Goal: Task Accomplishment & Management: Complete application form

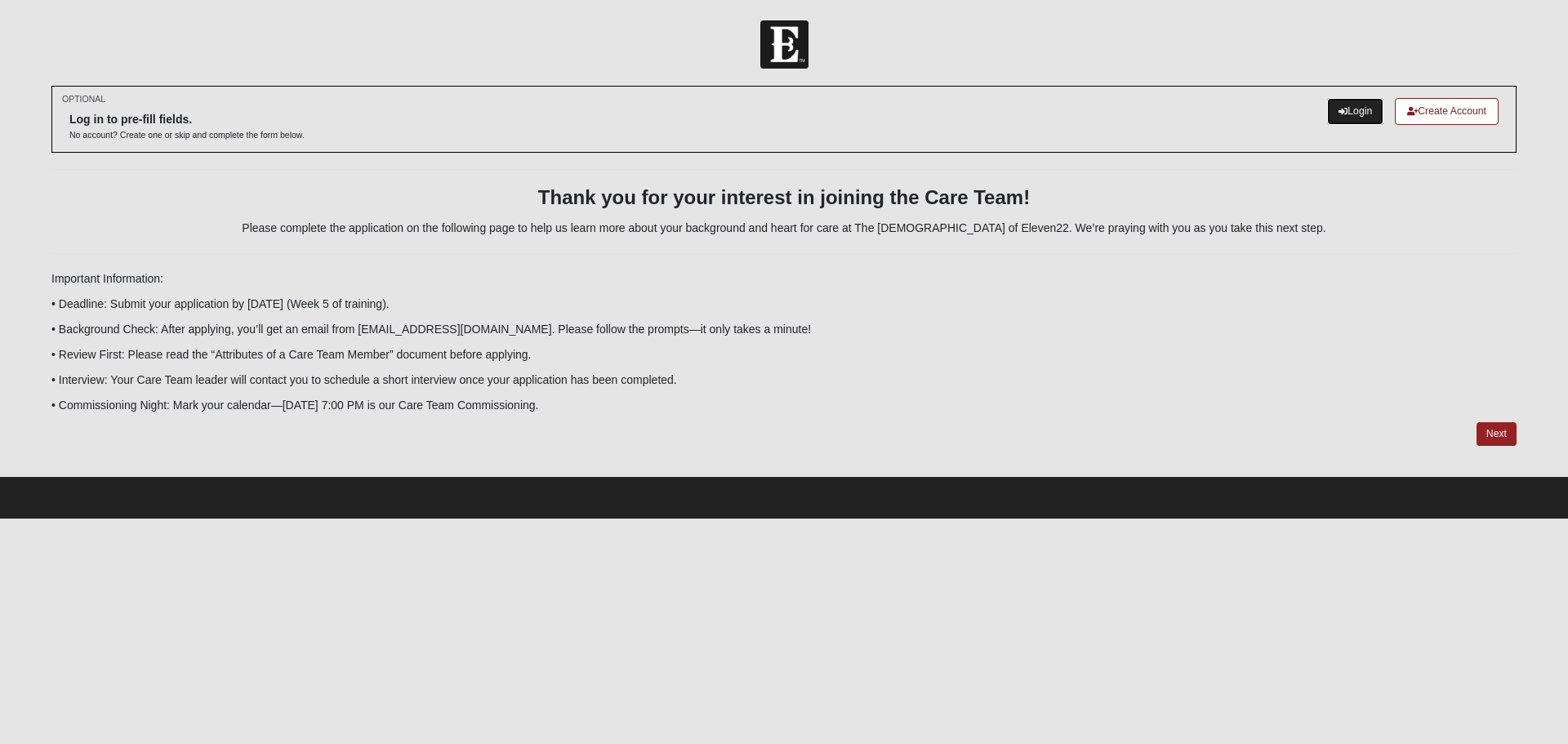
click at [1348, 110] on link "Login" at bounding box center [1355, 111] width 56 height 27
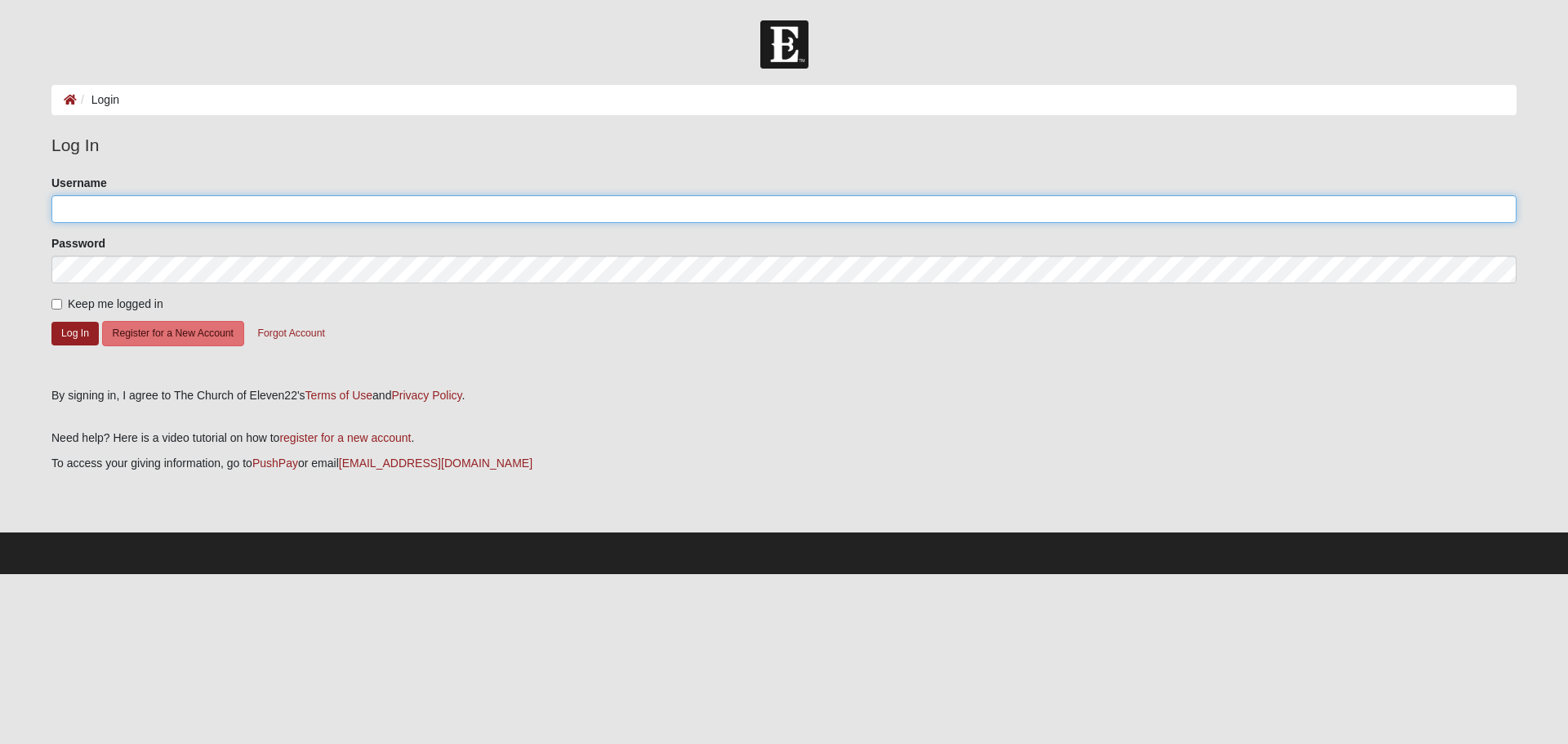
click at [108, 209] on input "Username" at bounding box center [784, 209] width 1465 height 28
type input "[EMAIL_ADDRESS][DOMAIN_NAME]"
click at [54, 303] on input "Keep me logged in" at bounding box center [57, 304] width 10 height 10
checkbox input "true"
click at [67, 331] on button "Log In" at bounding box center [75, 333] width 47 height 23
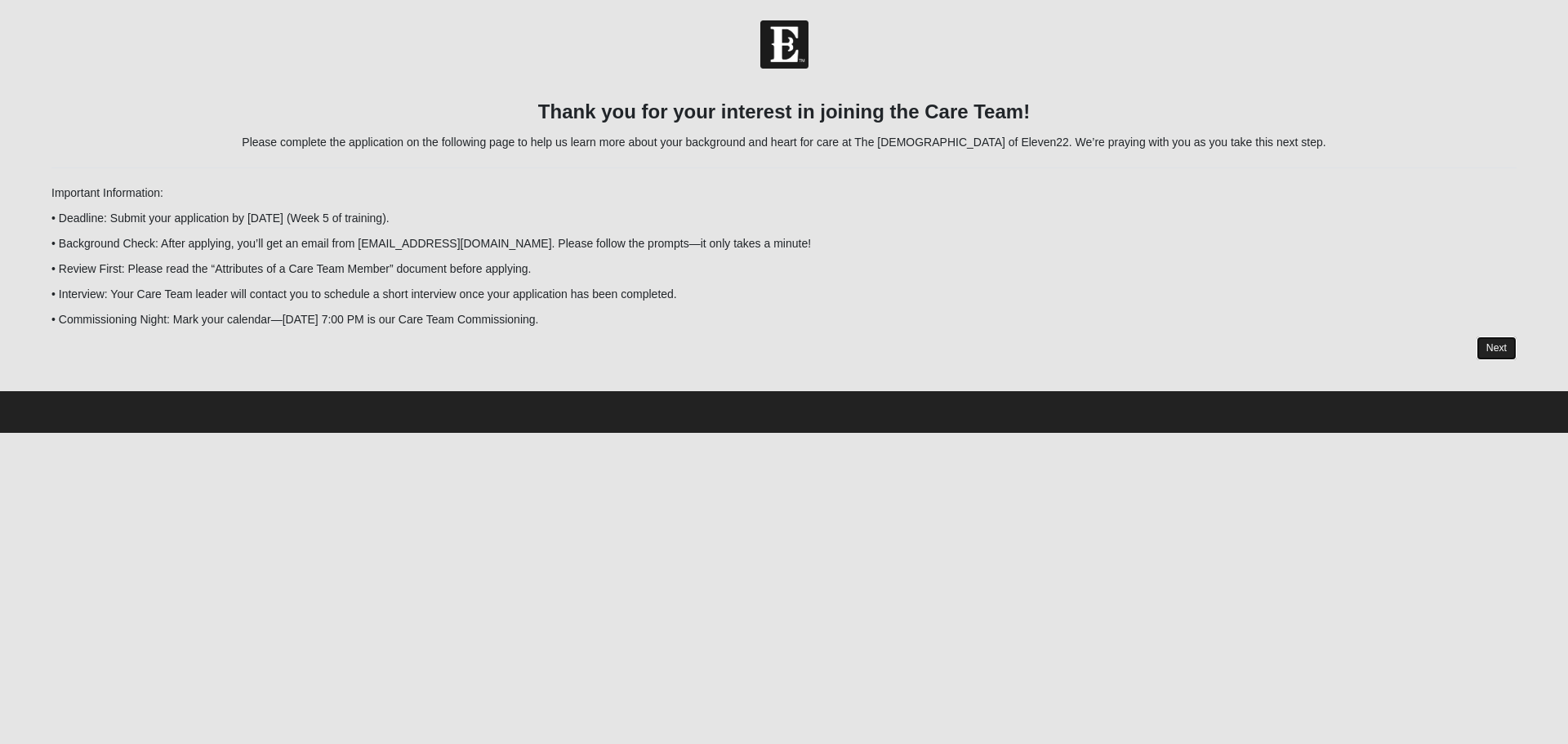
click at [1497, 349] on link "Next" at bounding box center [1496, 348] width 40 height 23
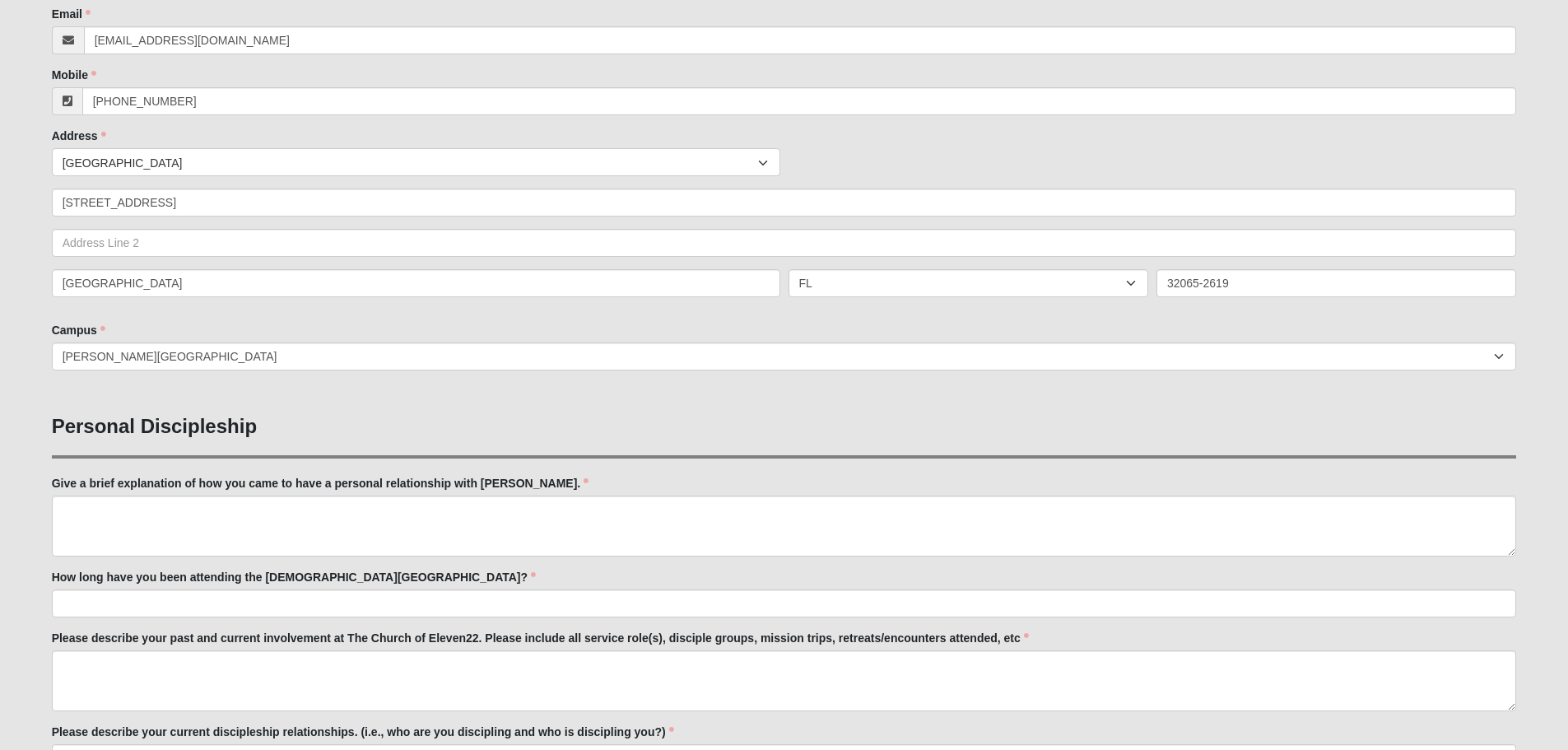
scroll to position [330, 0]
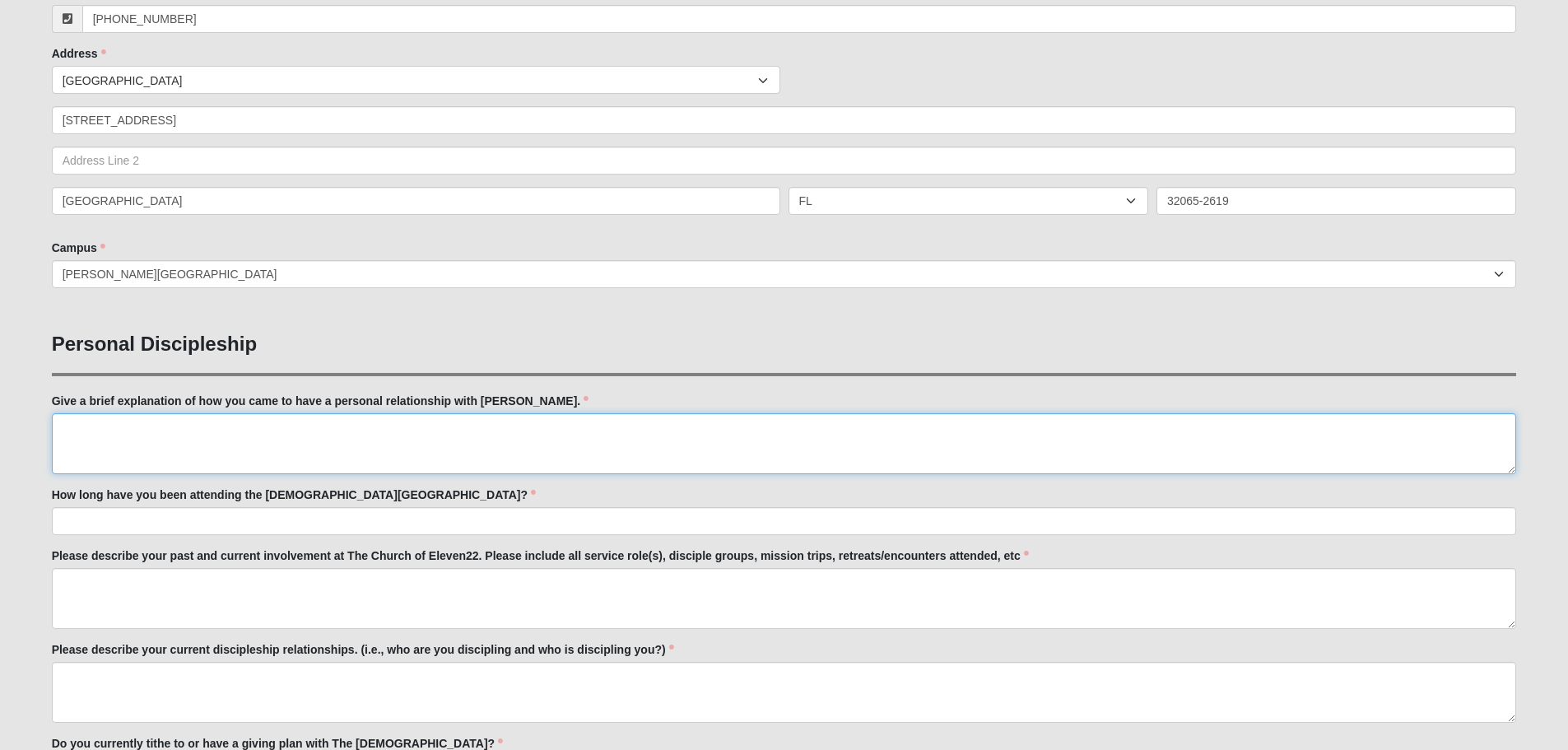
click at [142, 427] on textarea "Give a brief explanation of how you came to have a personal relationship with […" at bounding box center [784, 444] width 1465 height 61
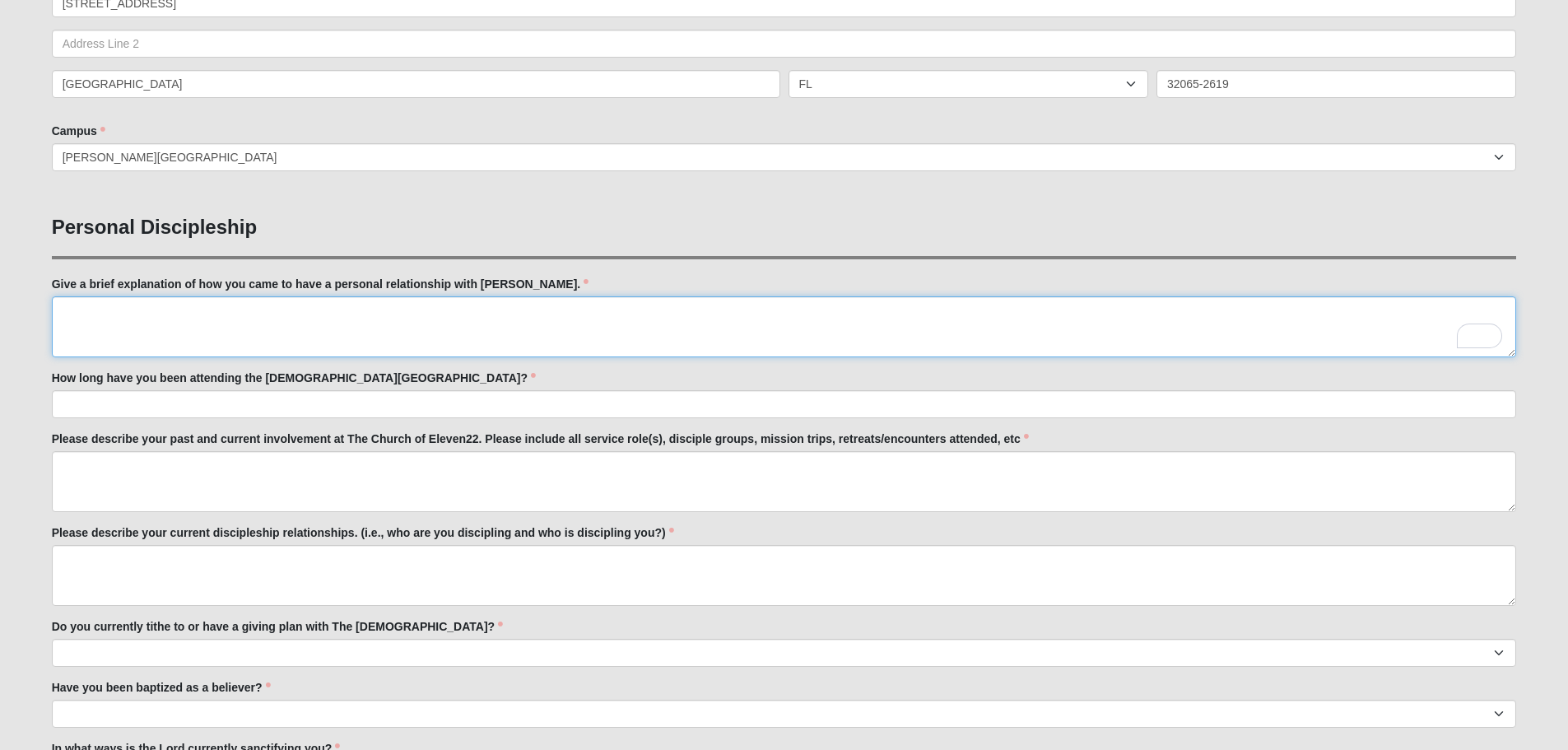
scroll to position [494, 0]
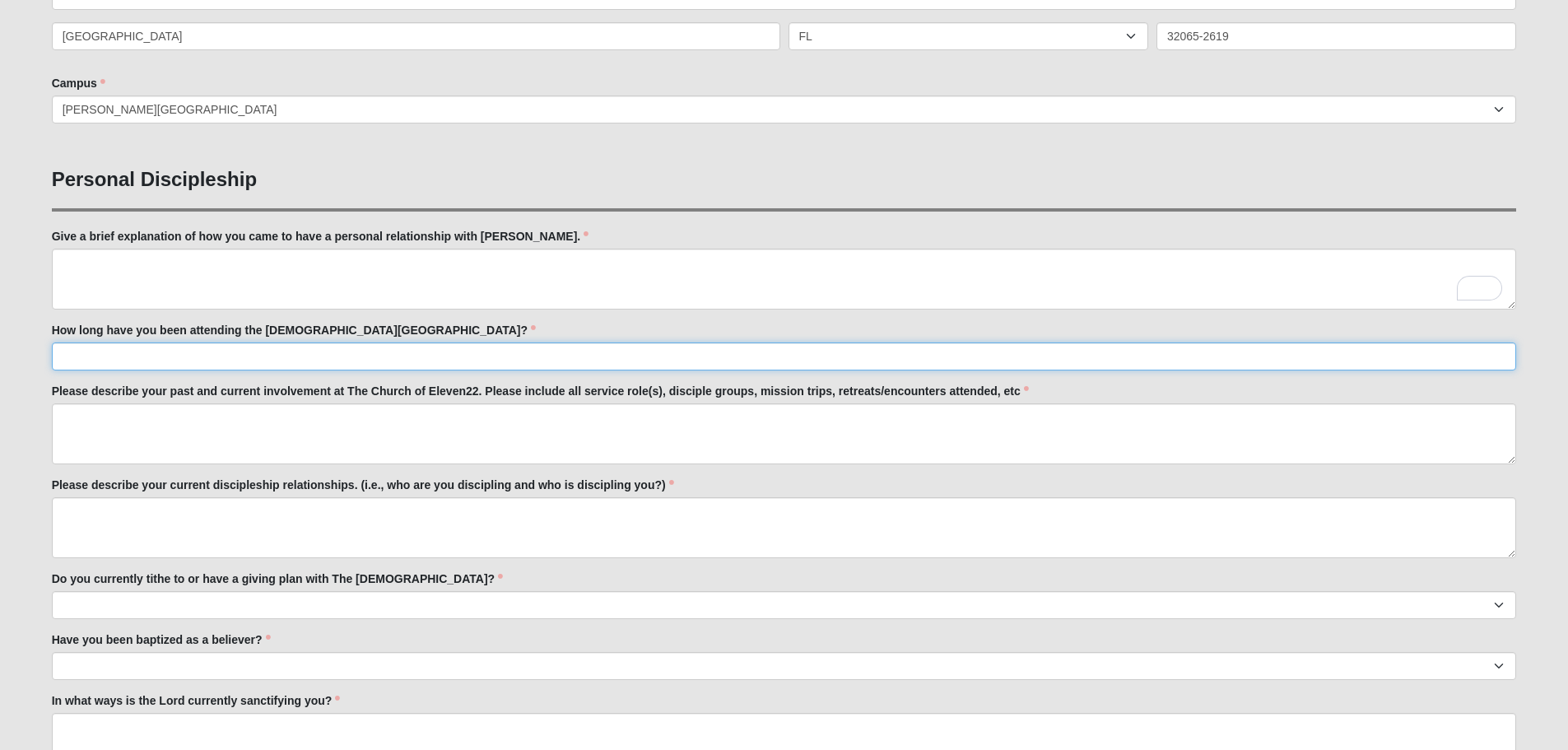
click at [72, 359] on input "How long have you been attending the [DEMOGRAPHIC_DATA][GEOGRAPHIC_DATA]?" at bounding box center [784, 357] width 1465 height 28
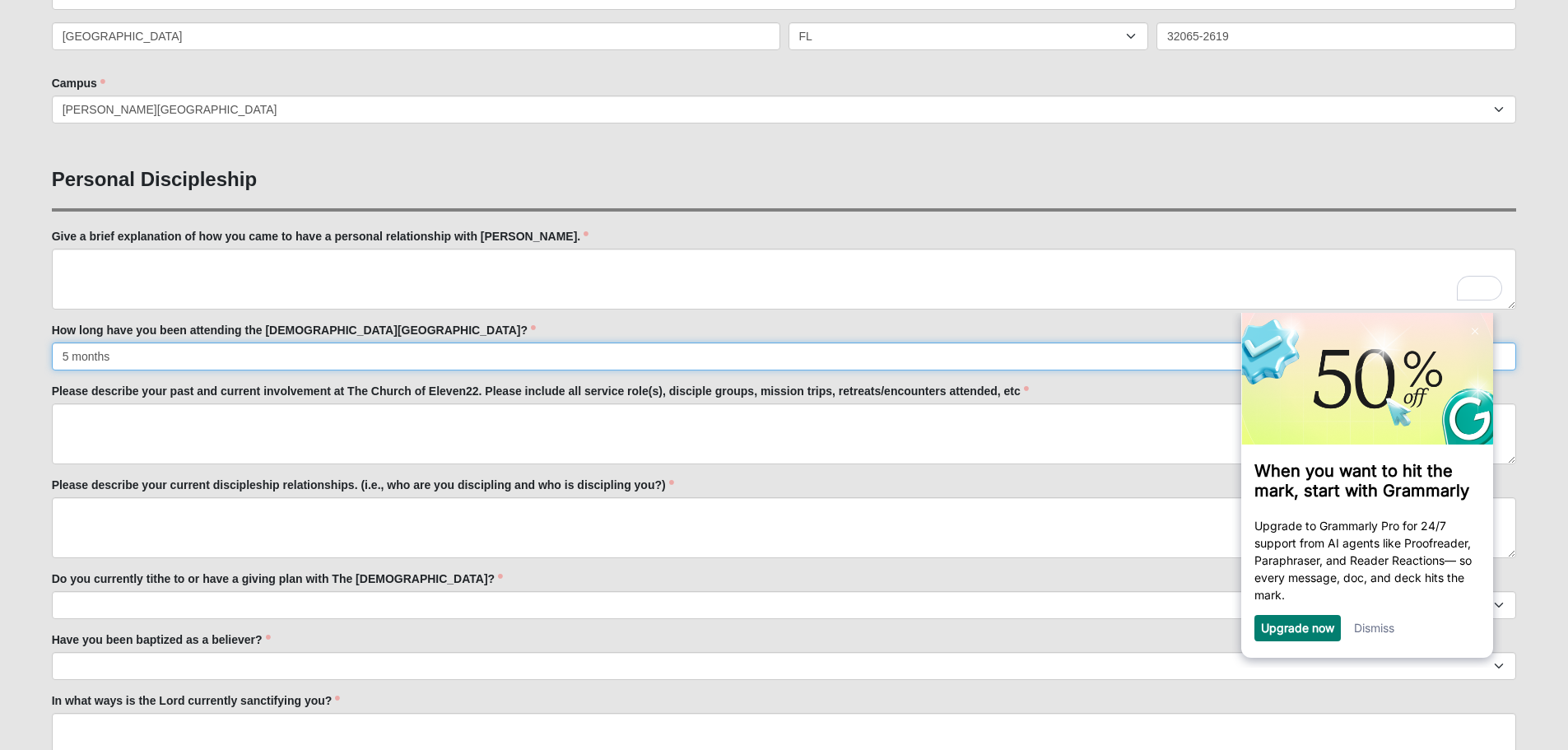
type input "5 months"
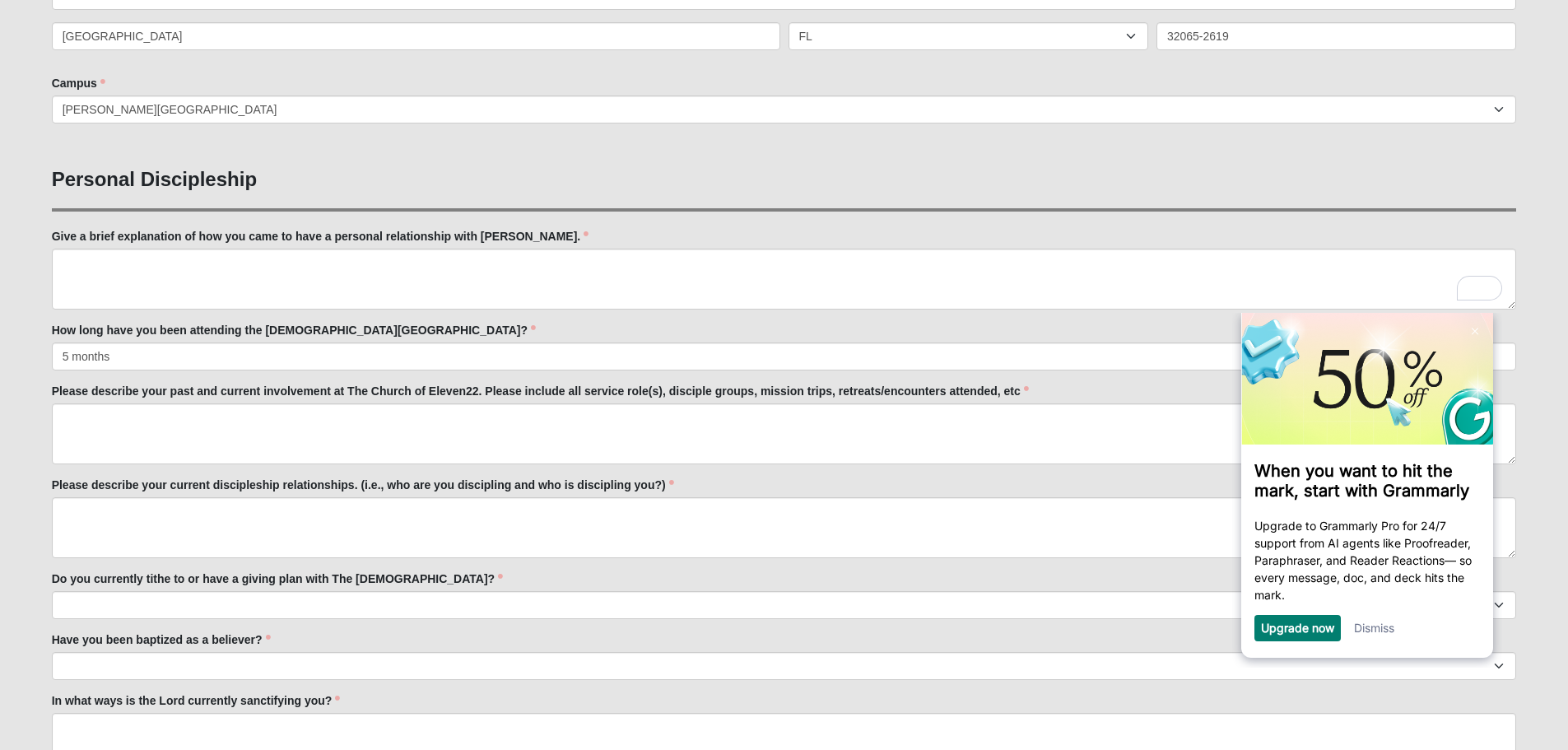
click at [1376, 632] on link "Dismiss" at bounding box center [1374, 627] width 40 height 14
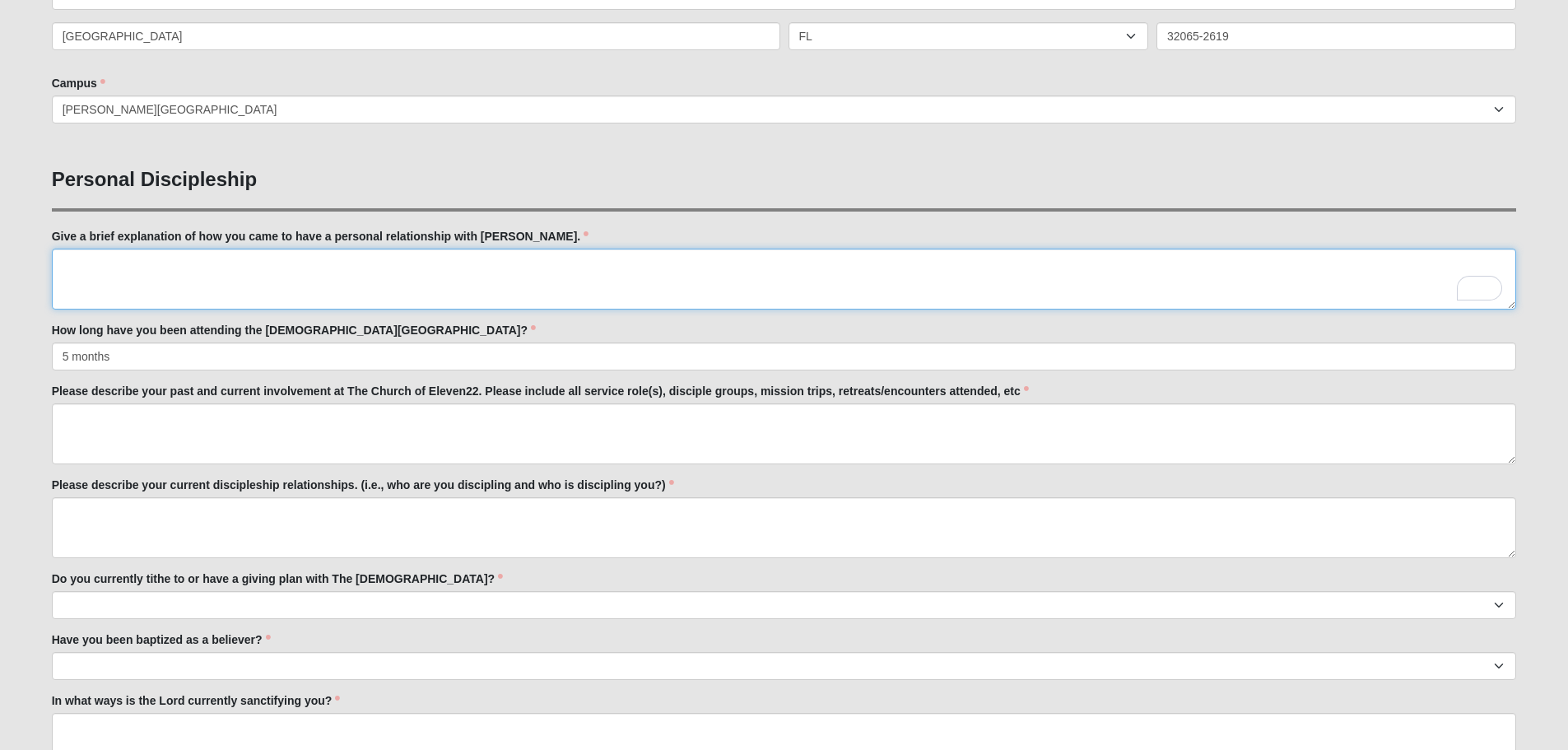
click at [88, 257] on textarea "Give a brief explanation of how you came to have a personal relationship with […" at bounding box center [784, 279] width 1465 height 61
click at [143, 607] on select "No Yes" at bounding box center [784, 606] width 1465 height 28
select select "True"
click at [52, 592] on select "No Yes" at bounding box center [784, 606] width 1465 height 28
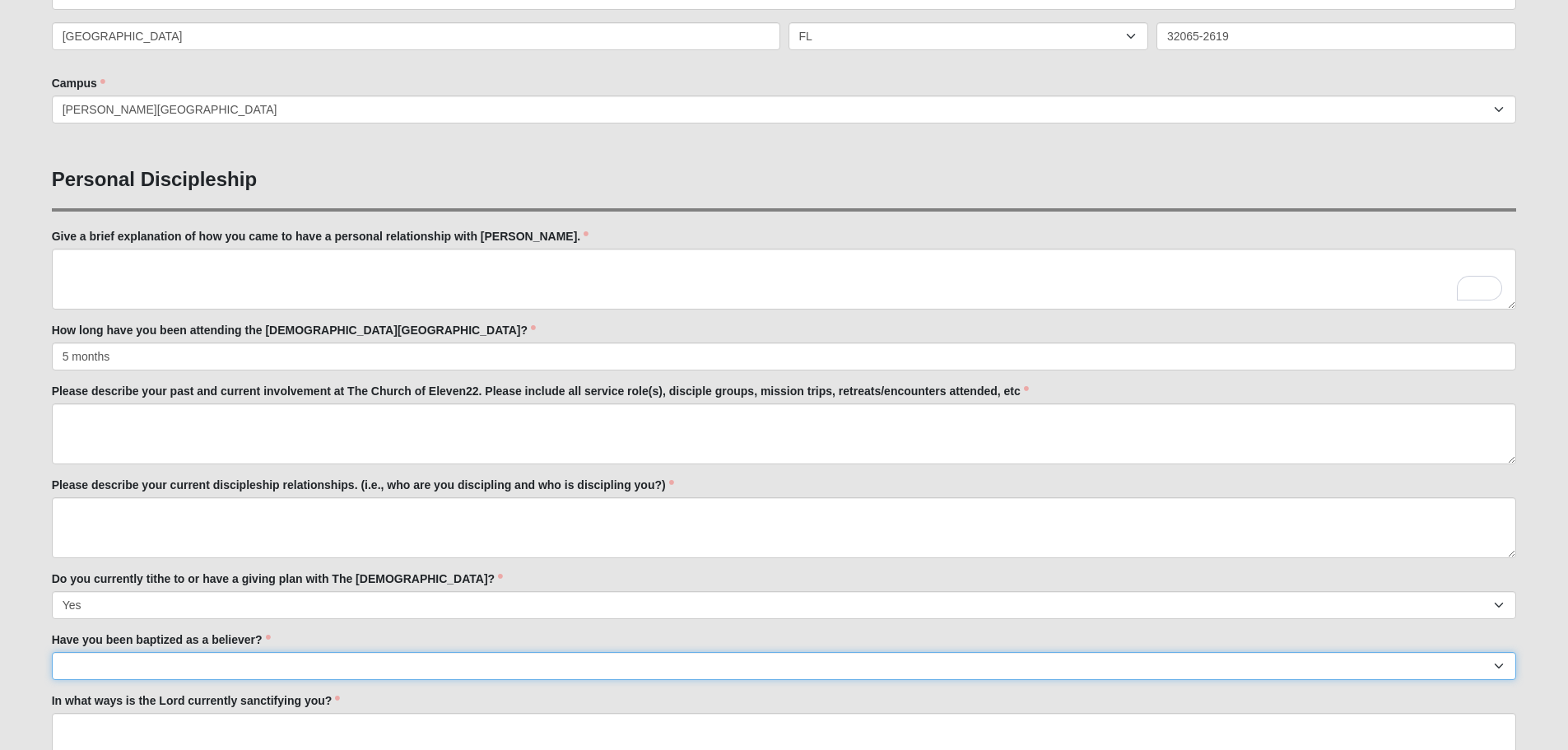
click at [92, 662] on select "No Yes" at bounding box center [784, 666] width 1465 height 28
select select "True"
click at [52, 653] on select "No Yes" at bounding box center [784, 666] width 1465 height 28
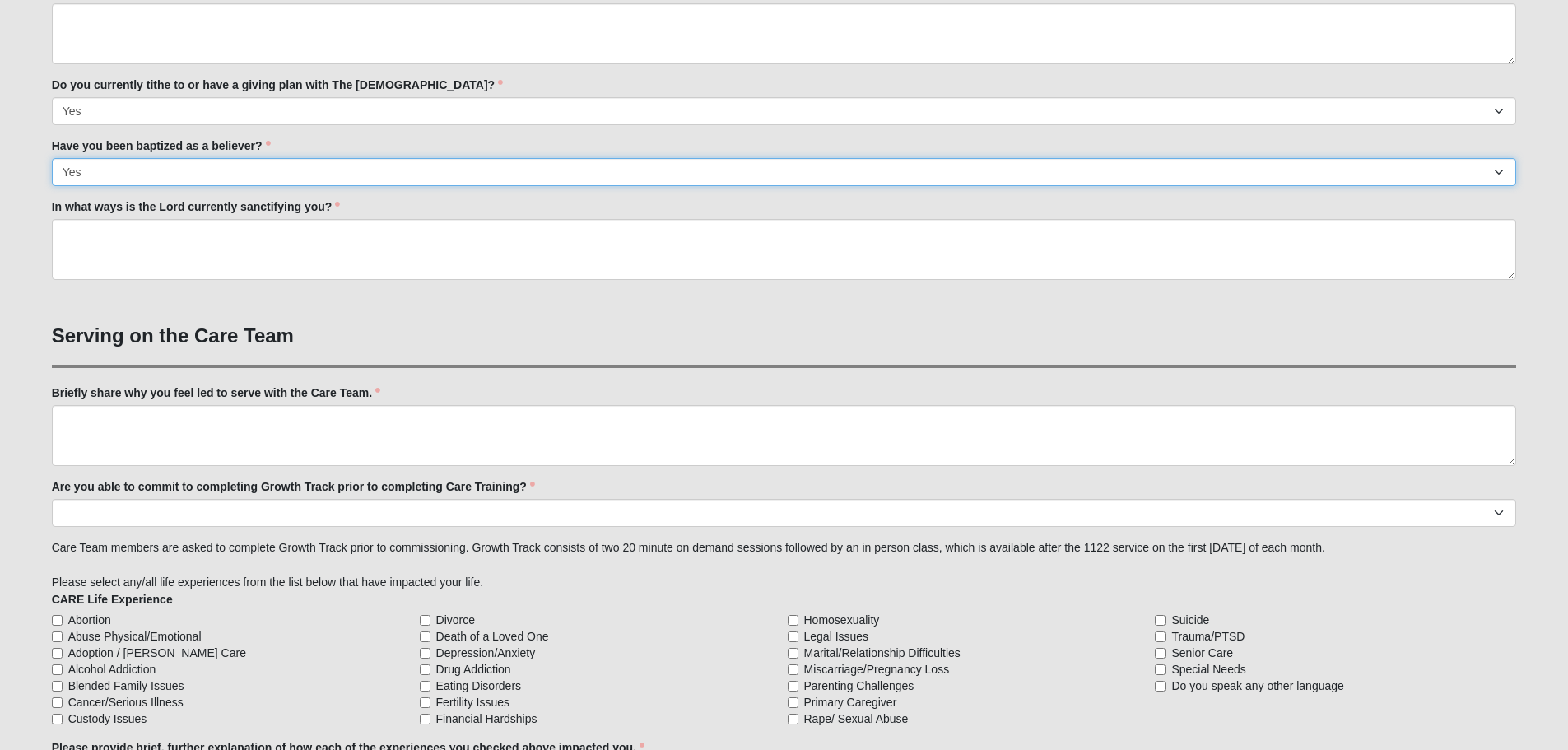
scroll to position [1070, 0]
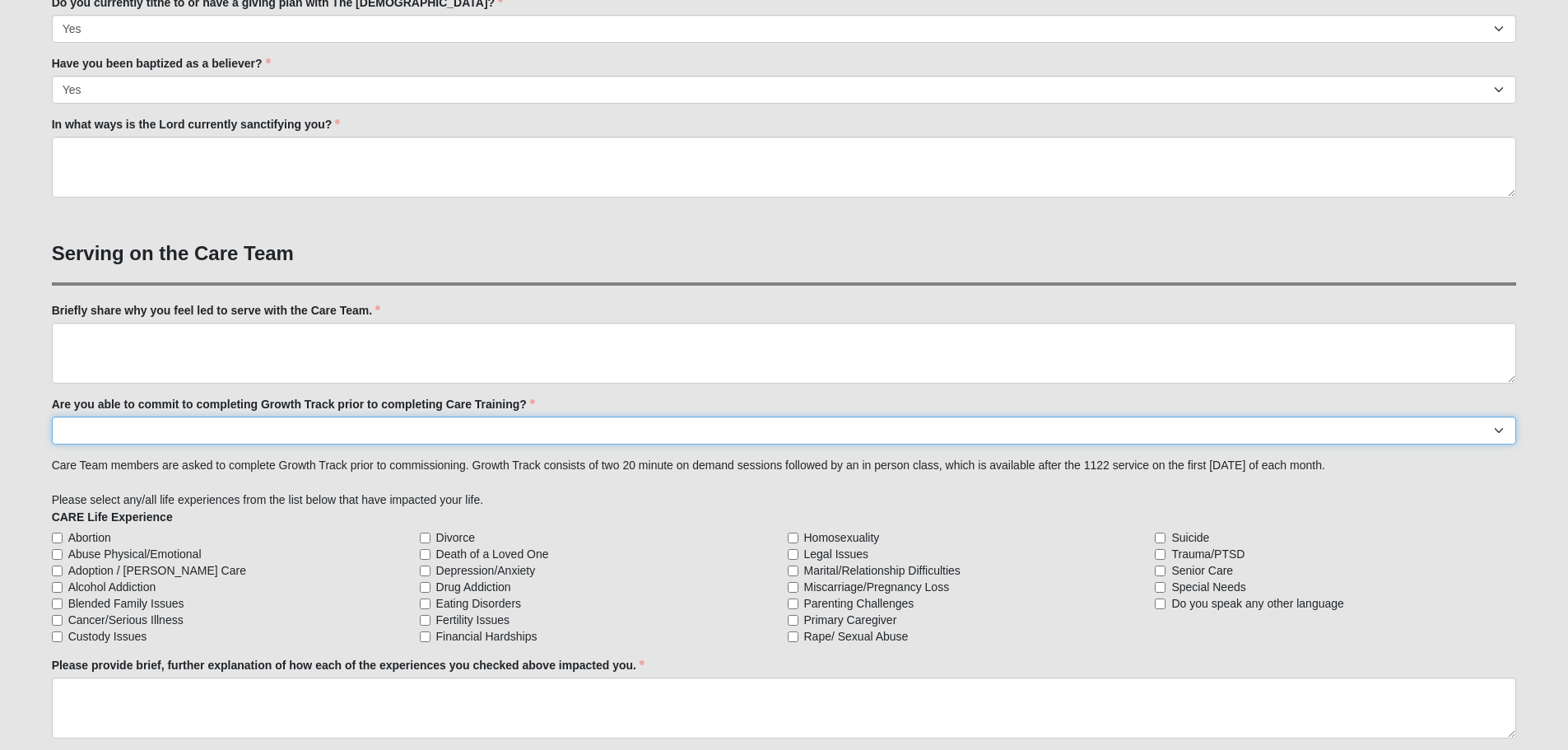
click at [100, 430] on select "Yes No Already Completed" at bounding box center [784, 431] width 1465 height 28
select select "Already Completed"
click at [52, 417] on select "Yes No Already Completed" at bounding box center [784, 431] width 1465 height 28
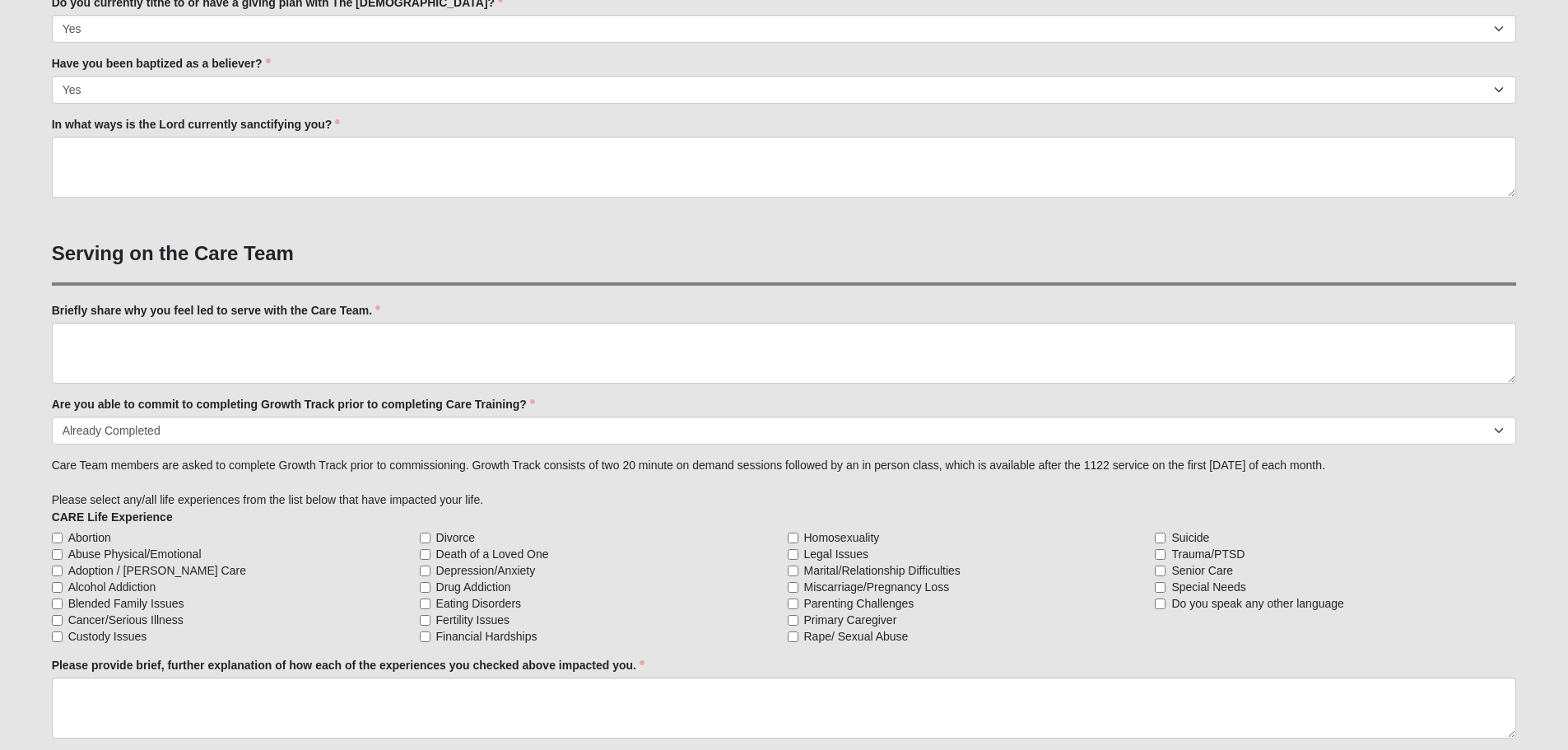
scroll to position [1153, 0]
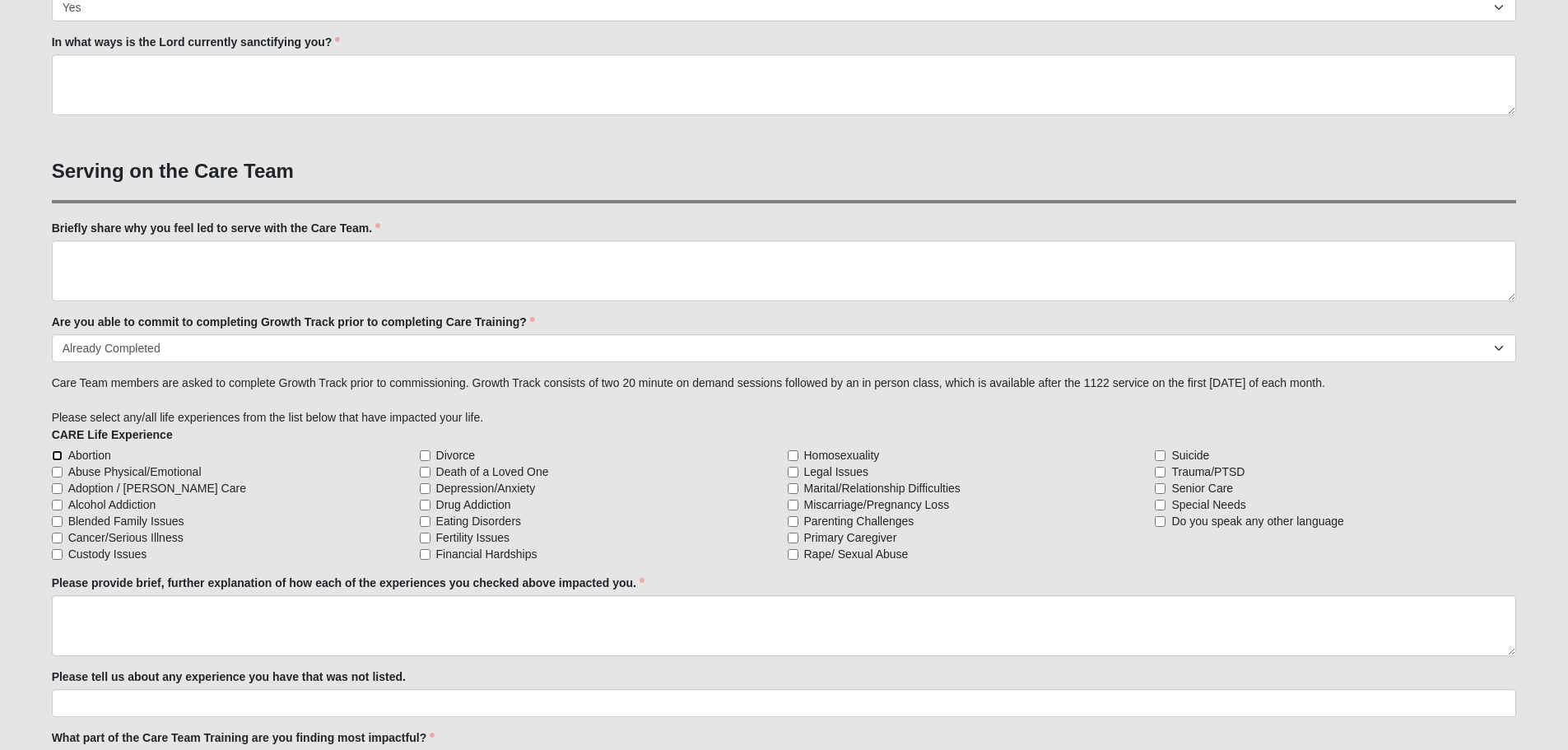
click at [60, 457] on input "Abortion" at bounding box center [57, 456] width 10 height 10
checkbox input "true"
click at [57, 474] on input "Abuse Physical/Emotional" at bounding box center [57, 472] width 10 height 10
checkbox input "true"
click at [54, 538] on input "Cancer/Serious Illness" at bounding box center [57, 538] width 10 height 10
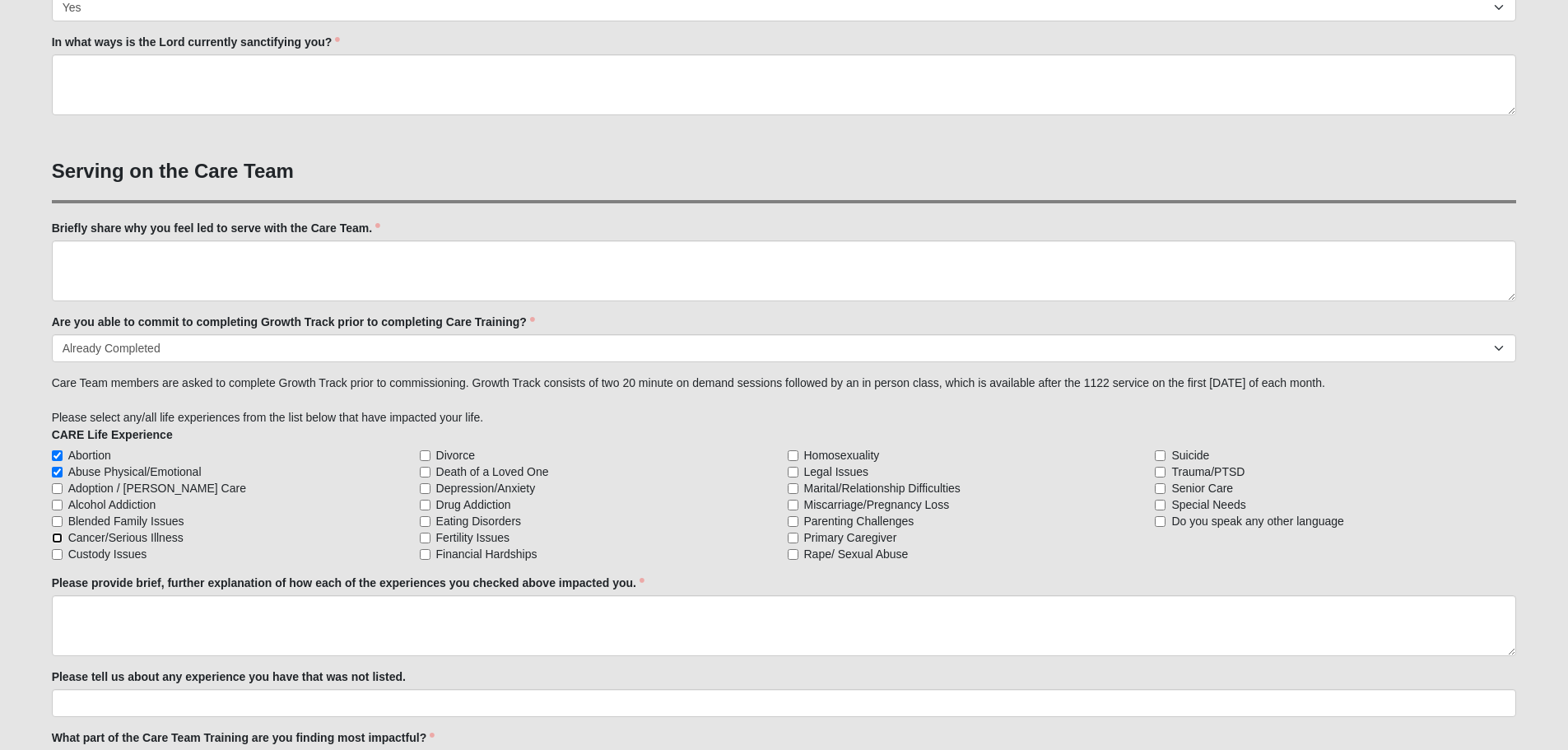
checkbox input "true"
click at [425, 475] on input "Death of a Loved One" at bounding box center [425, 472] width 10 height 10
checkbox input "true"
click at [423, 490] on input "Depression/Anxiety" at bounding box center [425, 489] width 10 height 10
checkbox input "true"
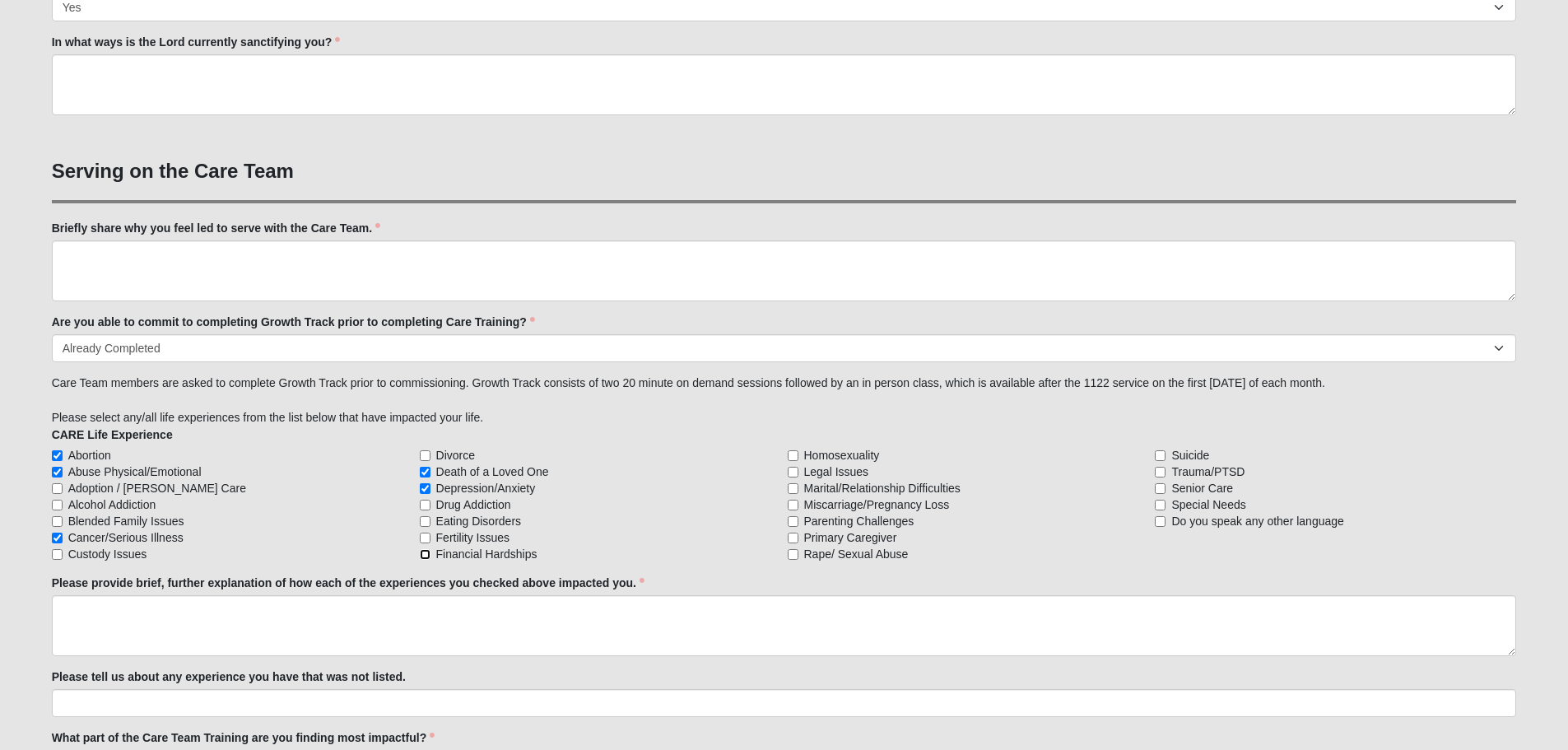
click at [422, 558] on input "Financial Hardships" at bounding box center [425, 554] width 10 height 10
click at [424, 555] on input "Financial Hardships" at bounding box center [425, 554] width 10 height 10
checkbox input "true"
click at [791, 489] on input "Marital/Relationship Difficulties" at bounding box center [793, 489] width 10 height 10
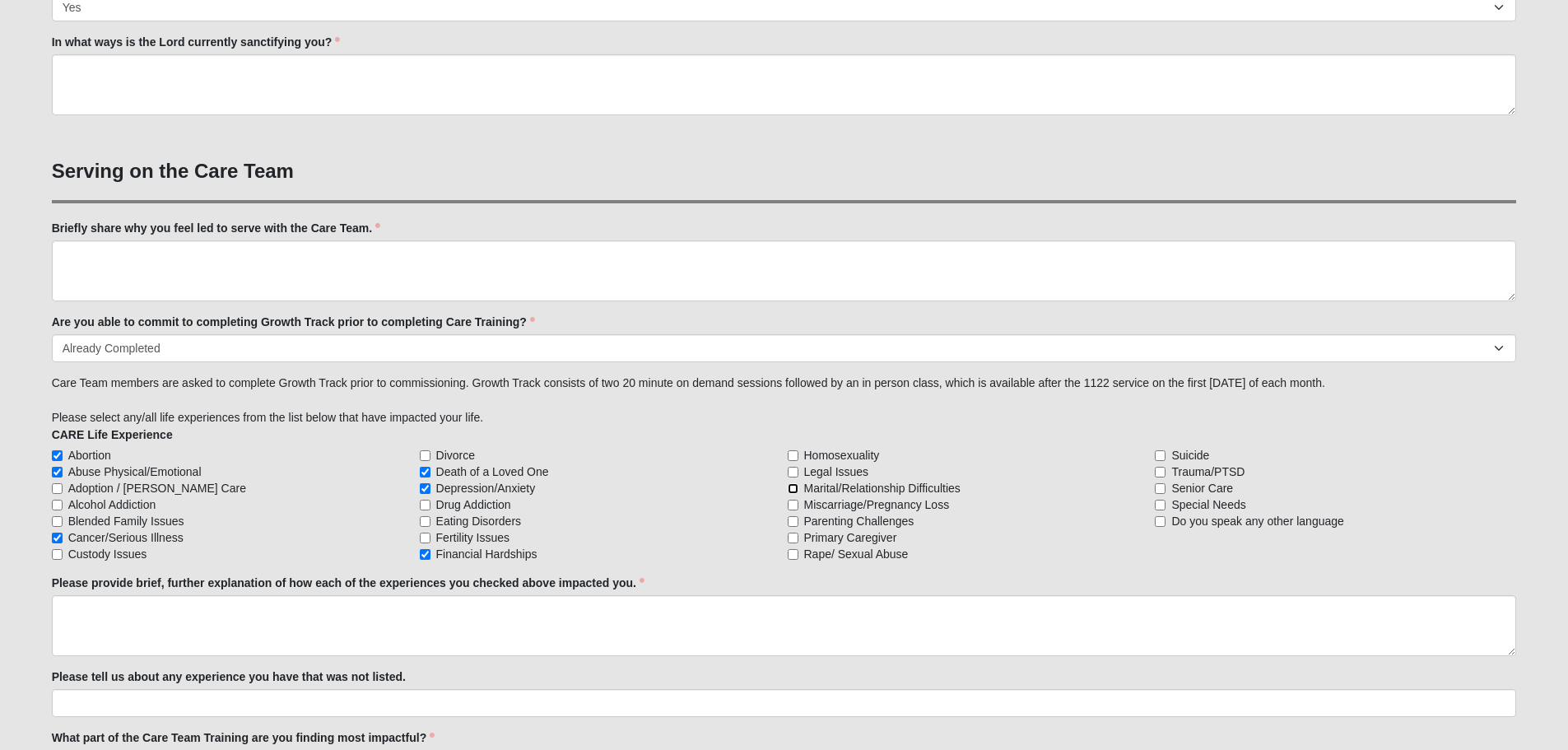
checkbox input "true"
click at [792, 519] on input "Parenting Challenges" at bounding box center [793, 521] width 10 height 10
checkbox input "true"
click at [797, 555] on input "Rape/ Sexual Abuse" at bounding box center [793, 554] width 10 height 10
checkbox input "true"
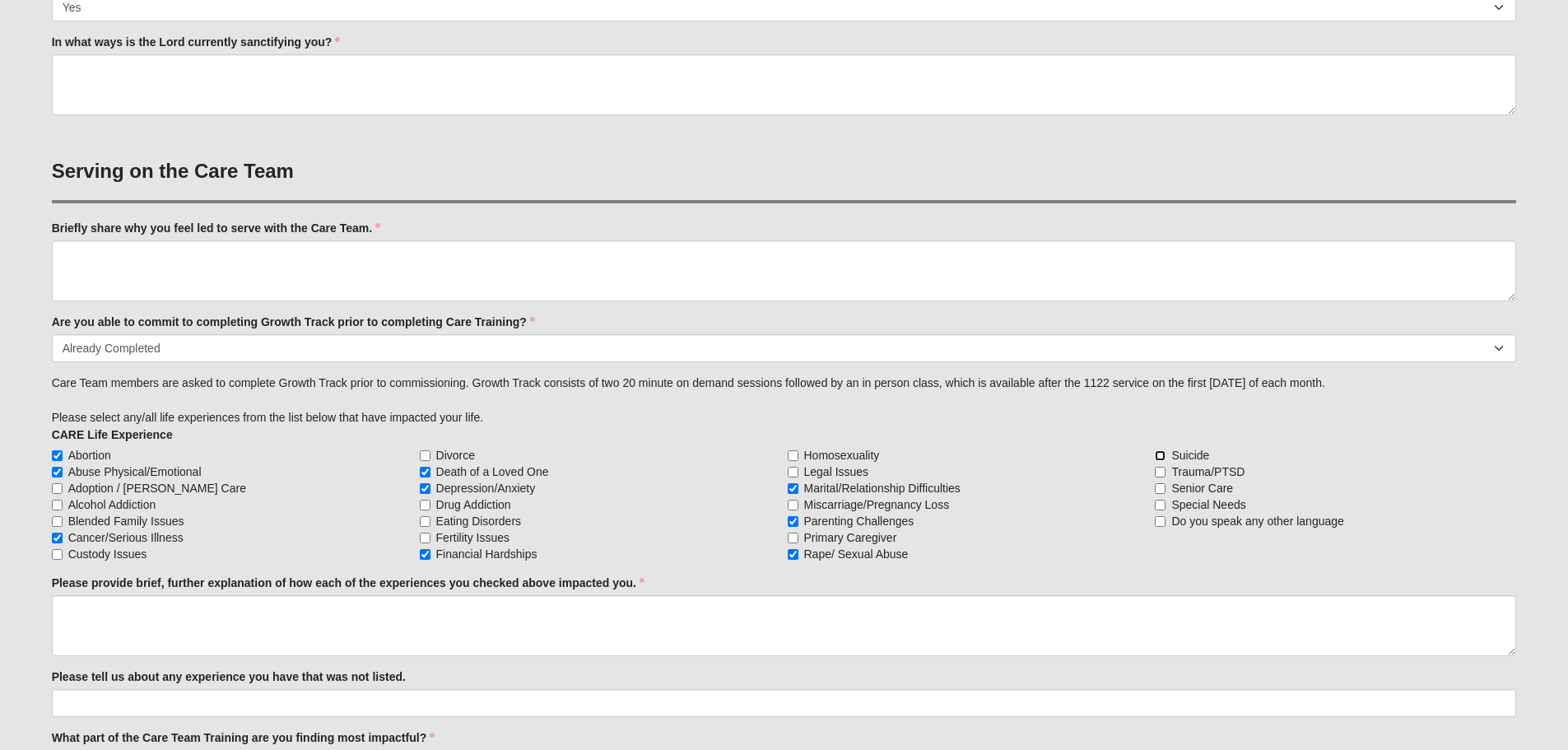
click at [1159, 454] on input "Suicide" at bounding box center [1160, 456] width 10 height 10
checkbox input "true"
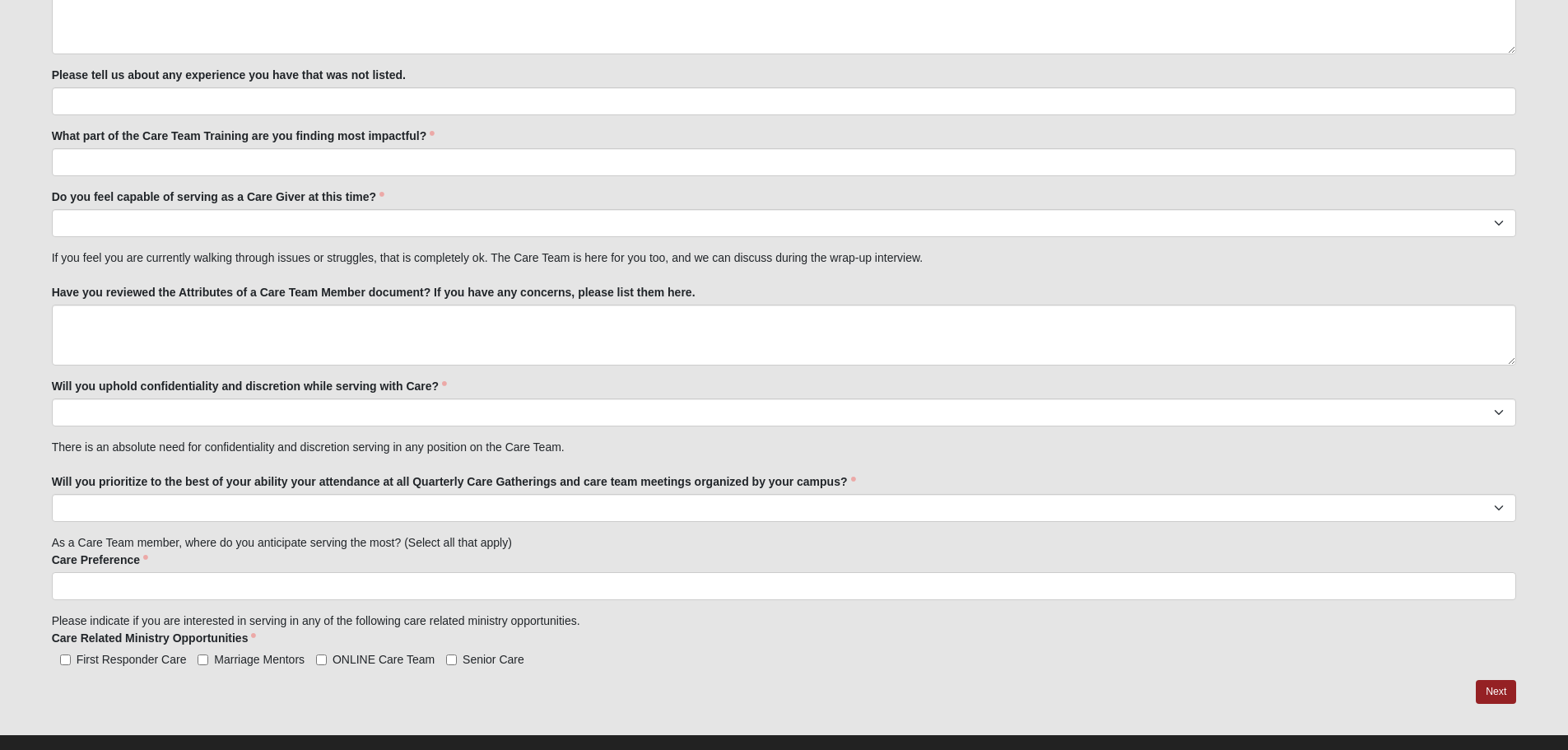
scroll to position [1782, 0]
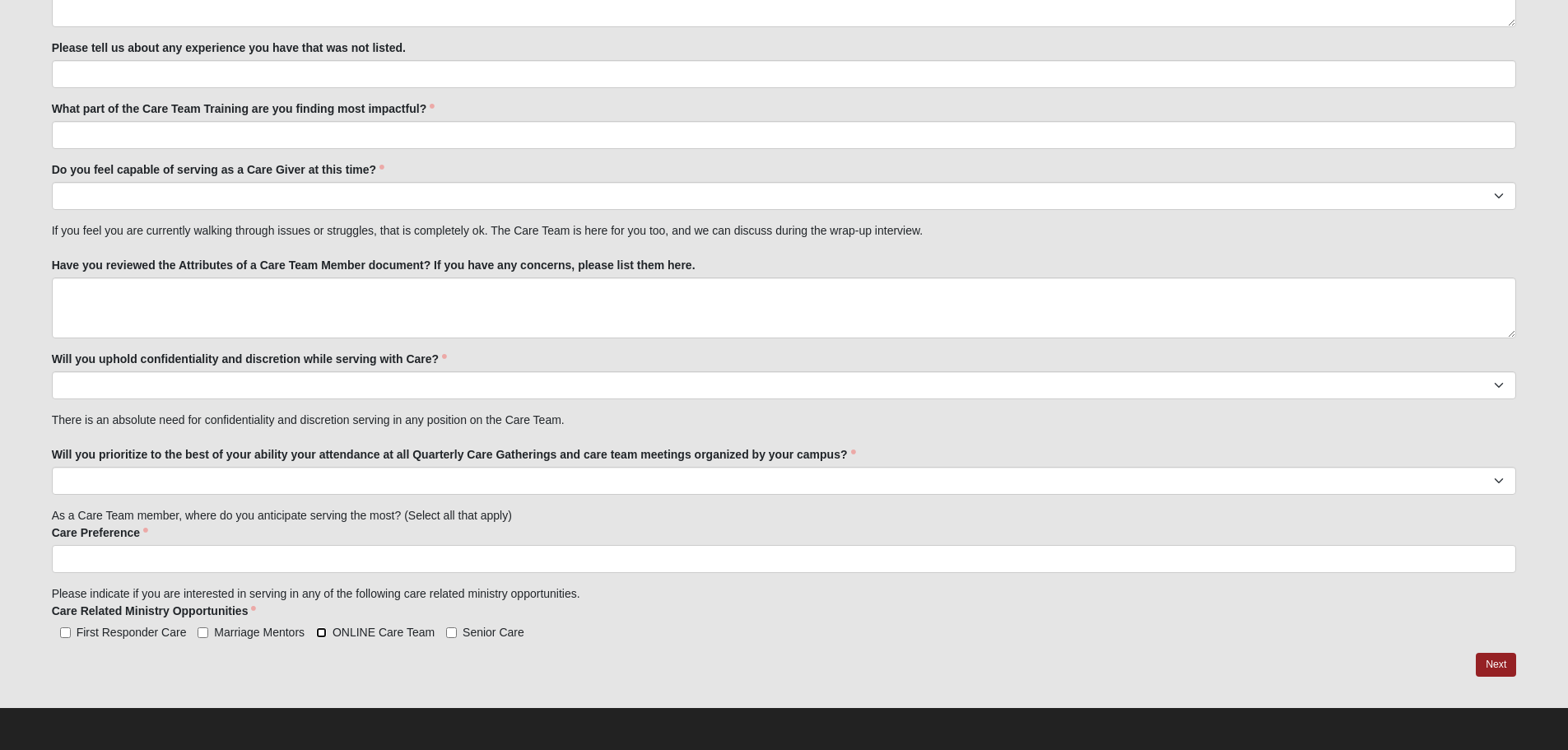
click at [320, 636] on input "ONLINE Care Team" at bounding box center [321, 633] width 10 height 10
checkbox input "true"
click at [449, 635] on input "Senior Care" at bounding box center [451, 633] width 10 height 10
checkbox input "true"
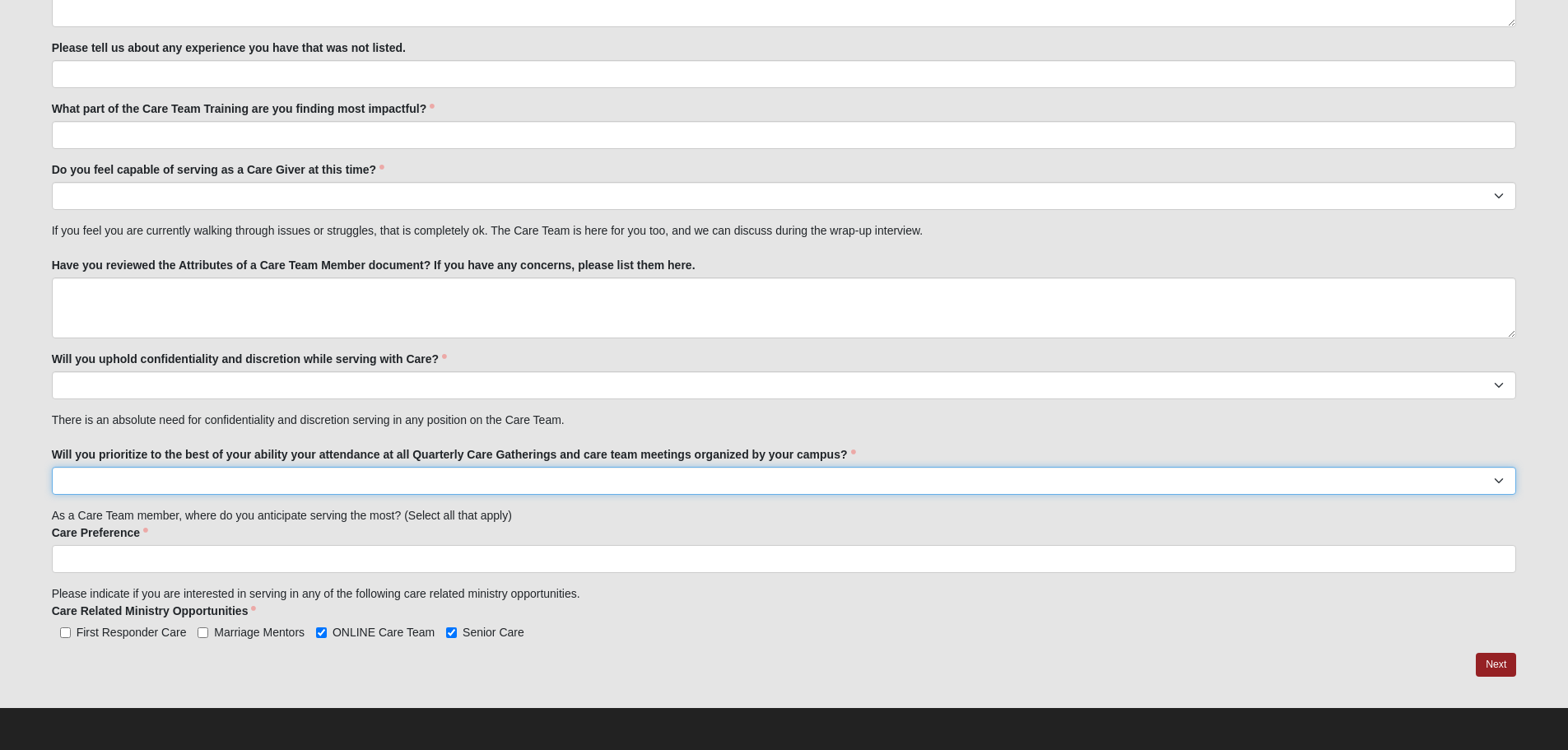
click at [537, 490] on select "No Yes" at bounding box center [784, 481] width 1465 height 28
select select "True"
click at [52, 467] on select "No Yes" at bounding box center [784, 481] width 1465 height 28
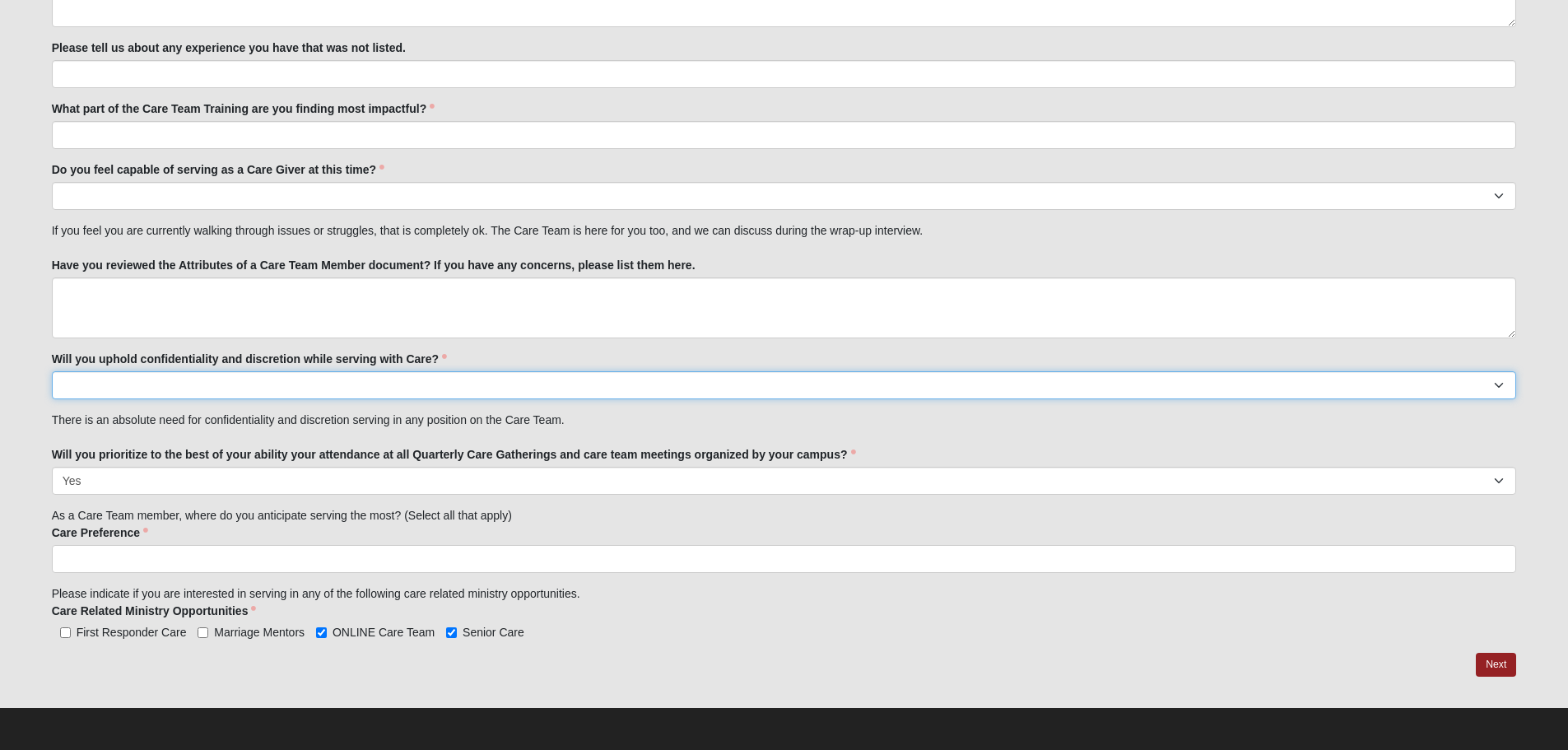
click at [127, 389] on select "No Yes" at bounding box center [784, 385] width 1465 height 28
select select "True"
click at [52, 372] on select "No Yes" at bounding box center [784, 385] width 1465 height 28
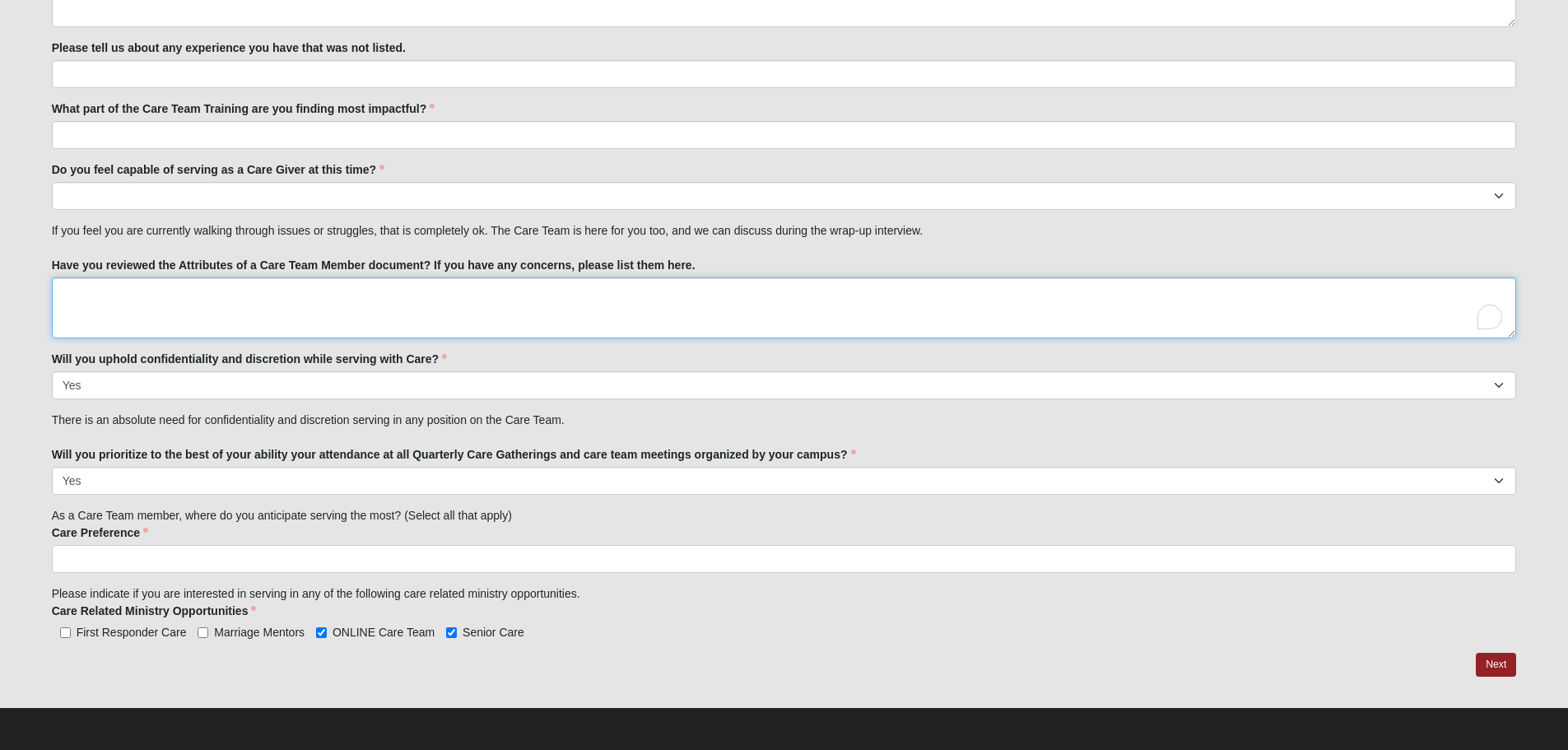
click at [109, 302] on textarea "Have you reviewed the Attributes of a Care Team Member document? If you have an…" at bounding box center [784, 308] width 1465 height 61
click at [104, 196] on select "No Yes" at bounding box center [784, 196] width 1465 height 28
select select "True"
click at [52, 182] on select "No Yes" at bounding box center [784, 196] width 1465 height 28
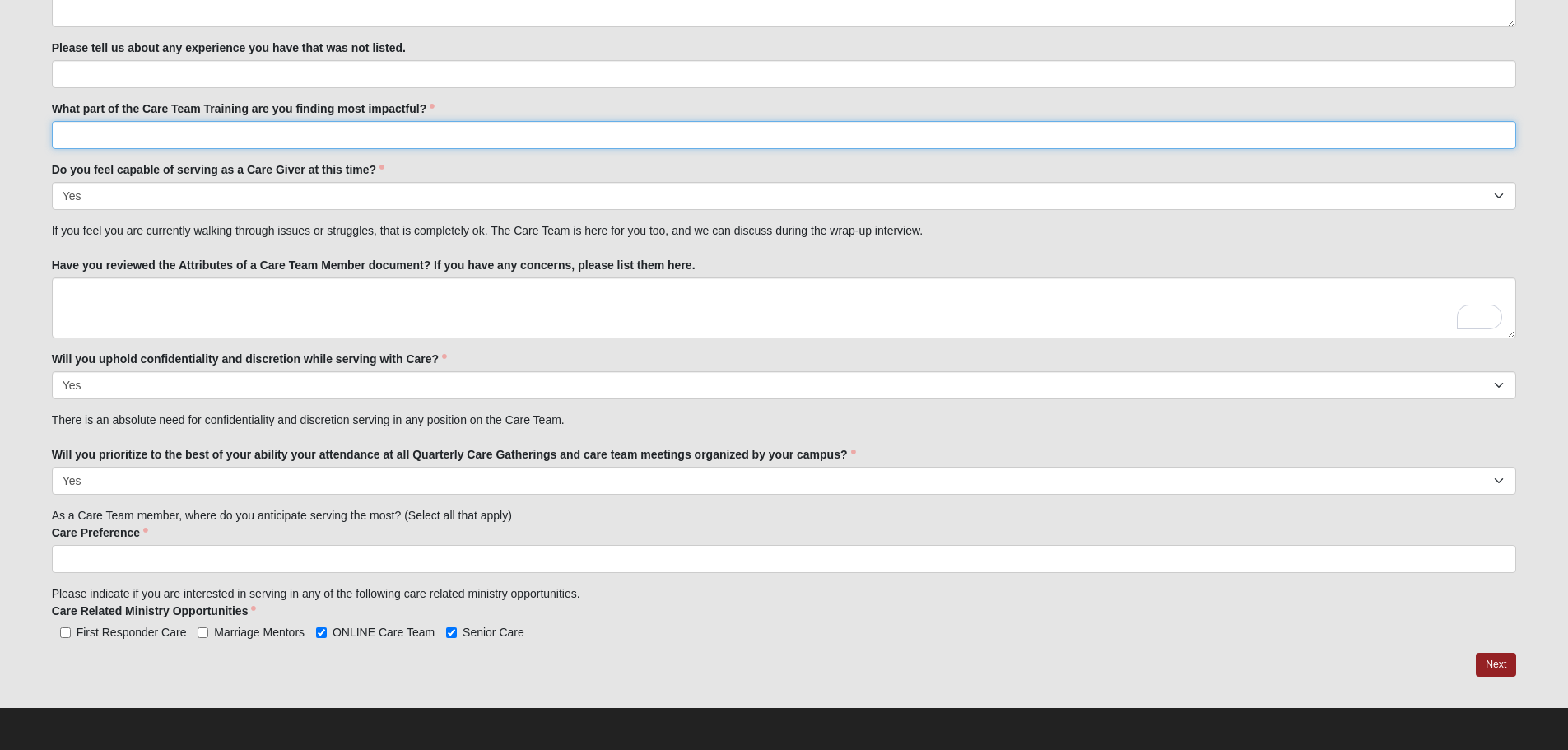
click at [100, 135] on input "What part of the Care Team Training are you finding most impactful?" at bounding box center [784, 135] width 1465 height 28
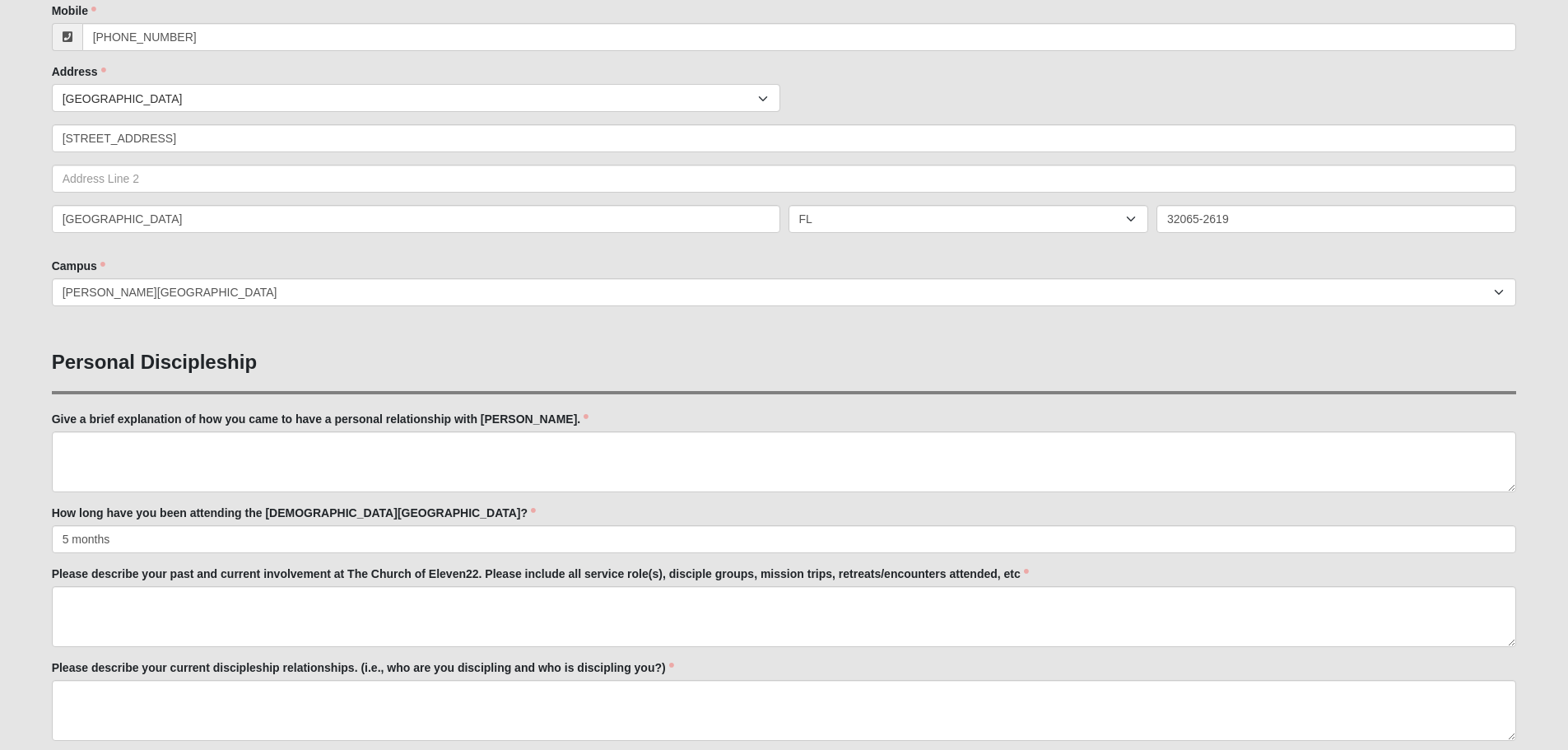
scroll to position [299, 0]
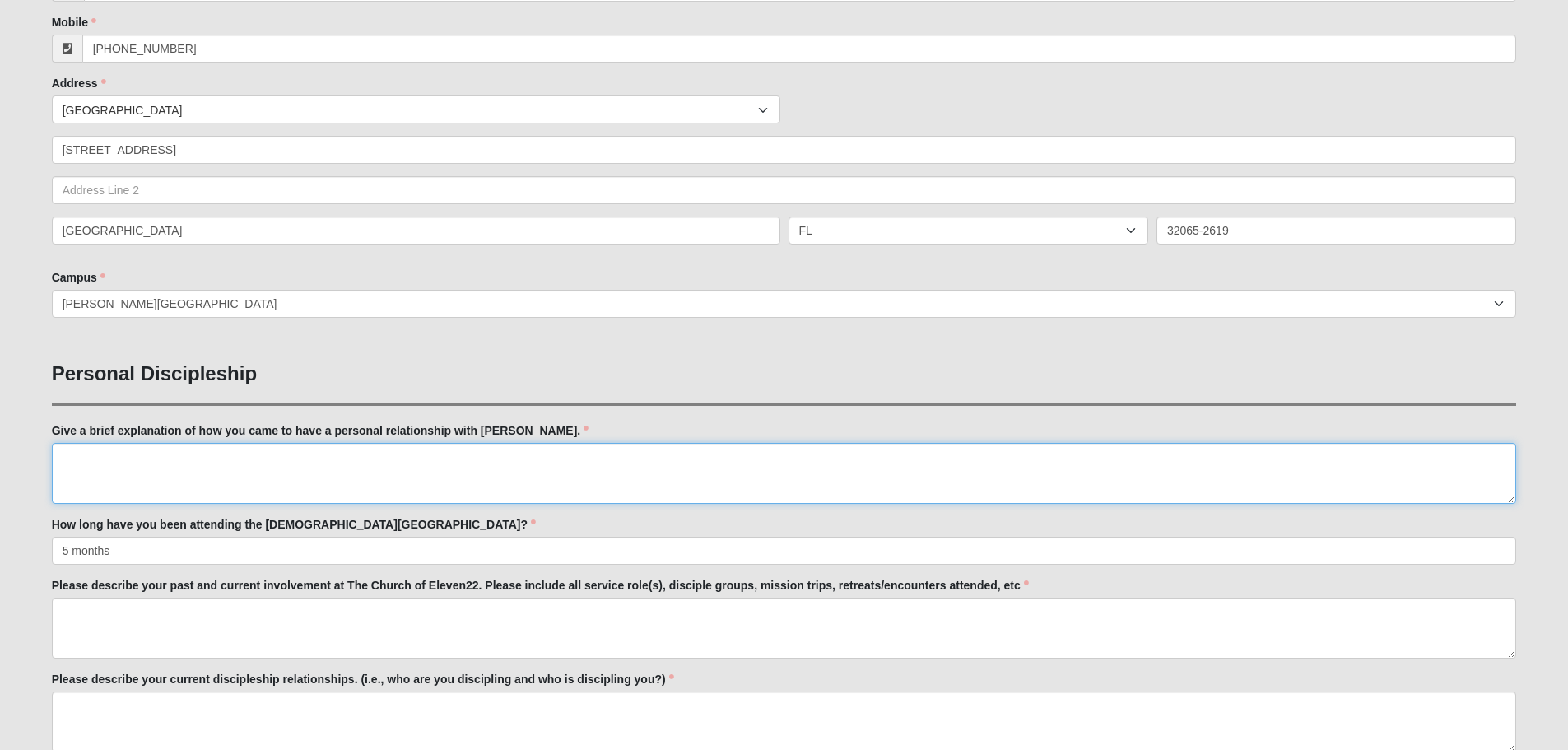
click at [129, 452] on textarea "Give a brief explanation of how you came to have a personal relationship with […" at bounding box center [784, 473] width 1465 height 61
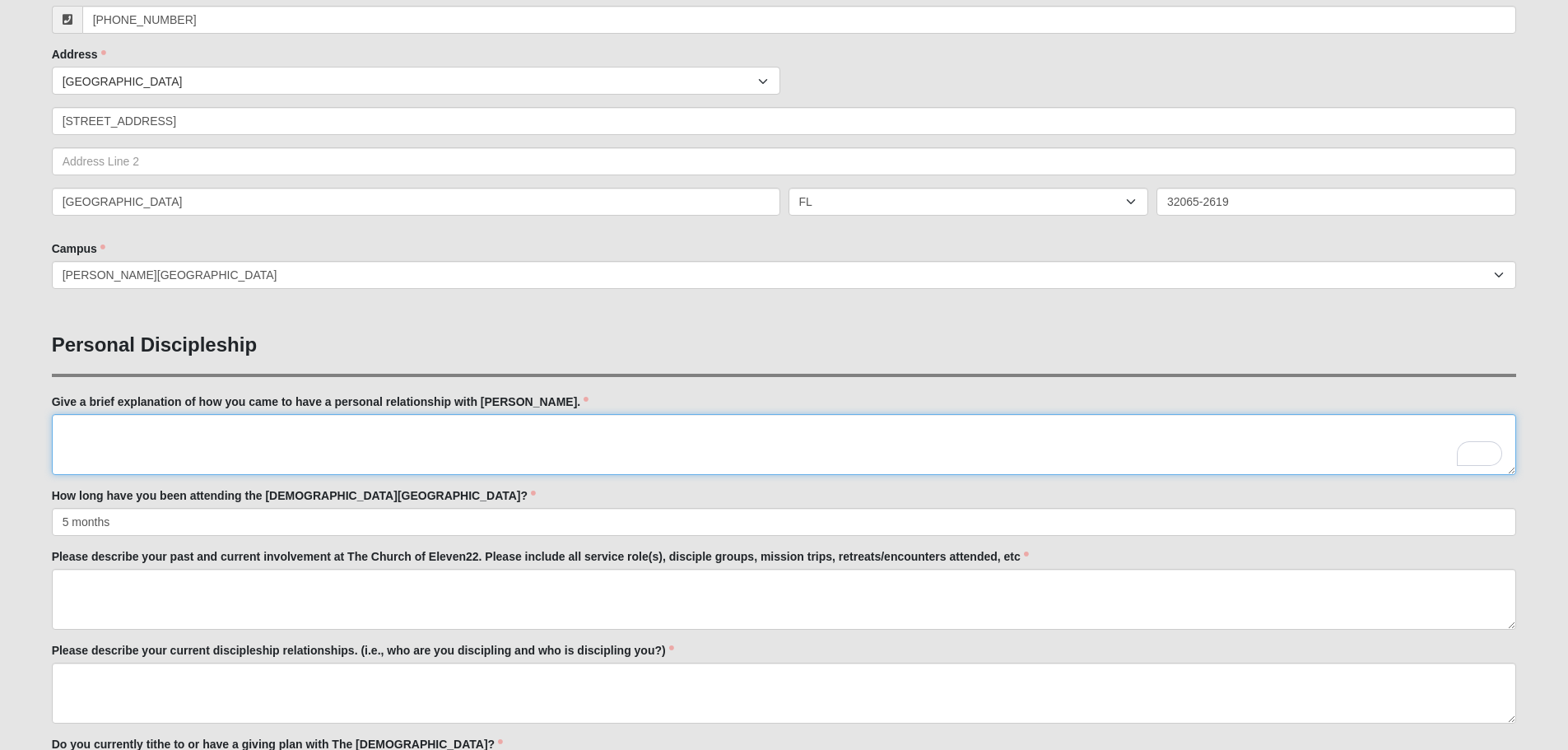
scroll to position [0, 0]
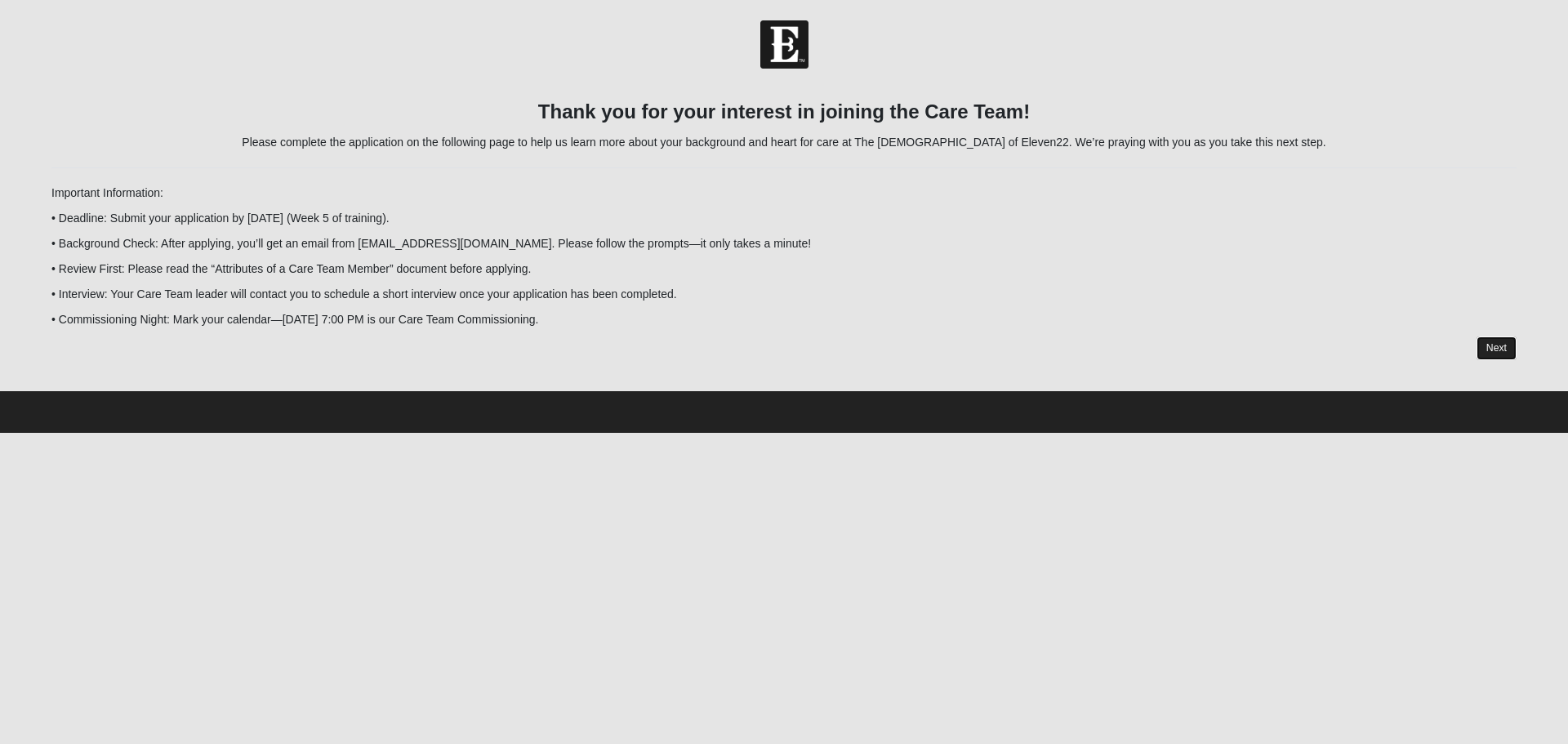
click at [1507, 351] on link "Next" at bounding box center [1496, 348] width 40 height 23
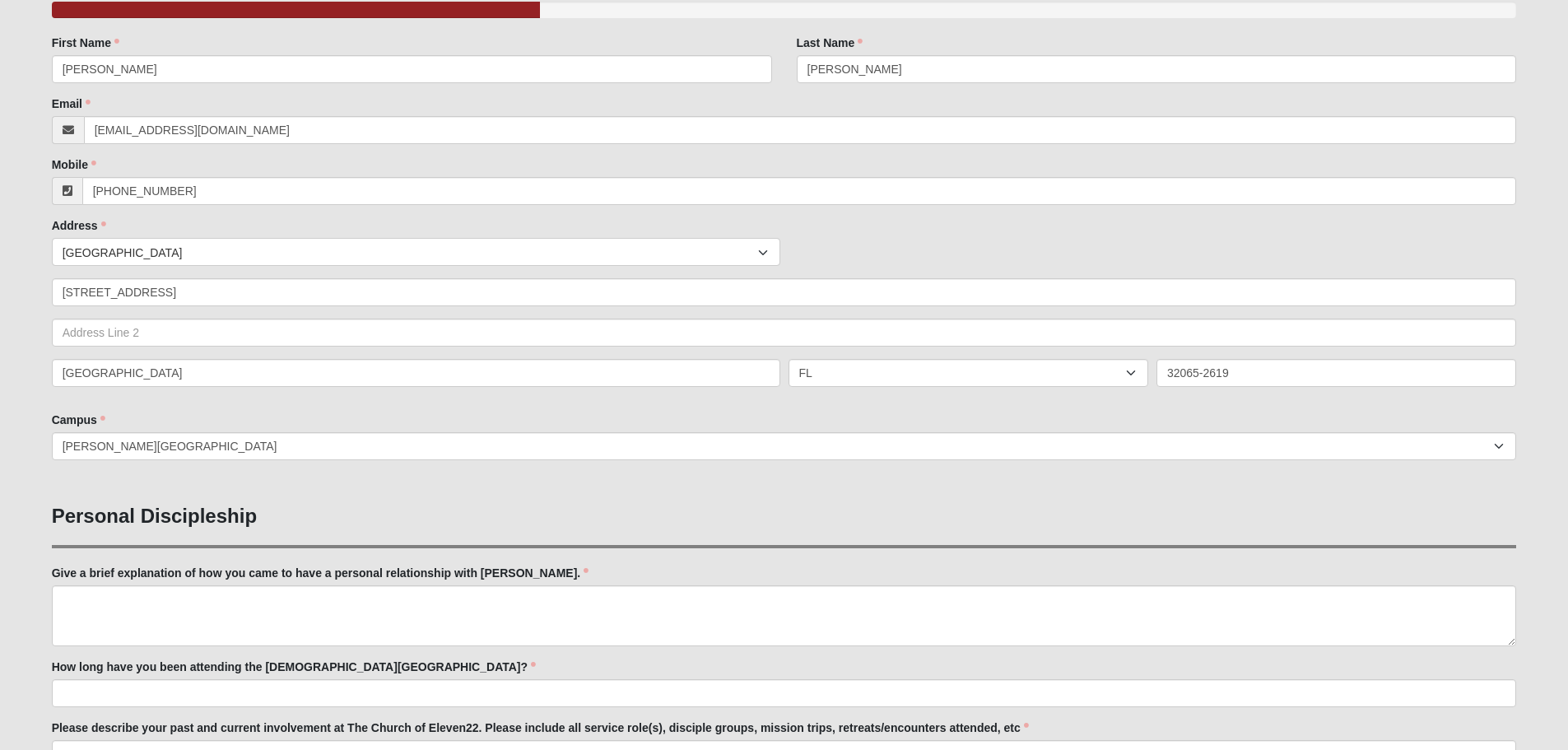
scroll to position [247, 0]
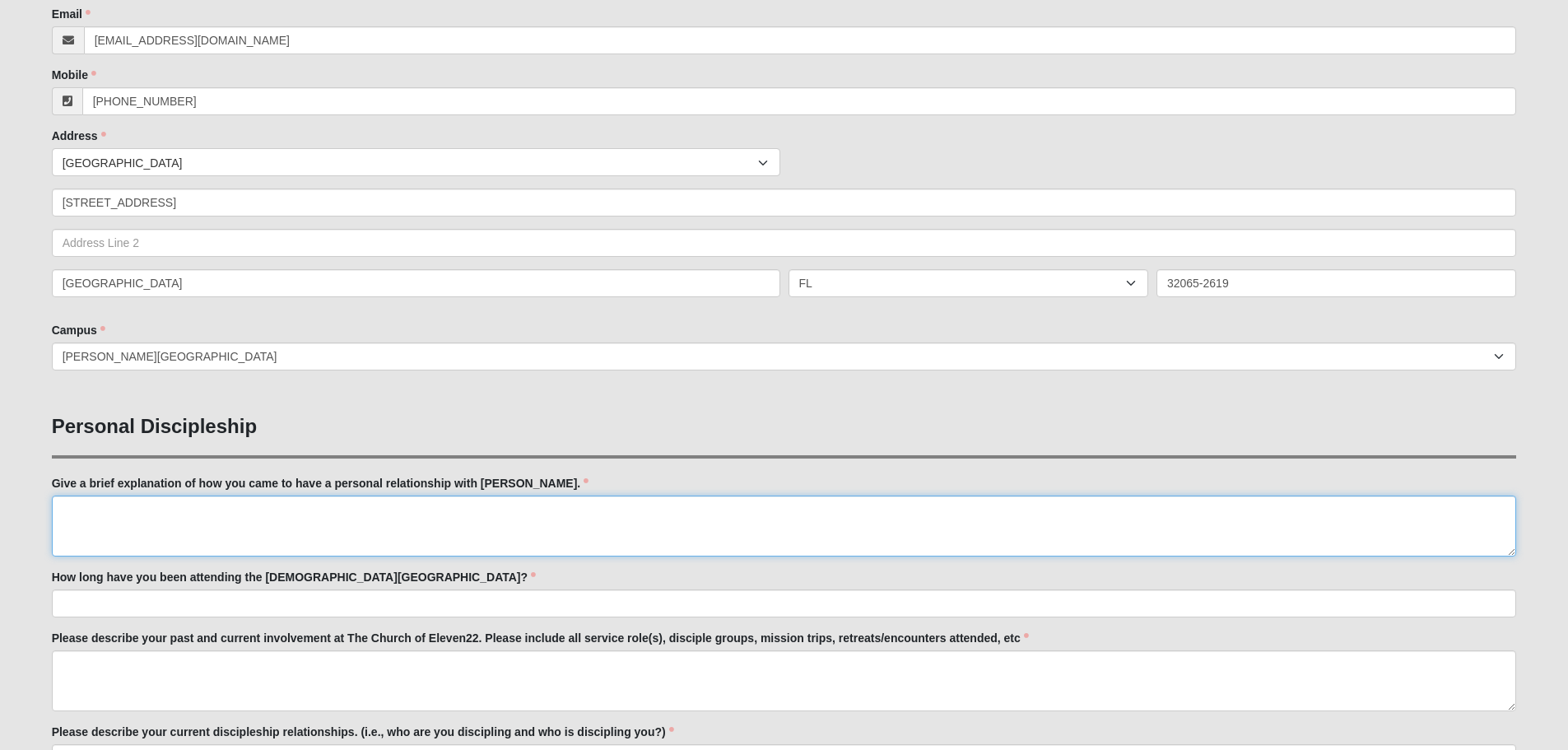
click at [75, 511] on textarea "Give a brief explanation of how you came to have a personal relationship with […" at bounding box center [784, 526] width 1465 height 61
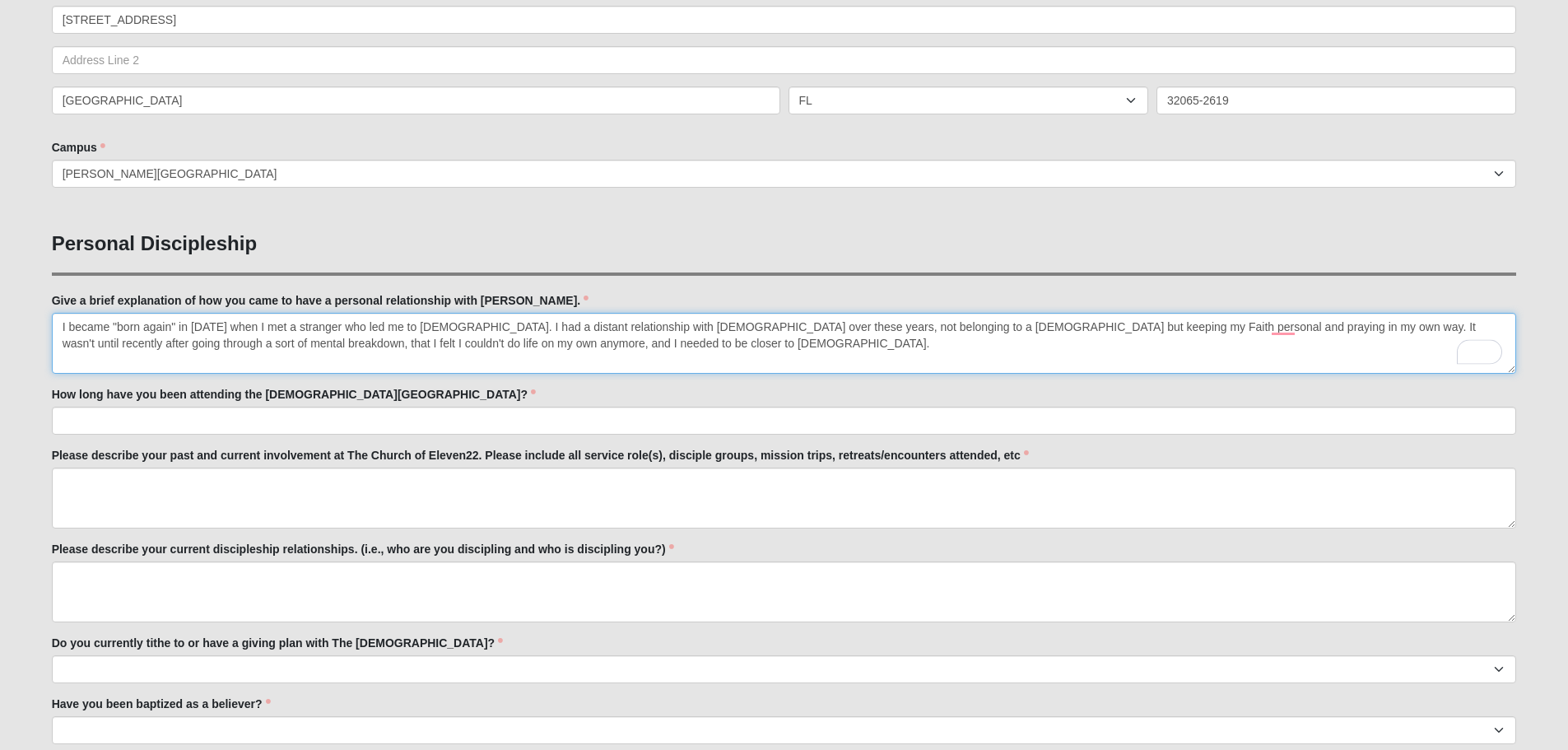
scroll to position [494, 0]
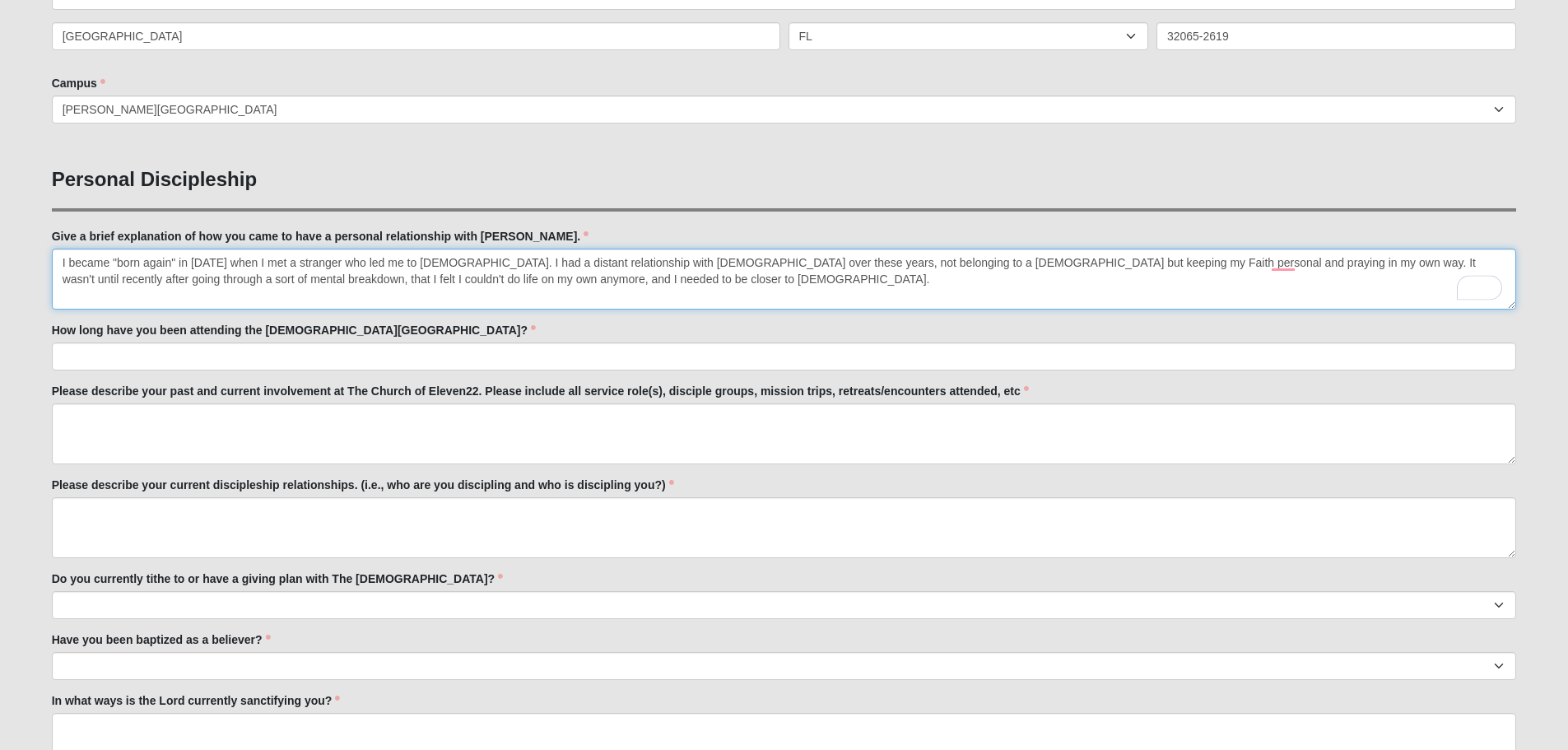
type textarea "I became "born again" in [DATE] when I met a stranger who led me to [DEMOGRAPHI…"
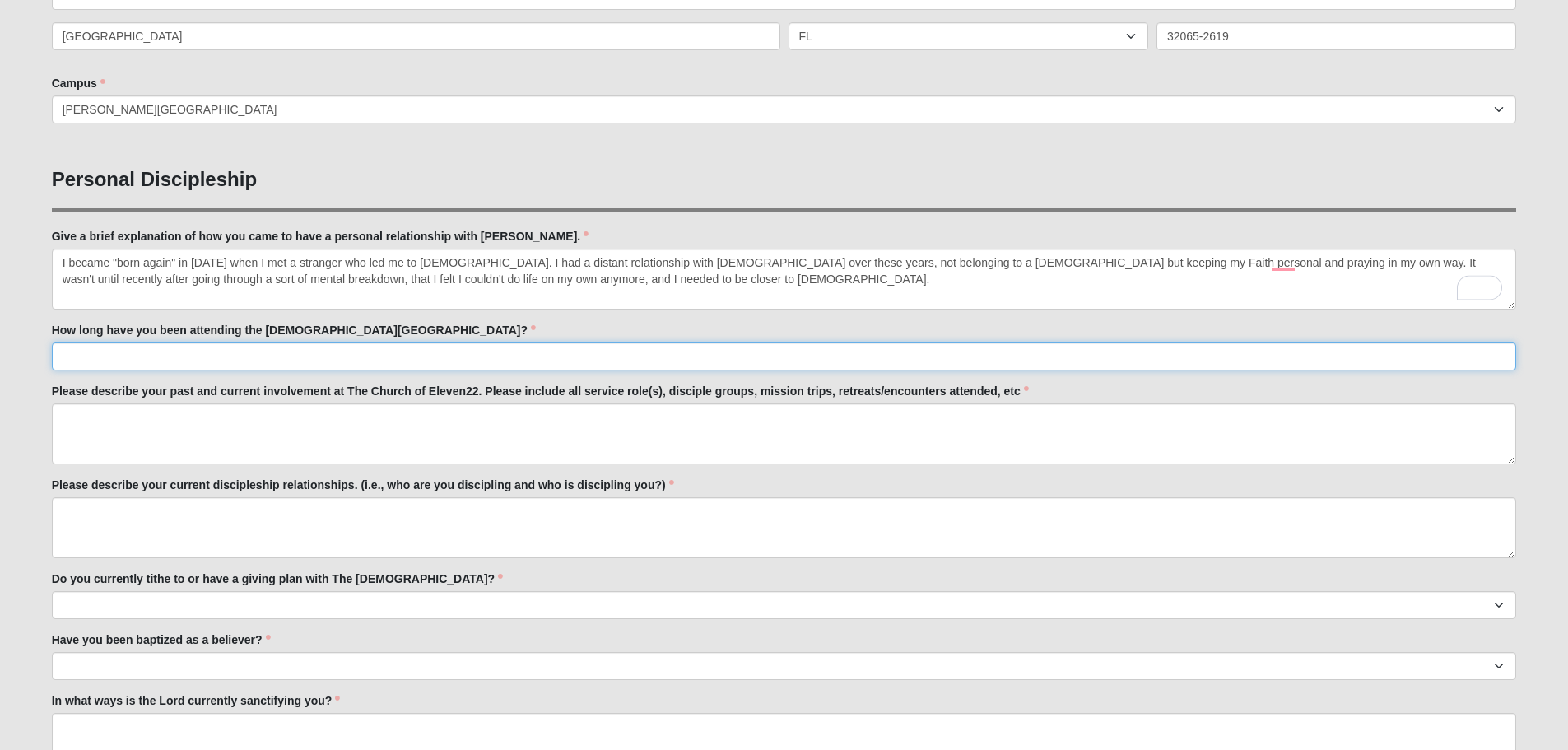
click at [122, 352] on input "How long have you been attending the [DEMOGRAPHIC_DATA][GEOGRAPHIC_DATA]?" at bounding box center [784, 357] width 1465 height 28
type input "5 months"
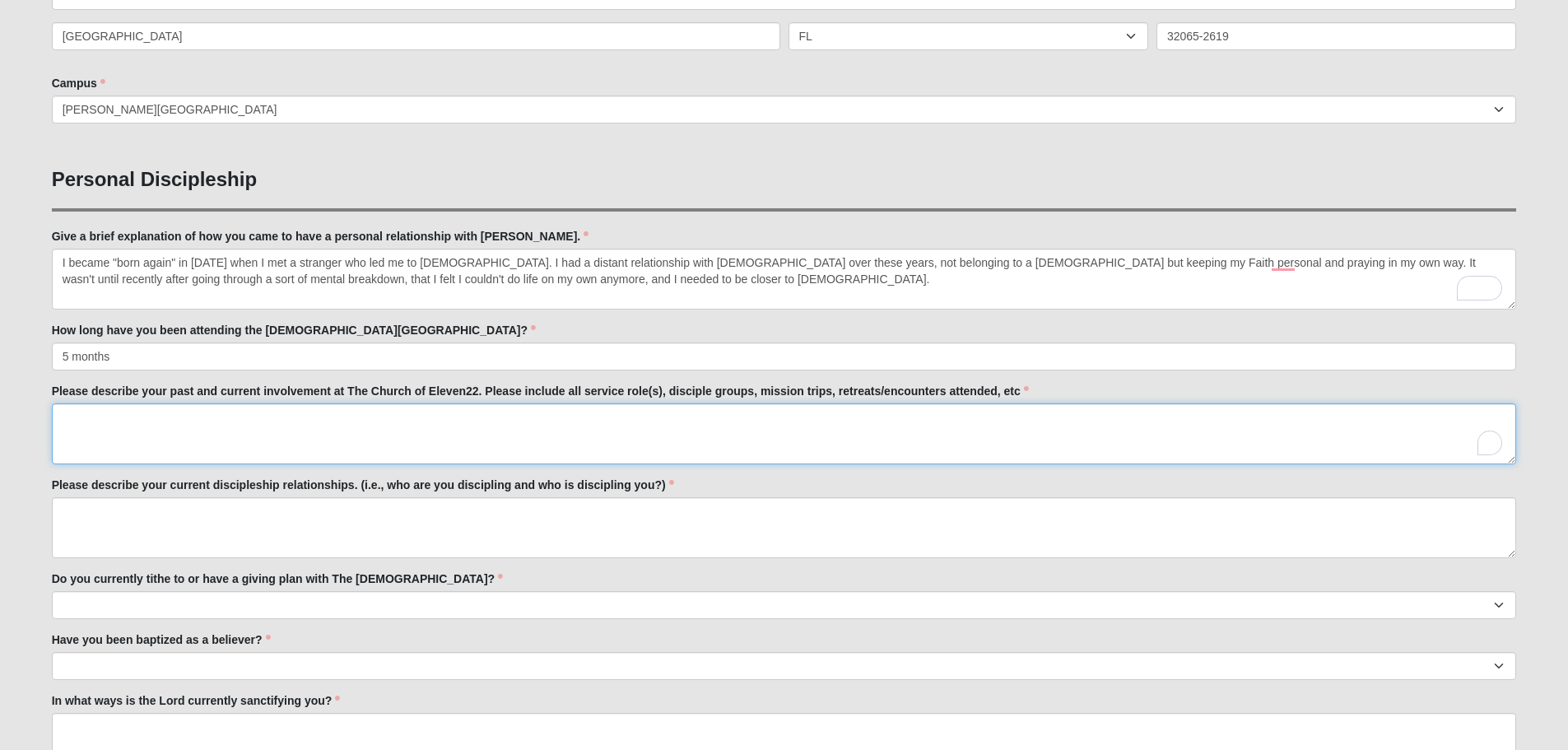
click at [137, 418] on textarea "Please describe your past and current involvement at The Church of Eleven22. Pl…" at bounding box center [784, 434] width 1465 height 61
type textarea "I"
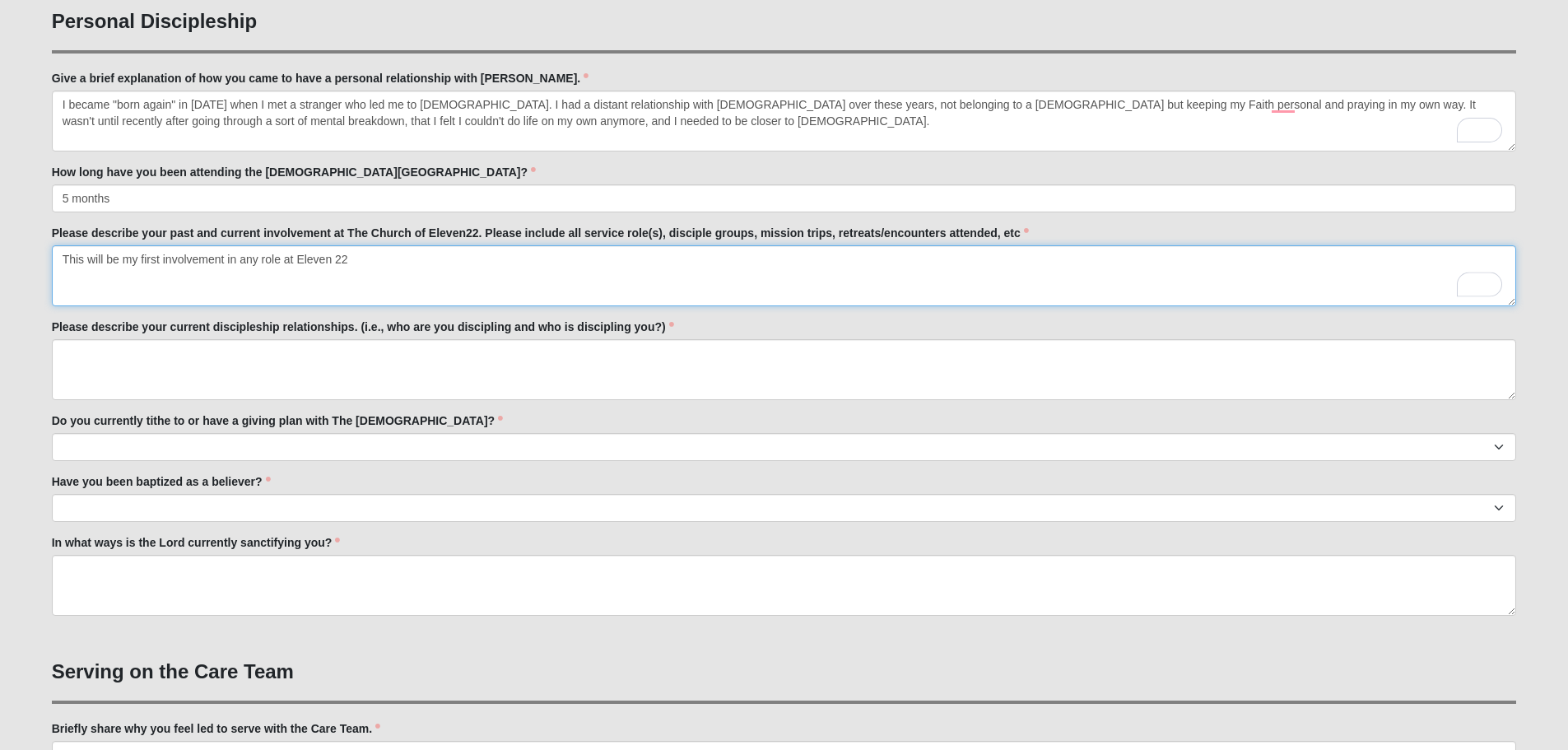
scroll to position [659, 0]
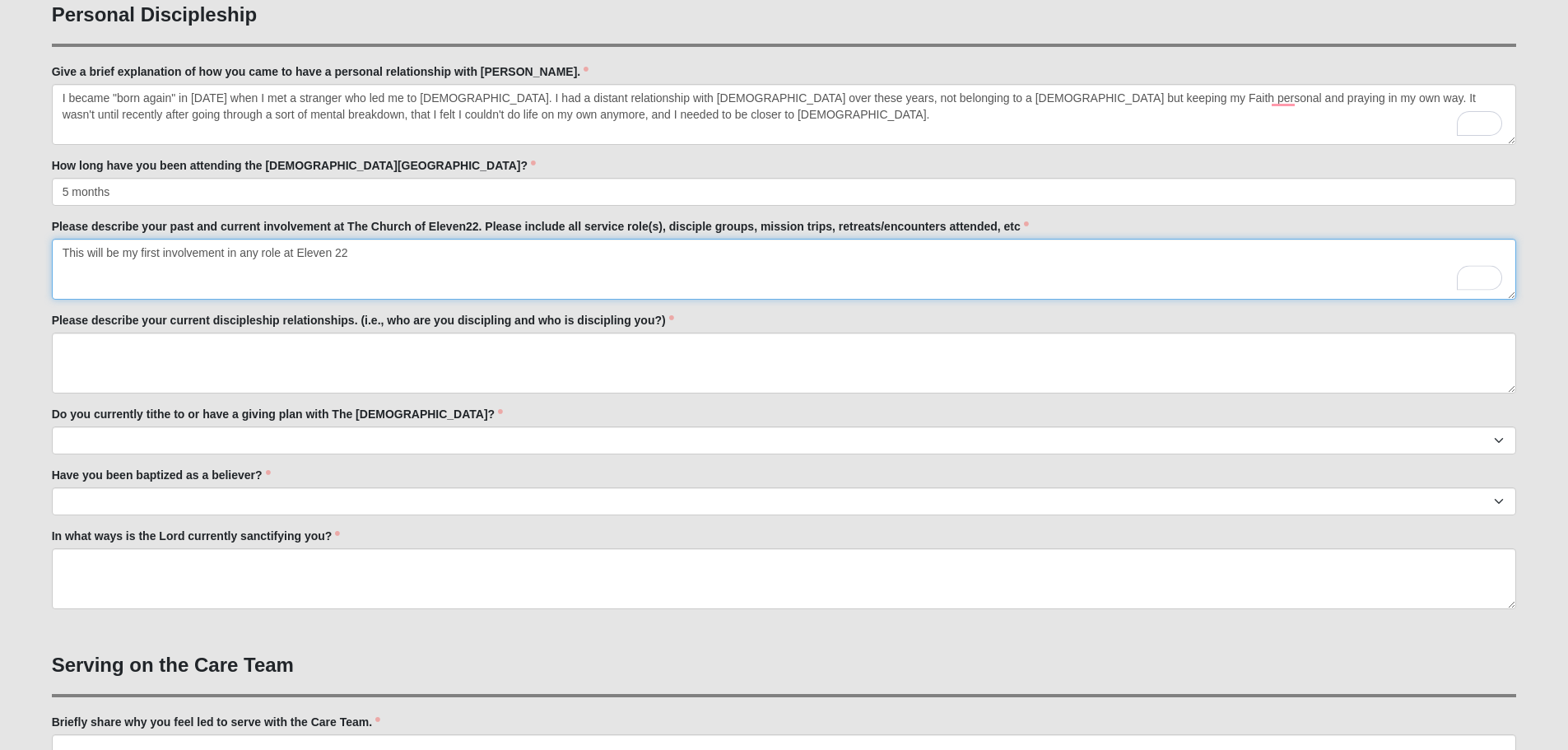
type textarea "This will be my first involvement in any role at Eleven 22"
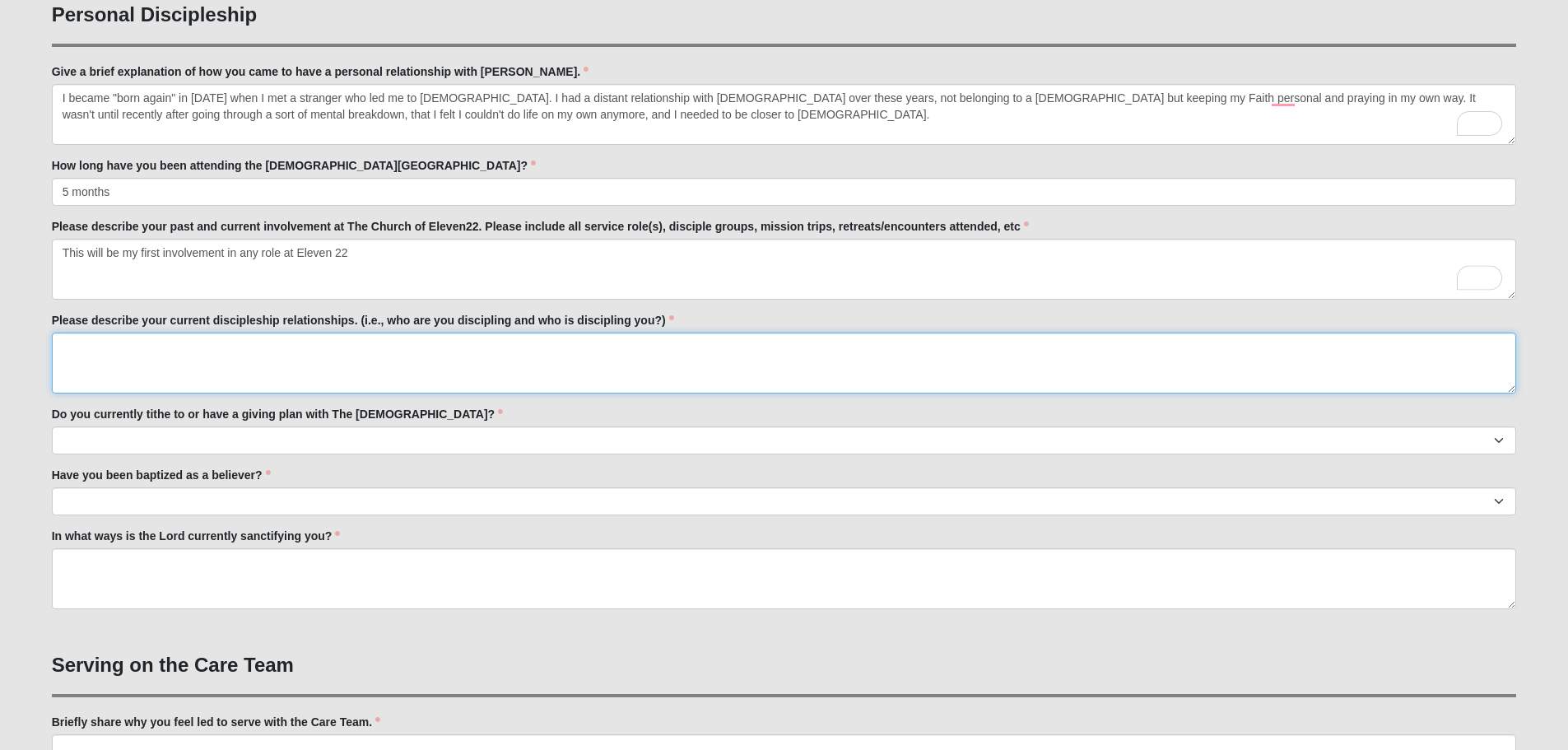
click at [143, 349] on textarea "Please describe your current discipleship relationships. (i.e., who are you dis…" at bounding box center [784, 363] width 1465 height 61
click at [257, 347] on textarea "I belong to a discipleship group out of" at bounding box center [784, 363] width 1465 height 61
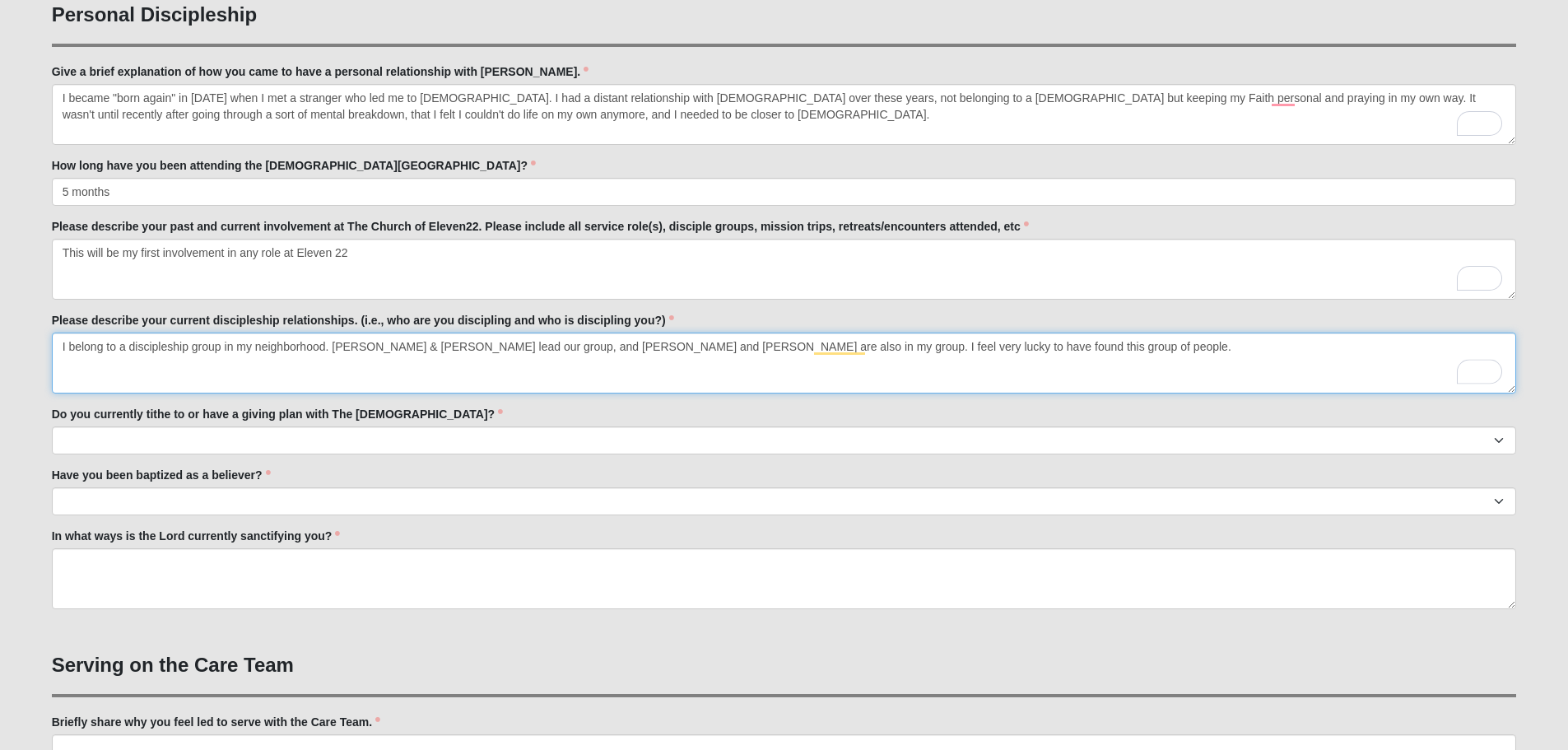
type textarea "I belong to a discipleship group in my neighborhood. [PERSON_NAME] & [PERSON_NA…"
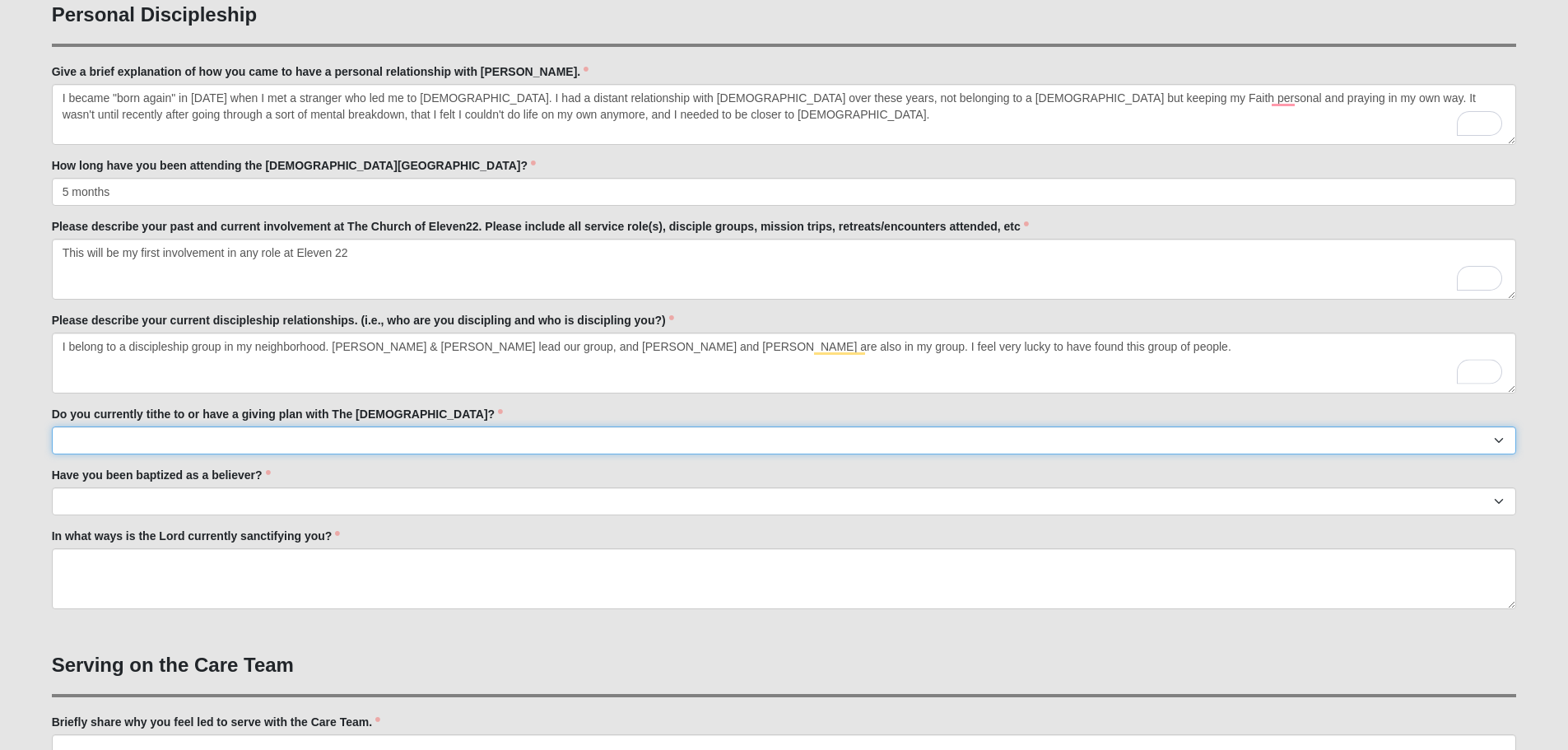
click at [383, 433] on select "No Yes" at bounding box center [784, 440] width 1465 height 28
select select "False"
click at [52, 426] on select "No Yes" at bounding box center [784, 440] width 1465 height 28
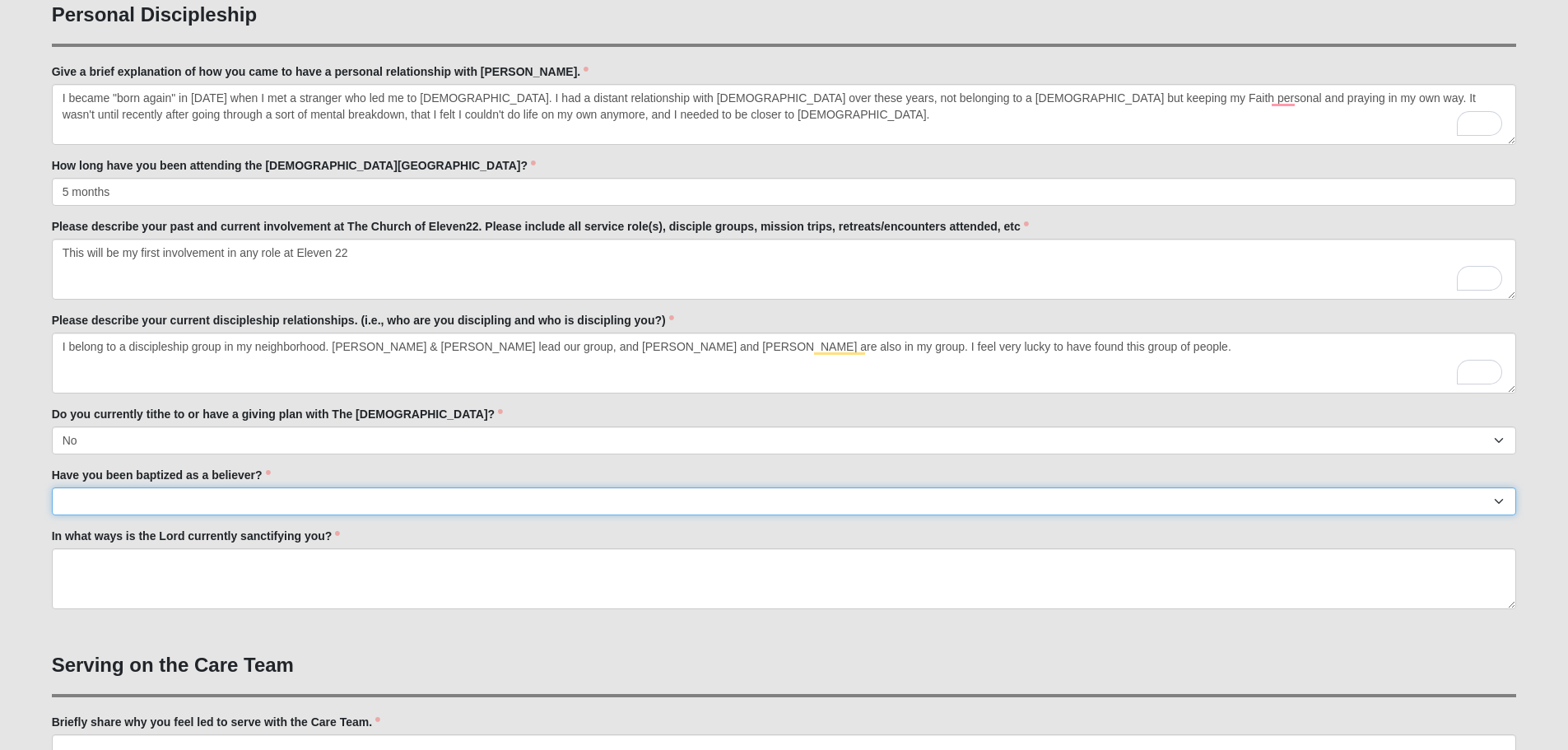
click at [101, 499] on select "No Yes" at bounding box center [784, 501] width 1465 height 28
select select "True"
click at [52, 487] on select "No Yes" at bounding box center [784, 501] width 1465 height 28
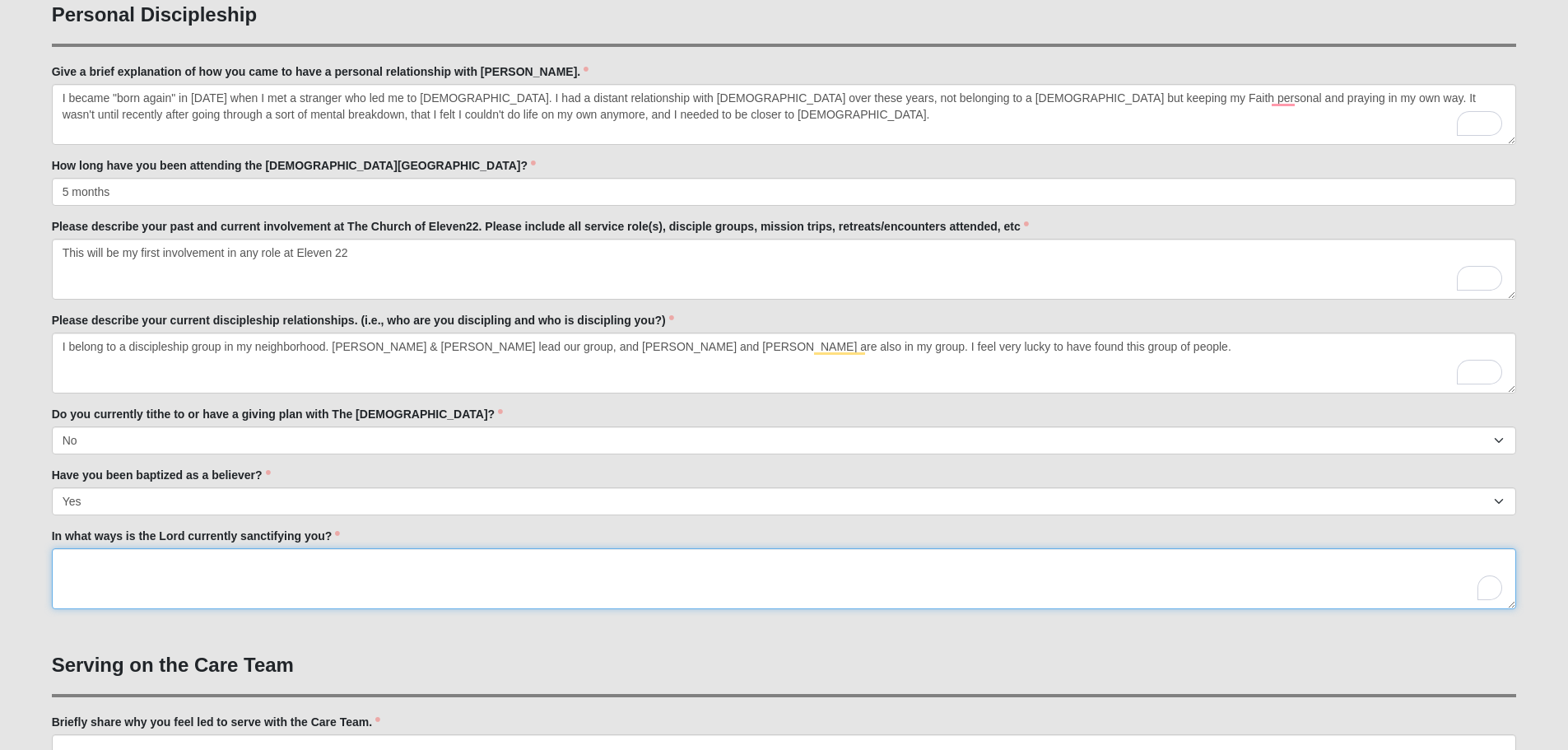
click at [93, 560] on textarea "In what ways is the Lord currently sanctifying you?" at bounding box center [784, 579] width 1465 height 61
type textarea "I don't know how to answer this question, other than He accepts me for who I am…"
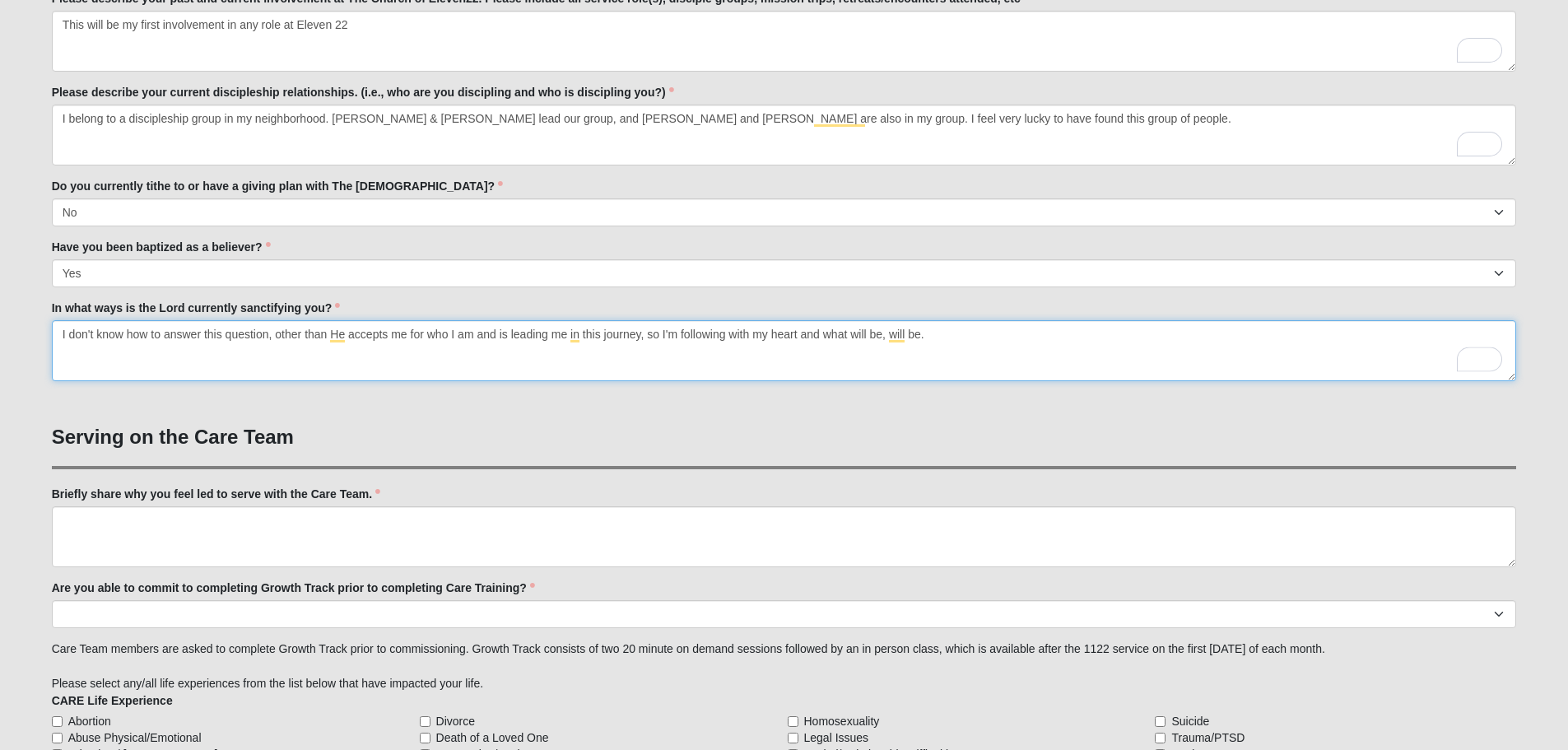
scroll to position [906, 0]
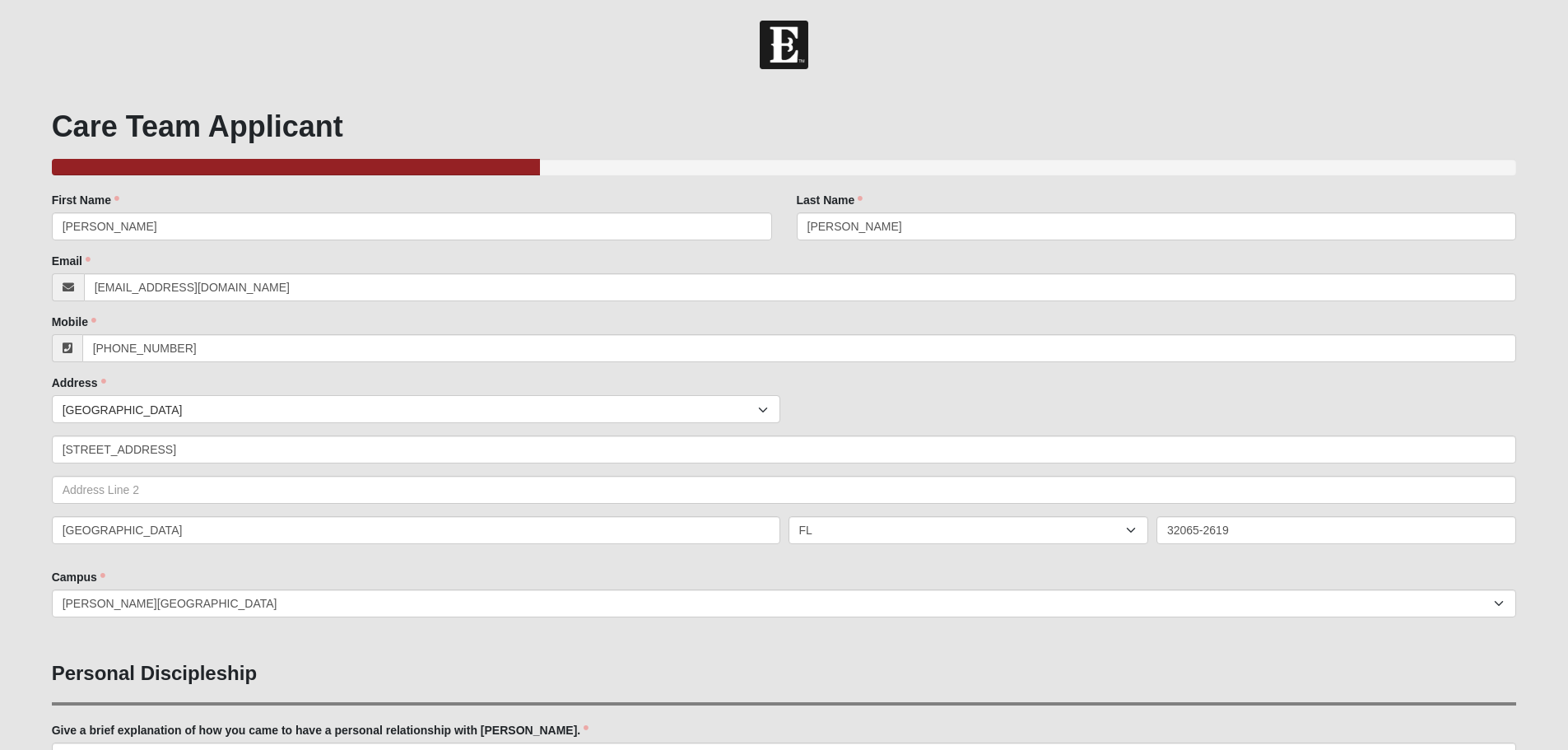
select select "False"
select select "True"
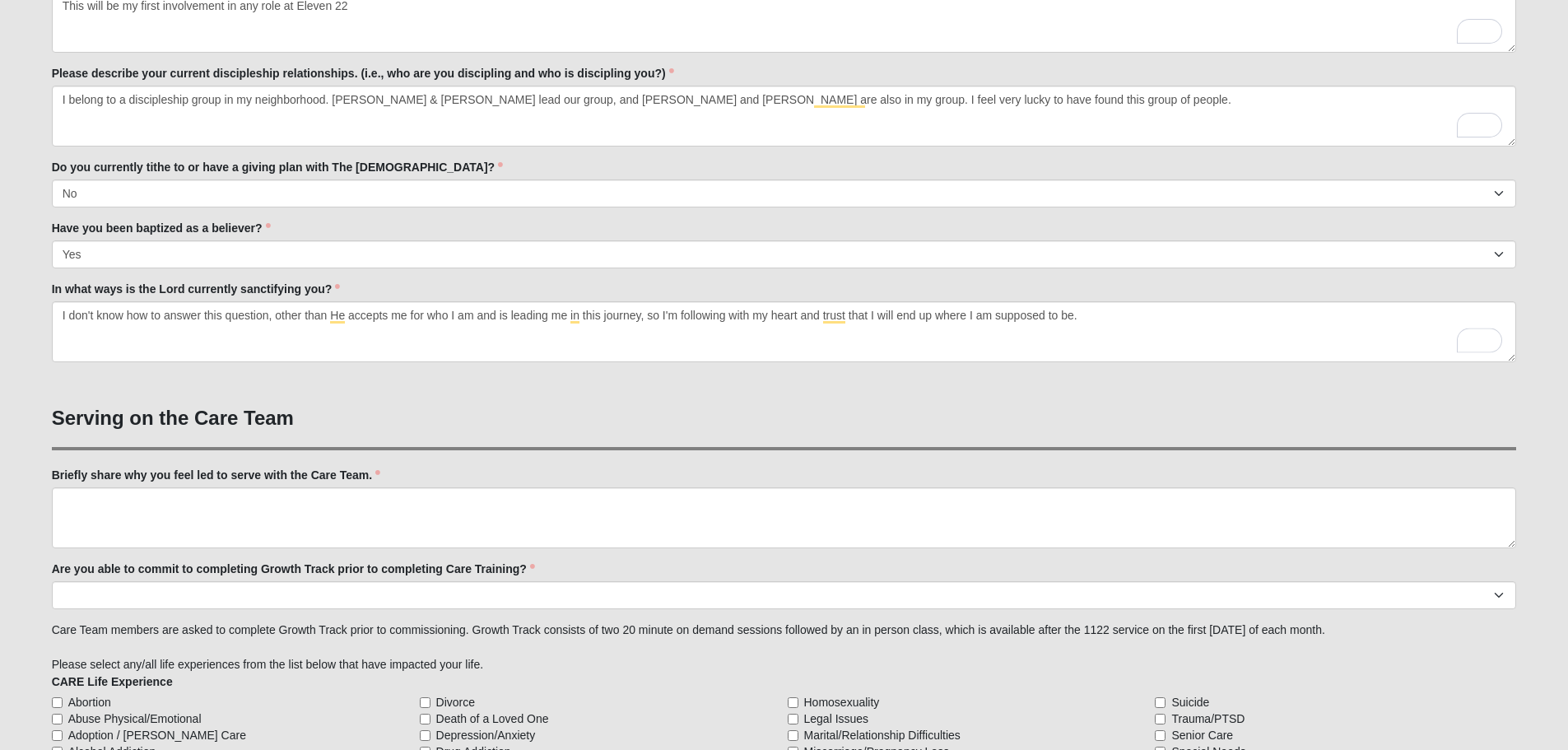
type textarea "I don't know how to answer this question, other than He accepts me for who I am…"
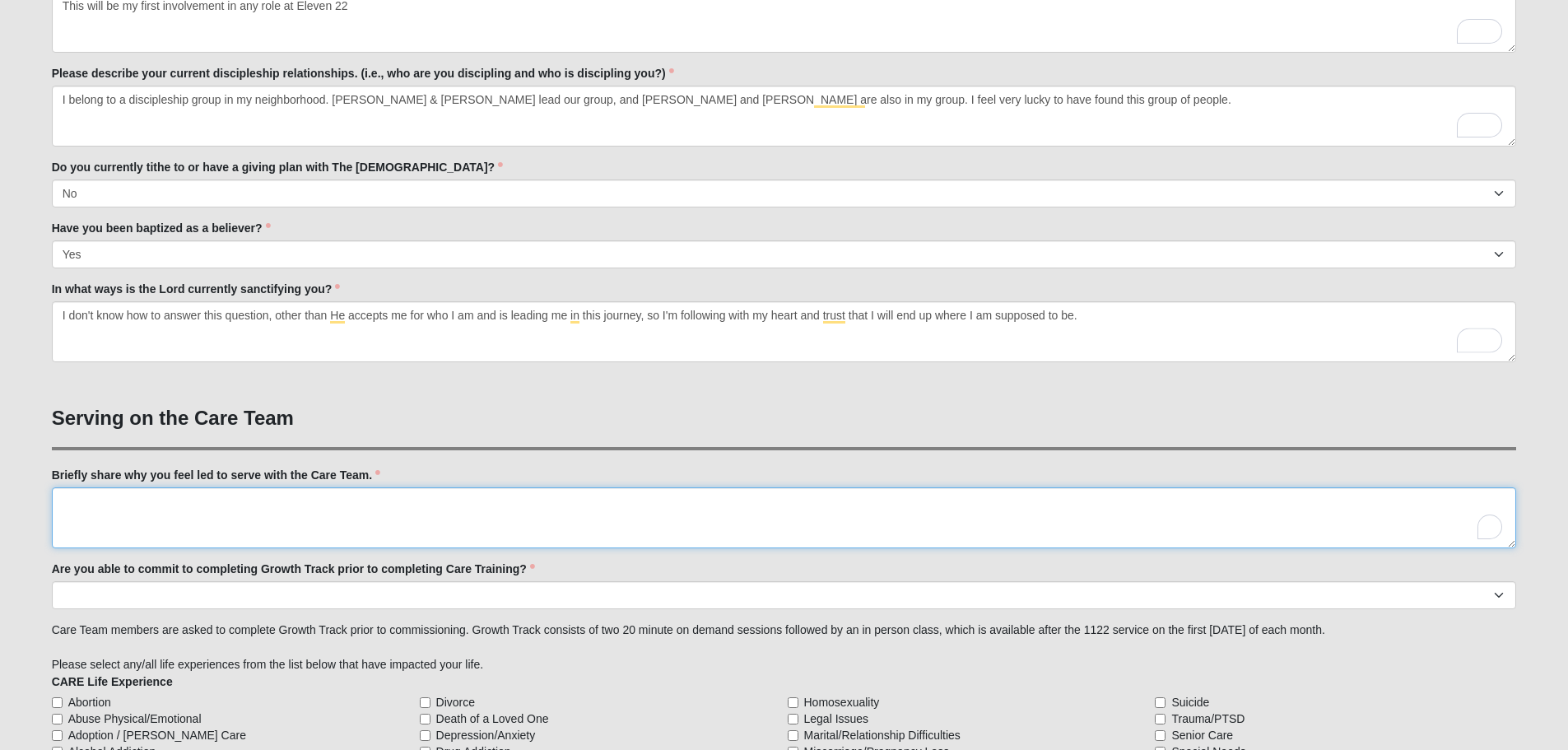
click at [344, 497] on textarea "Briefly share why you feel led to serve with the Care Team." at bounding box center [784, 518] width 1465 height 61
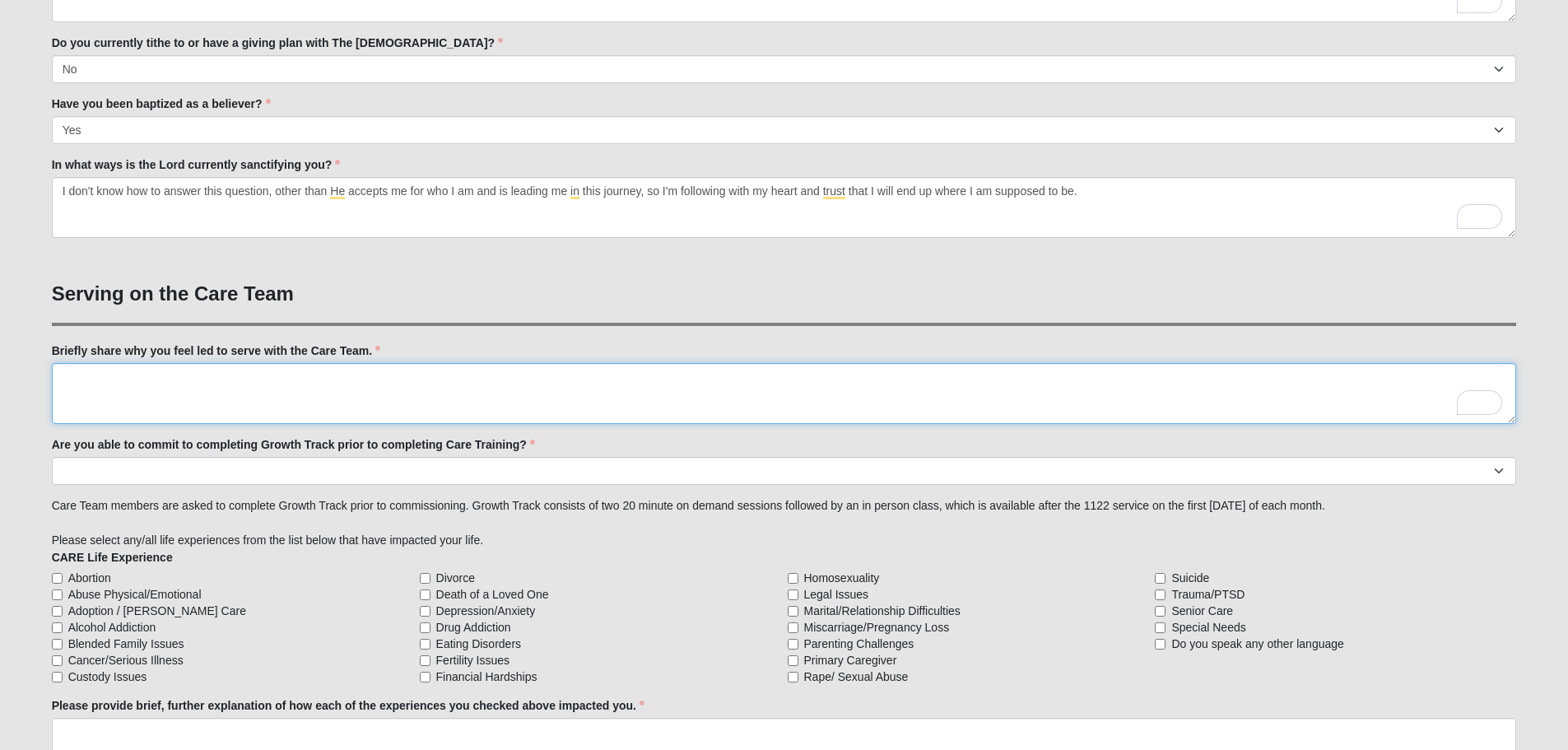
scroll to position [1070, 0]
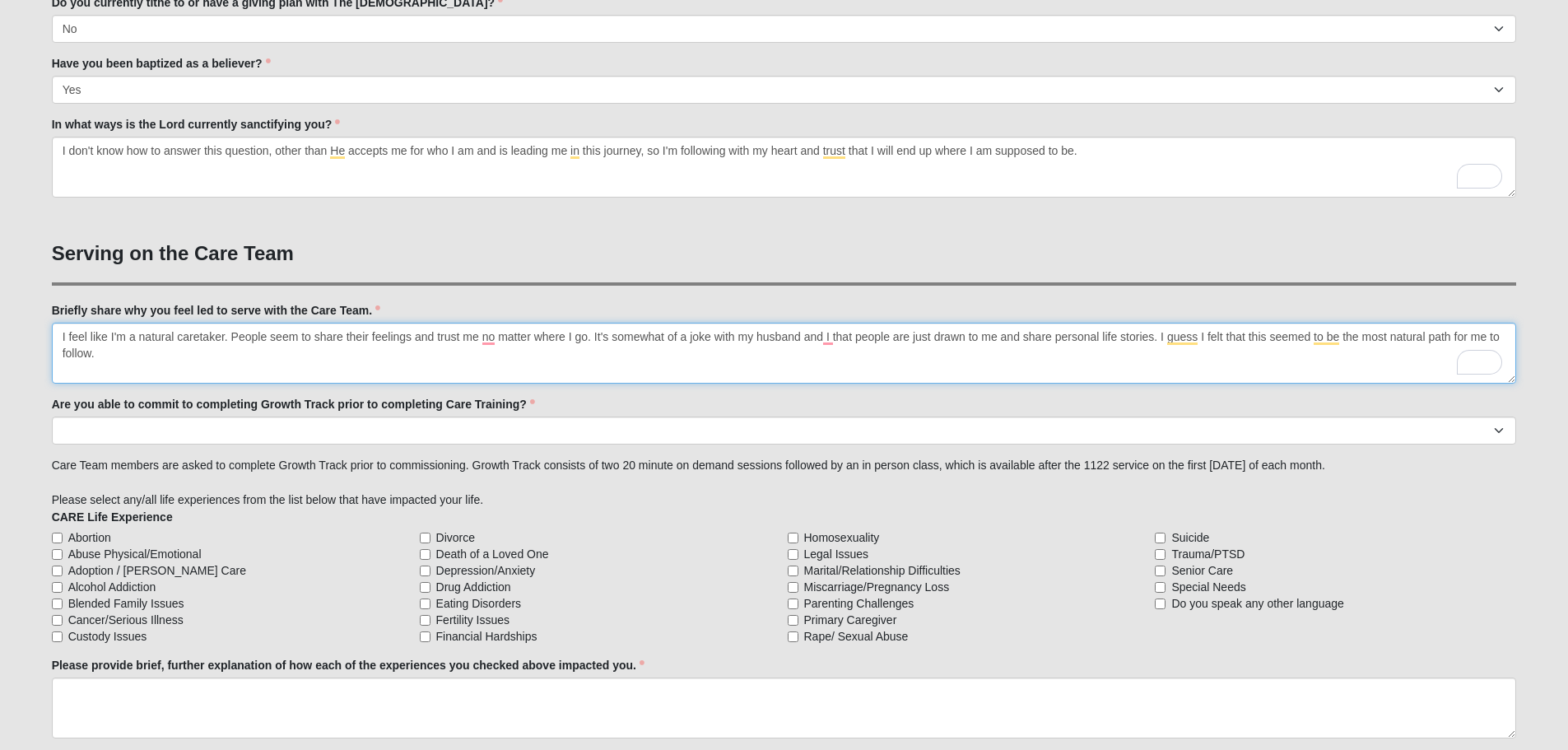
type textarea "I feel like I'm a natural caretaker. People seem to share their feelings and tr…"
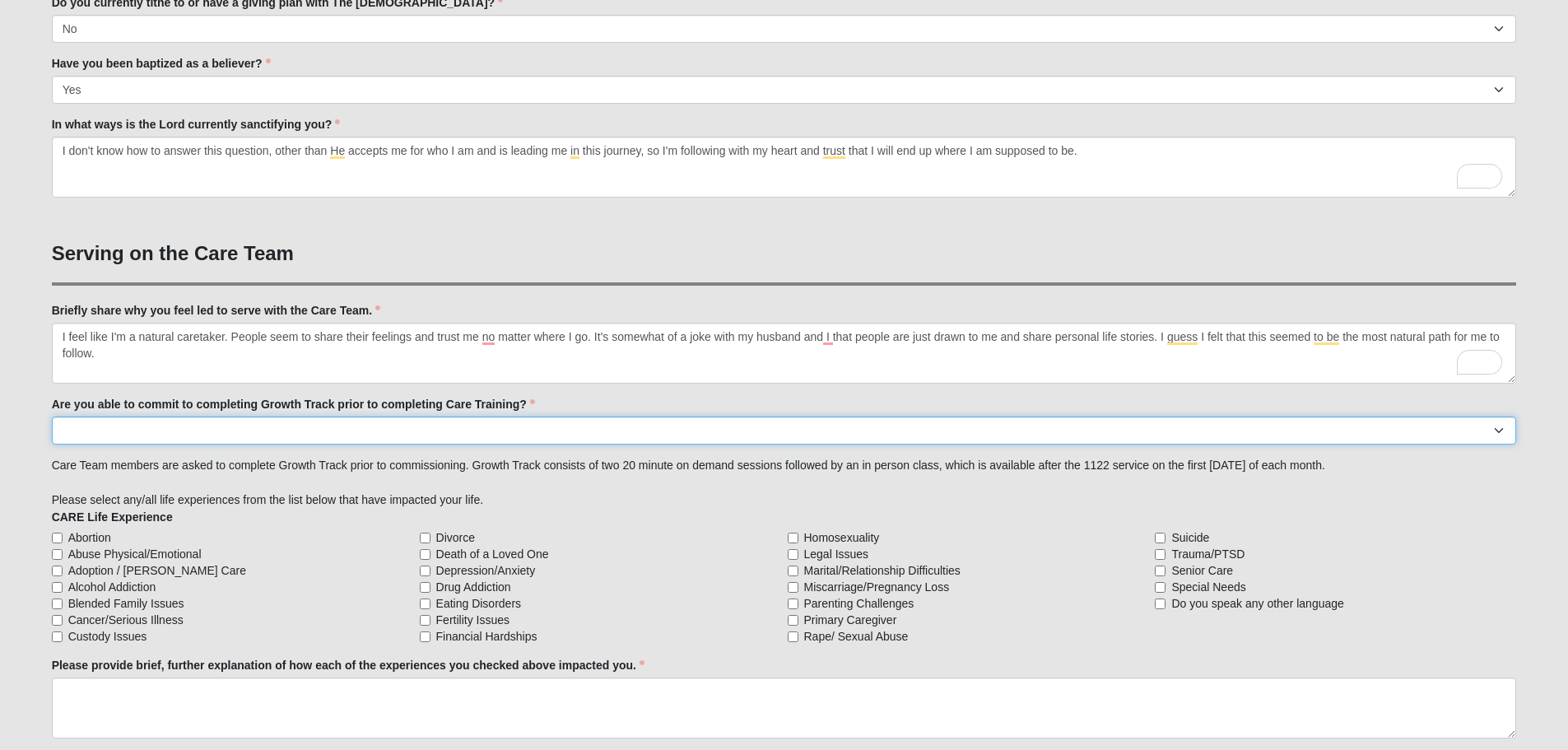
click at [143, 430] on select "Yes No Already Completed" at bounding box center [784, 431] width 1465 height 28
select select "Already Completed"
click at [52, 417] on select "Yes No Already Completed" at bounding box center [784, 431] width 1465 height 28
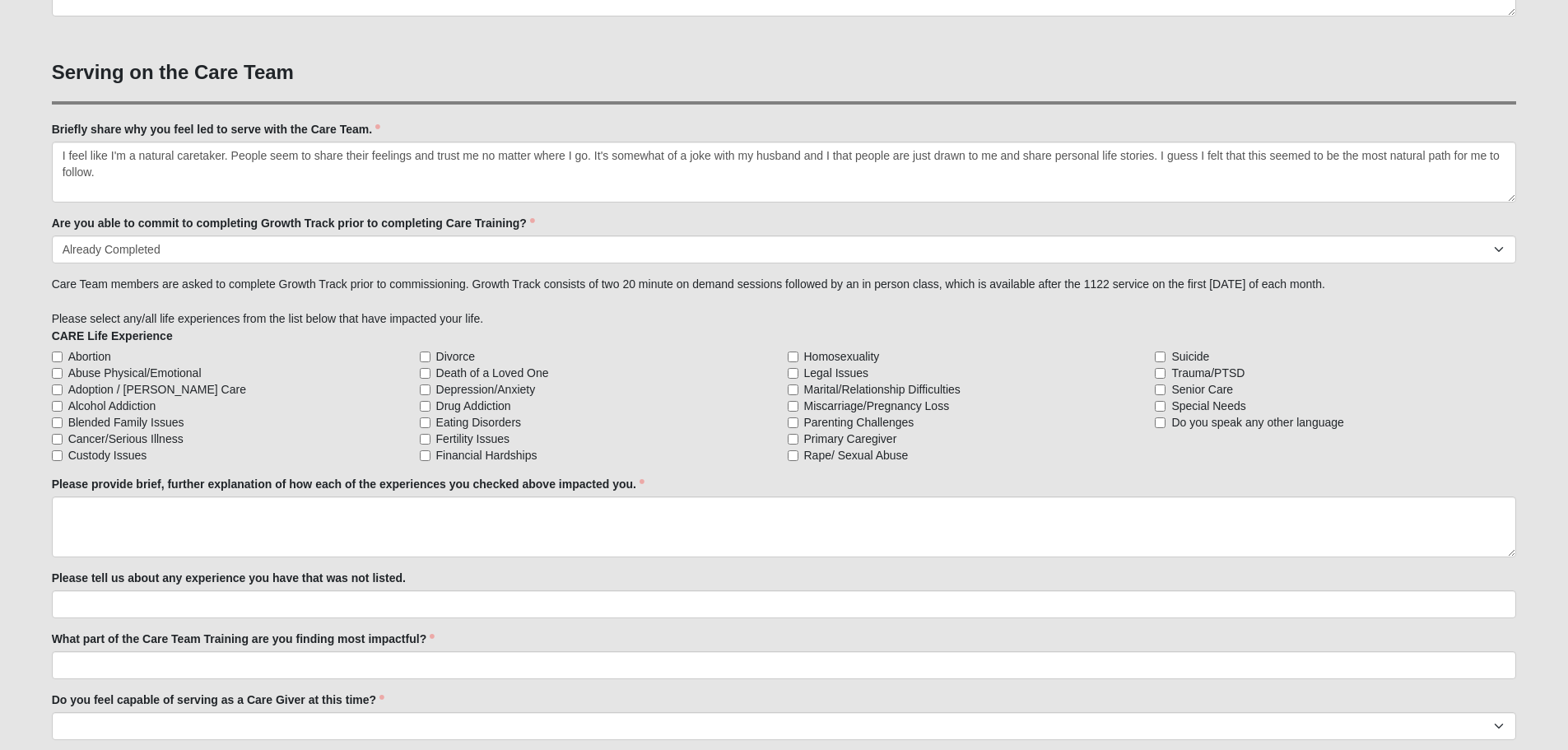
scroll to position [1400, 0]
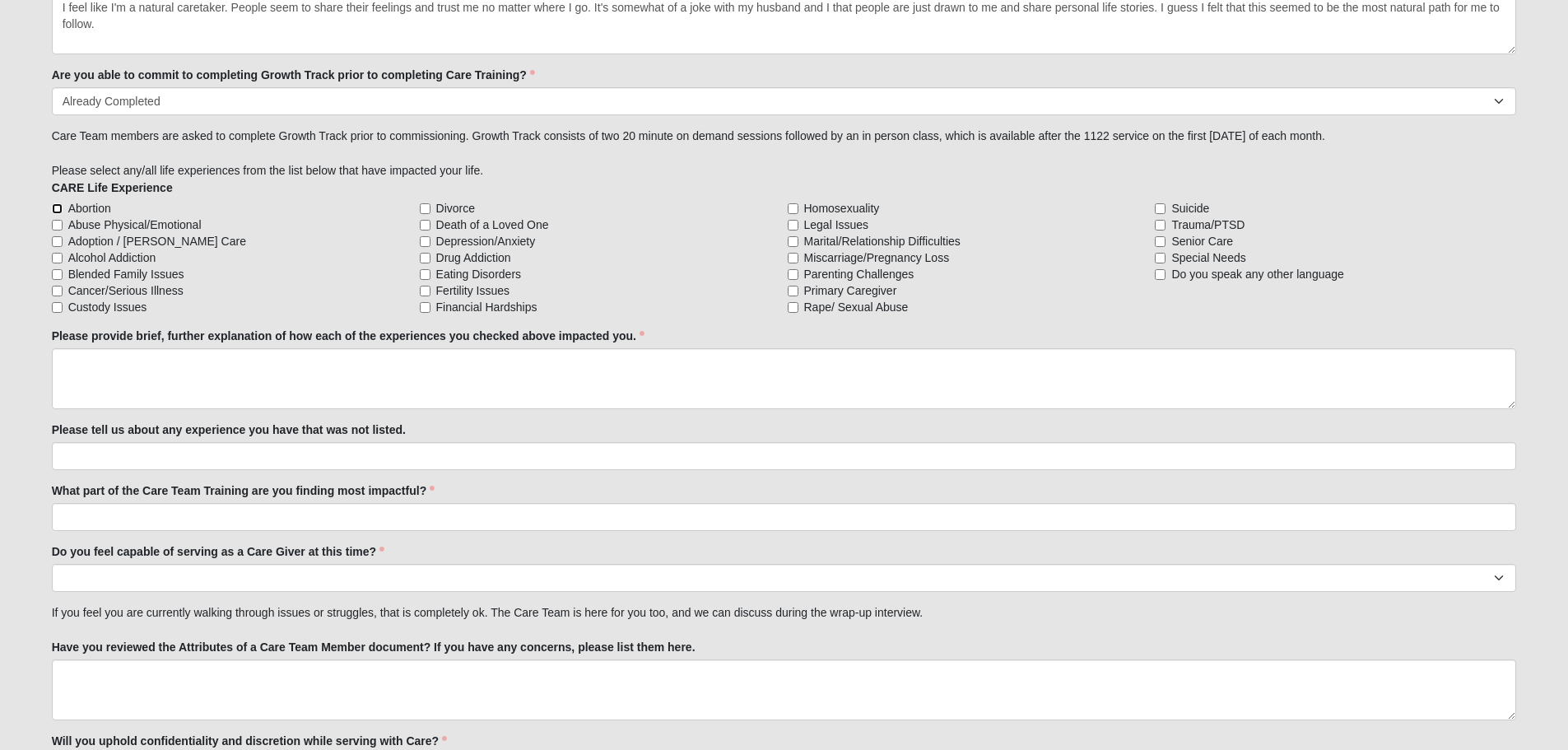
click at [56, 207] on input "Abortion" at bounding box center [57, 209] width 10 height 10
checkbox input "true"
click at [57, 292] on input "Cancer/Serious Illness" at bounding box center [57, 291] width 10 height 10
checkbox input "true"
click at [426, 226] on input "Death of a Loved One" at bounding box center [425, 225] width 10 height 10
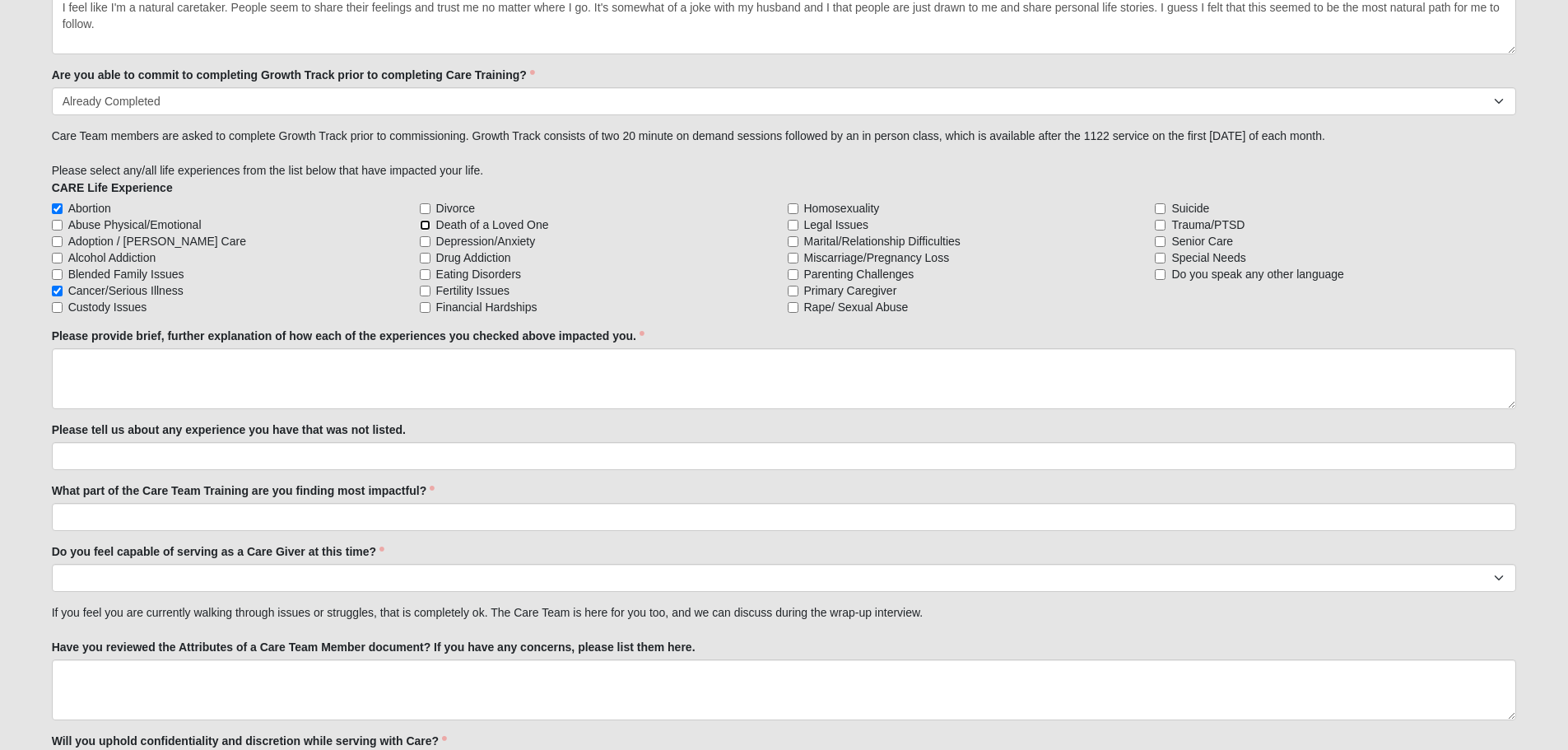
checkbox input "true"
click at [1159, 209] on input "Suicide" at bounding box center [1160, 209] width 10 height 10
click at [1159, 208] on input "Suicide" at bounding box center [1160, 209] width 10 height 10
checkbox input "true"
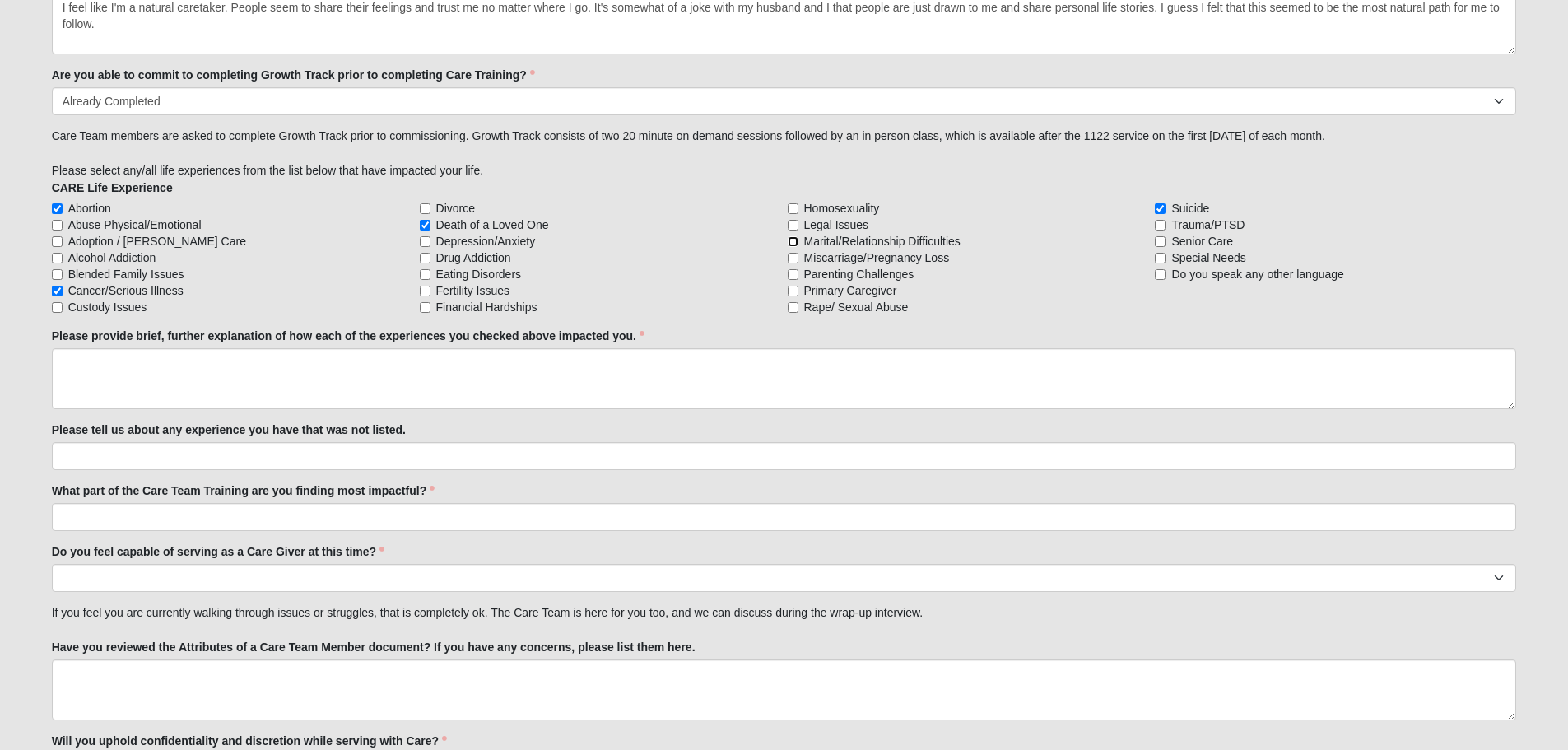
click at [791, 243] on input "Marital/Relationship Difficulties" at bounding box center [793, 242] width 10 height 10
checkbox input "true"
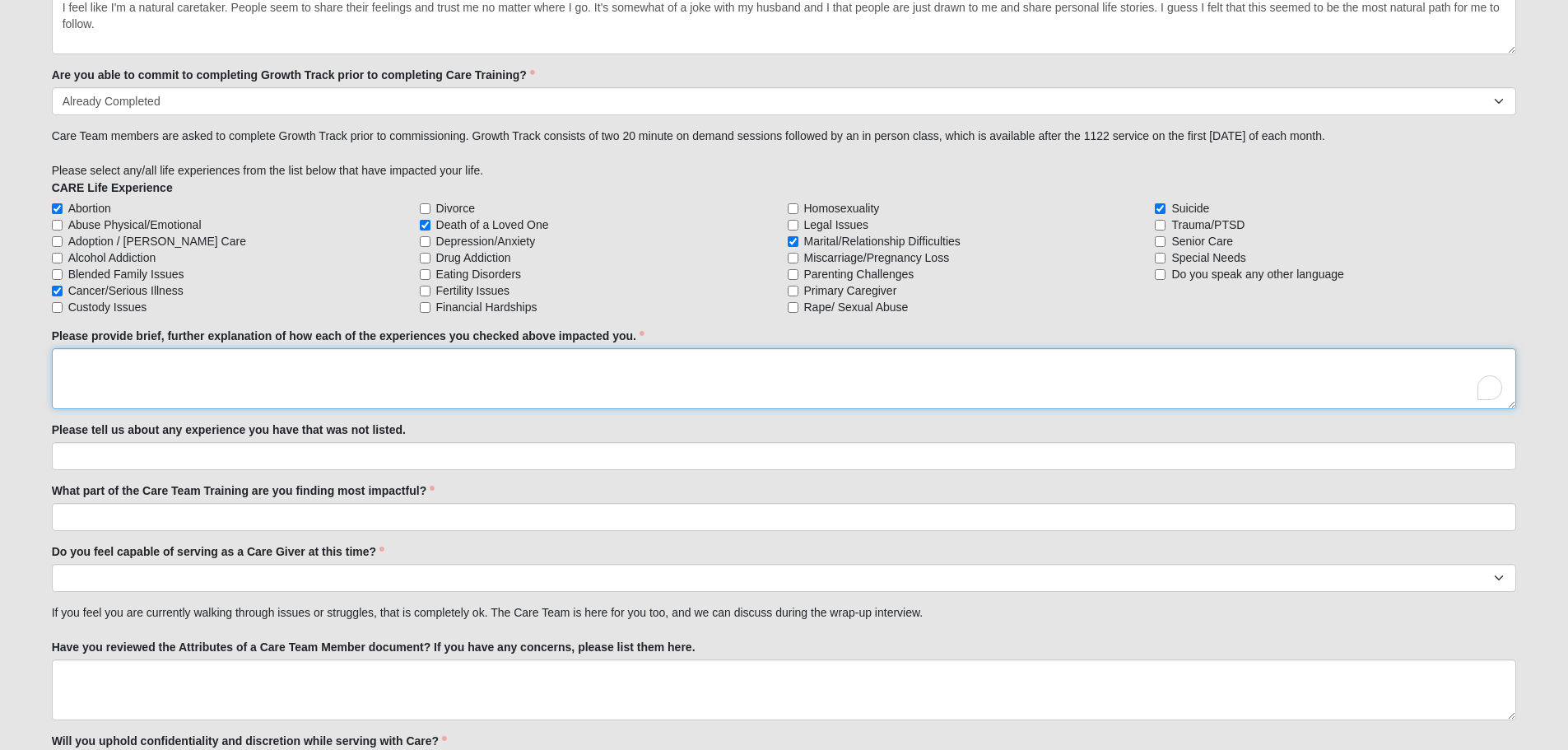
click at [132, 370] on textarea "Please provide brief, further explanation of how each of the experiences you ch…" at bounding box center [784, 378] width 1465 height 61
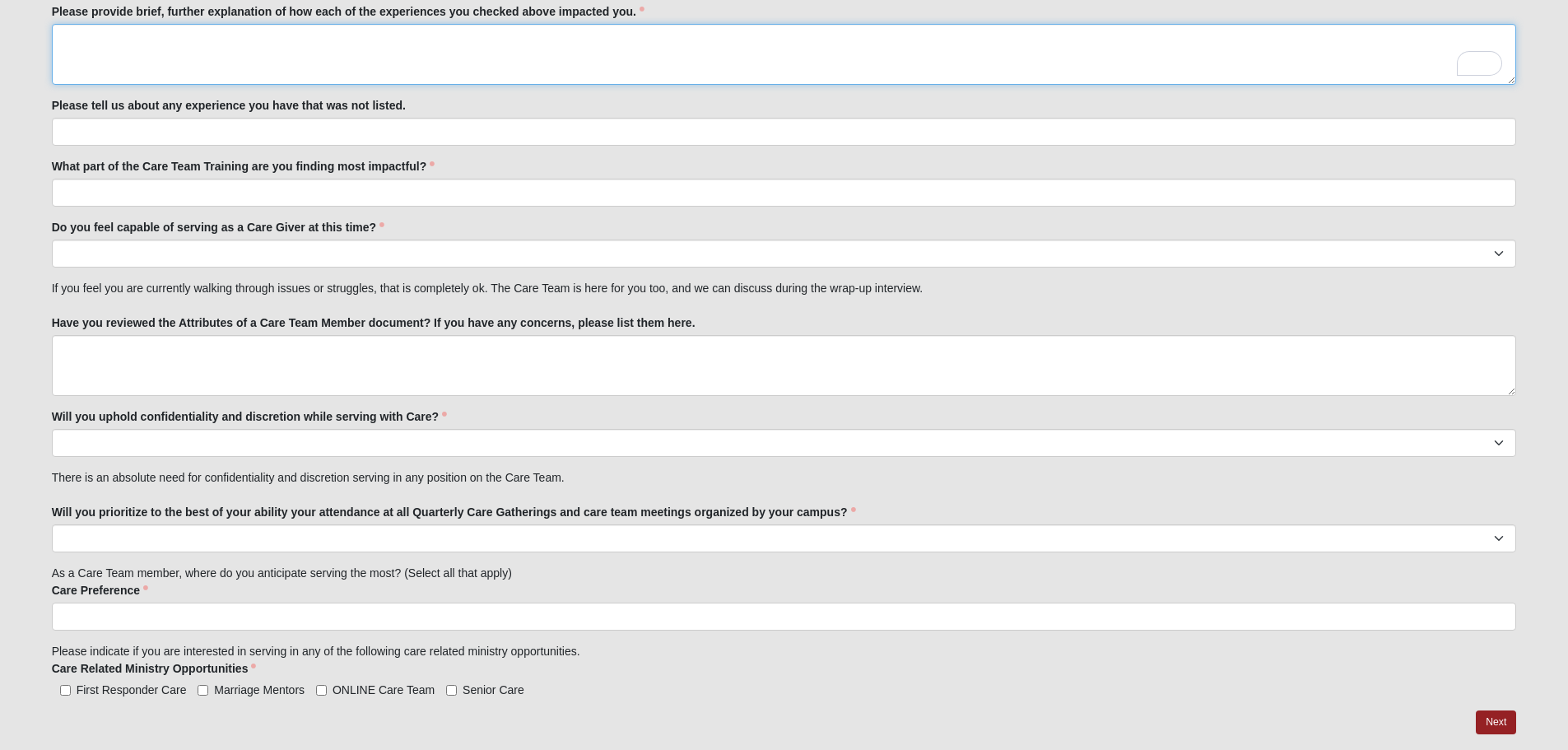
scroll to position [1729, 0]
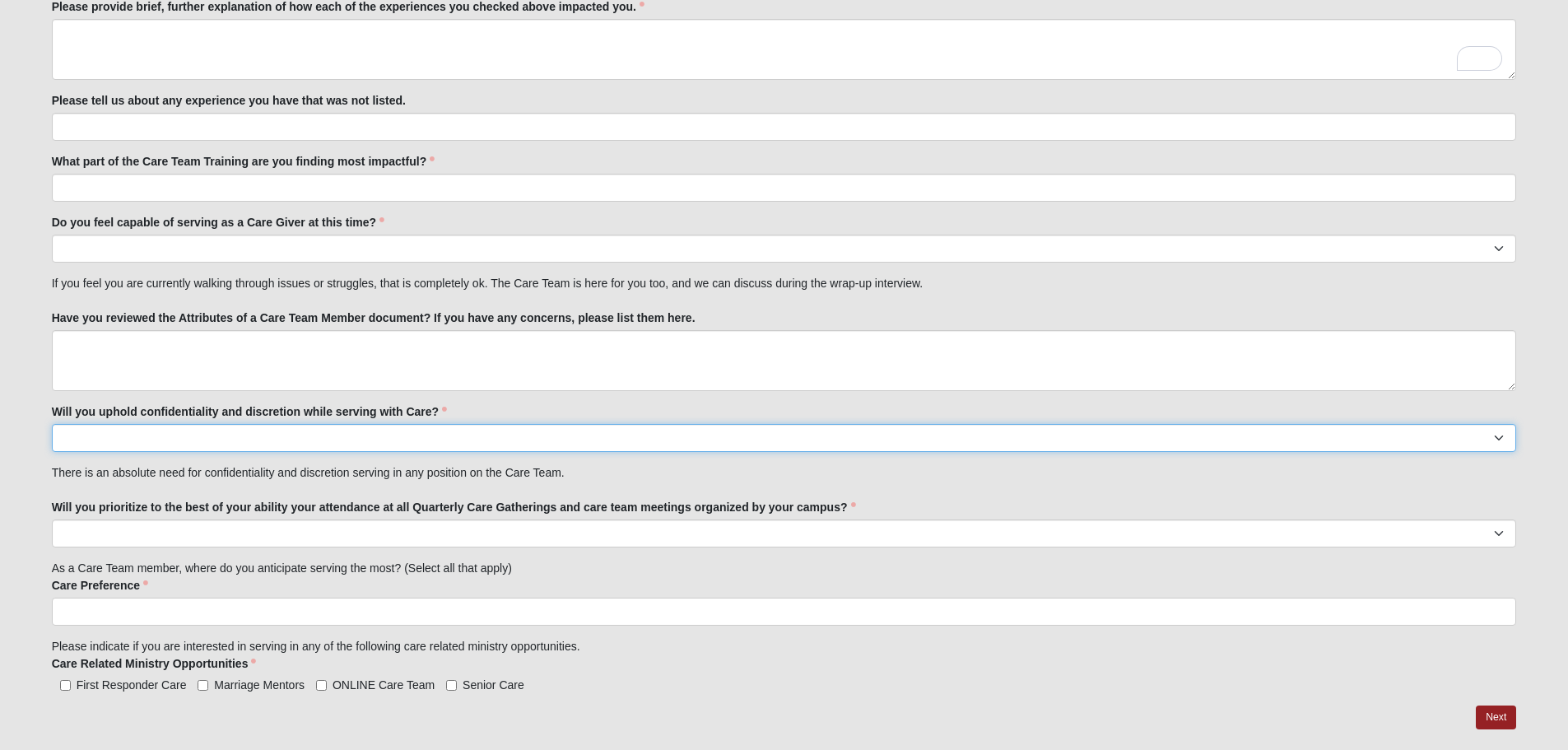
click at [136, 432] on select "No Yes" at bounding box center [784, 438] width 1465 height 28
select select "True"
click at [52, 424] on select "No Yes" at bounding box center [784, 438] width 1465 height 28
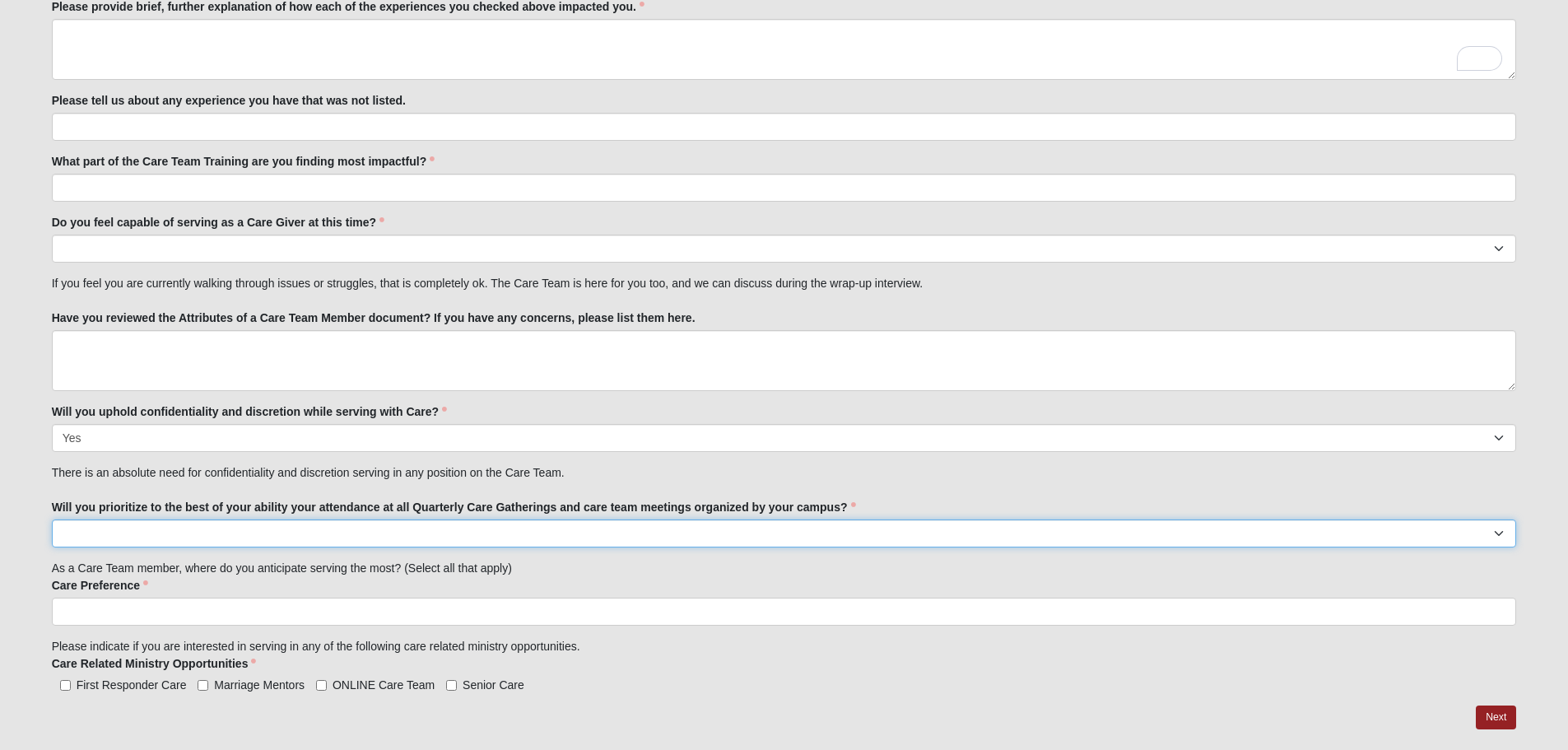
click at [115, 540] on select "No Yes" at bounding box center [784, 533] width 1465 height 28
select select "True"
click at [52, 519] on select "No Yes" at bounding box center [784, 533] width 1465 height 28
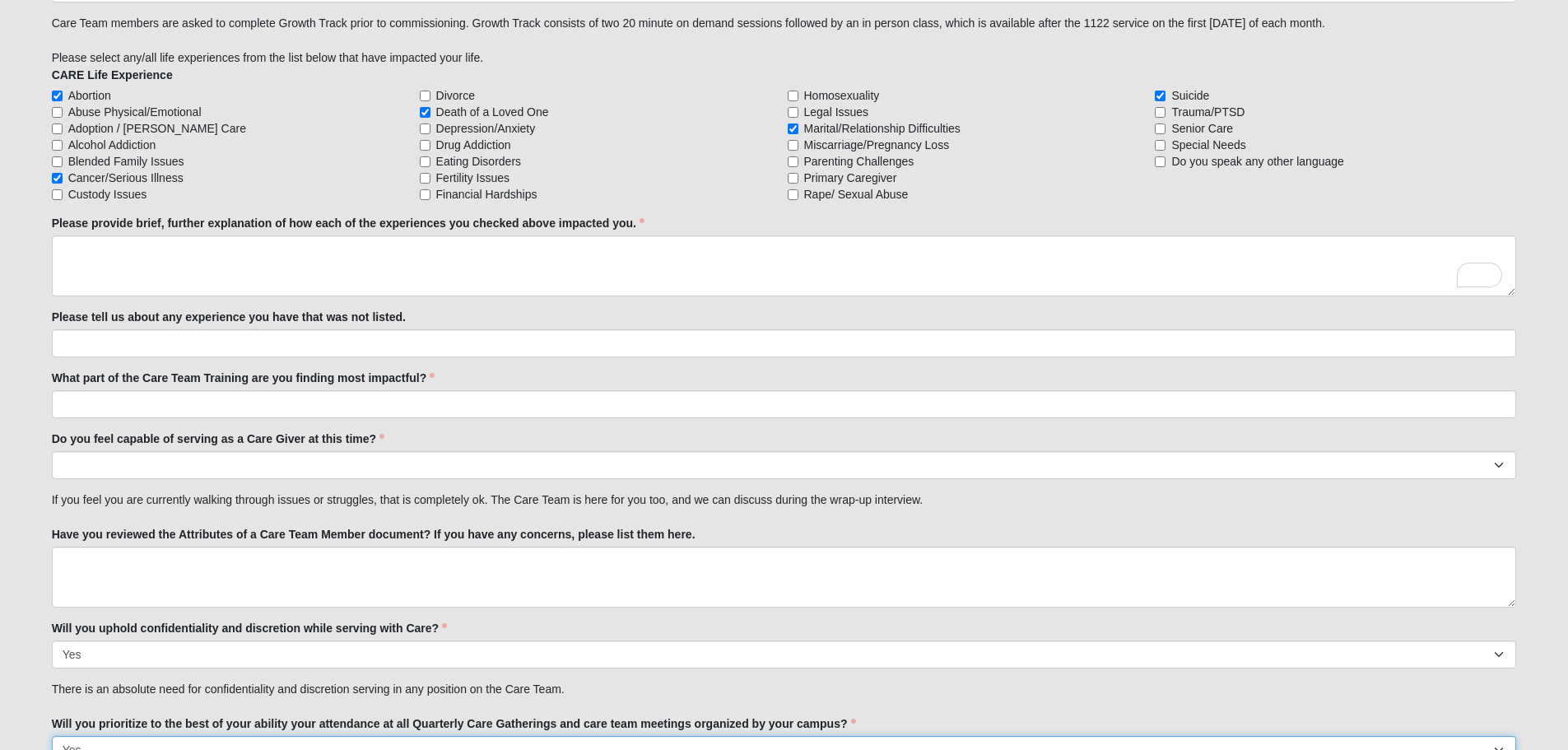
scroll to position [1400, 0]
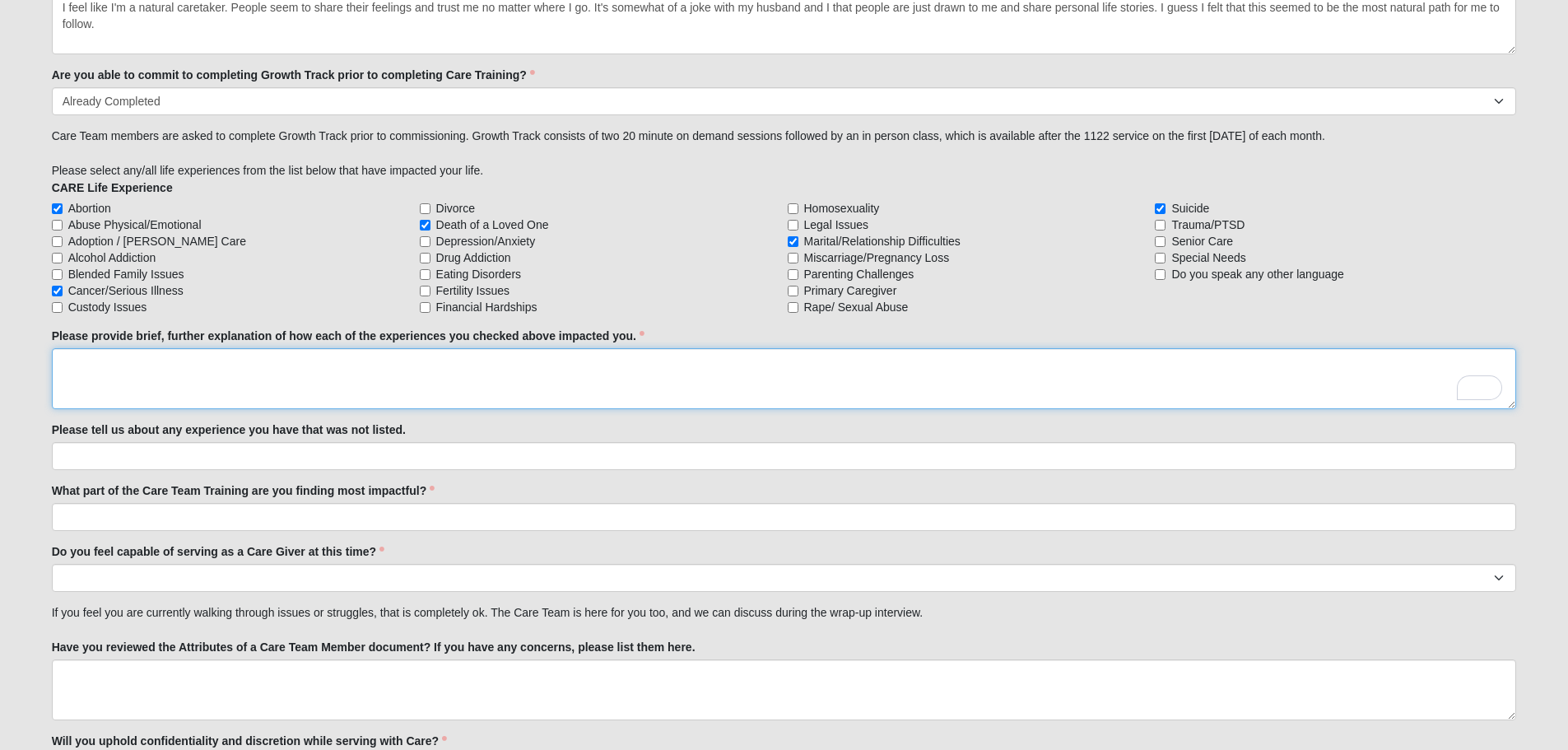
click at [68, 371] on textarea "Please provide brief, further explanation of how each of the experiences you ch…" at bounding box center [784, 378] width 1465 height 61
click at [255, 364] on textarea "As a young girl, I had an abortion" at bounding box center [784, 378] width 1465 height 61
click at [124, 359] on textarea "As a young girl, I had an abortion" at bounding box center [784, 378] width 1465 height 61
click at [251, 361] on textarea "As a young girl, I had an abortion" at bounding box center [784, 378] width 1465 height 61
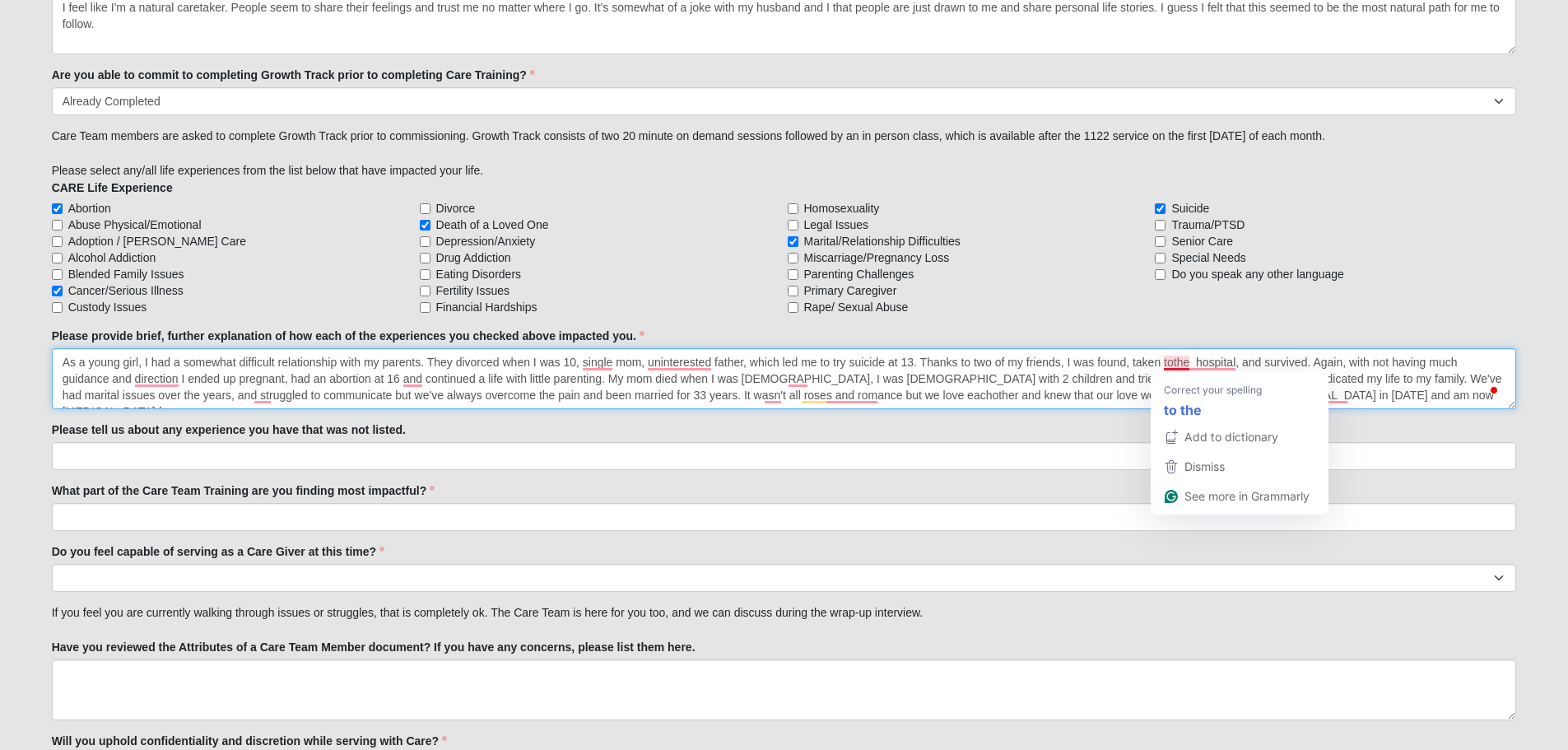
type textarea "As a young girl, I had a somewhat difficult relationship with my parents. They …"
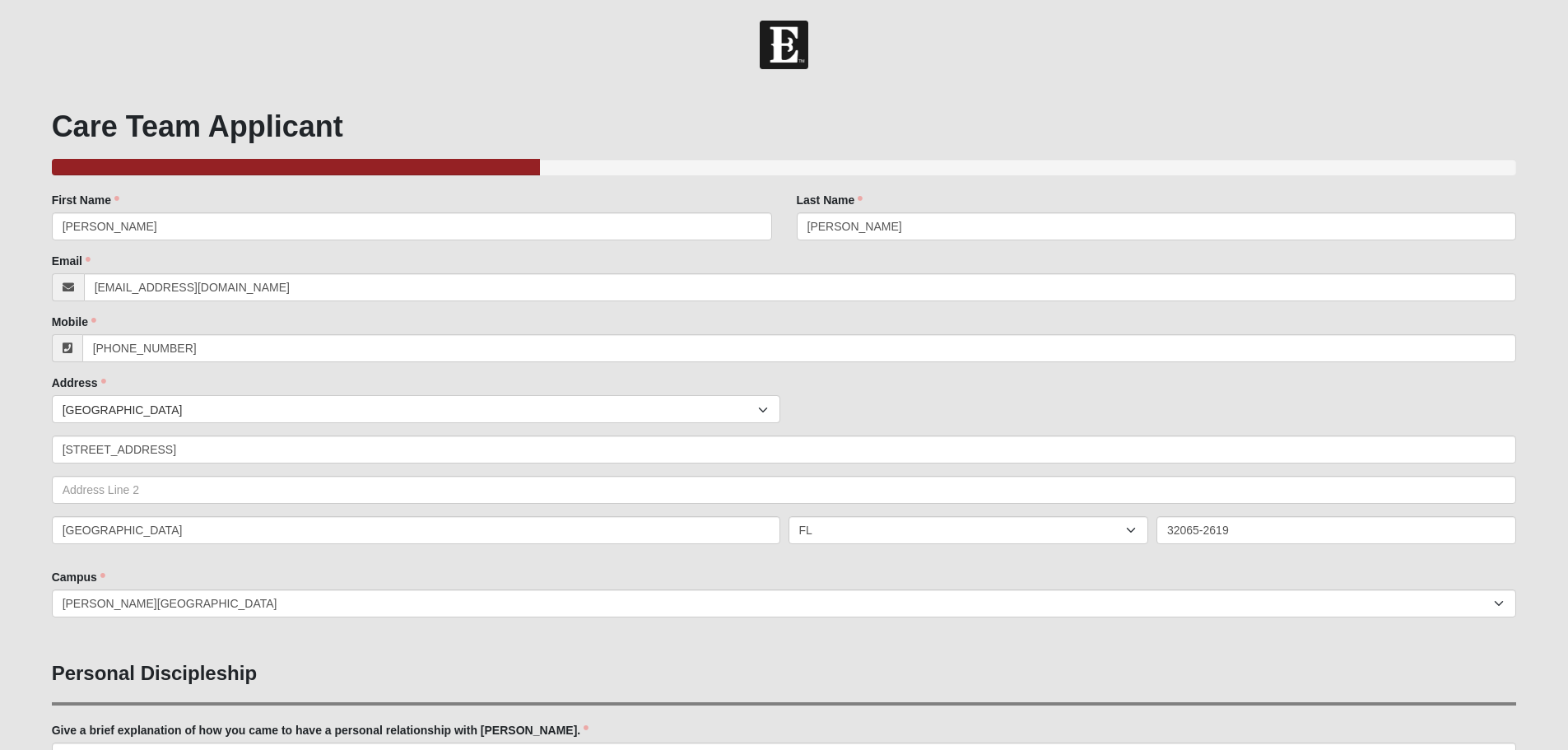
select select "True"
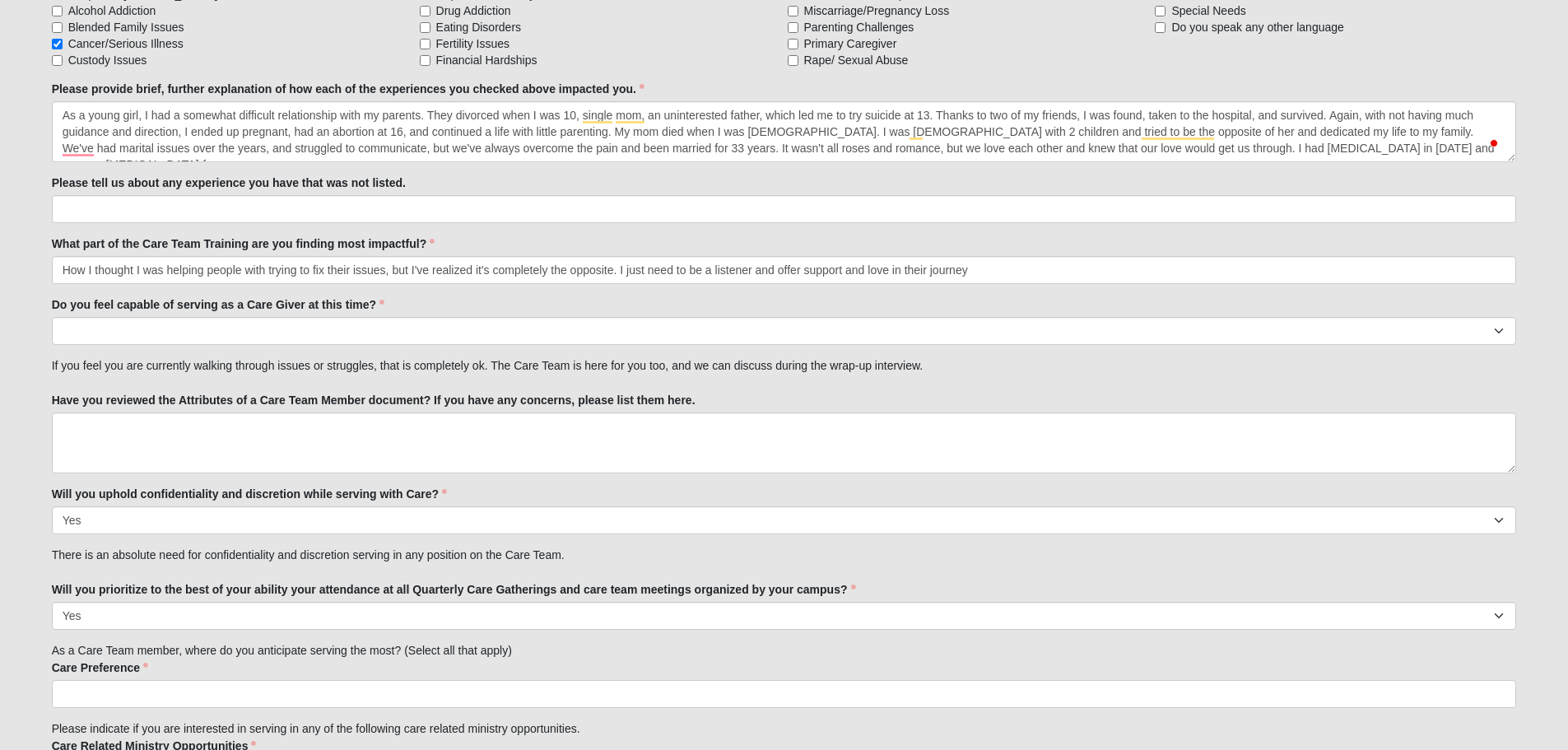
type input "How I thought I was helping people with trying to fix their issues, but I've re…"
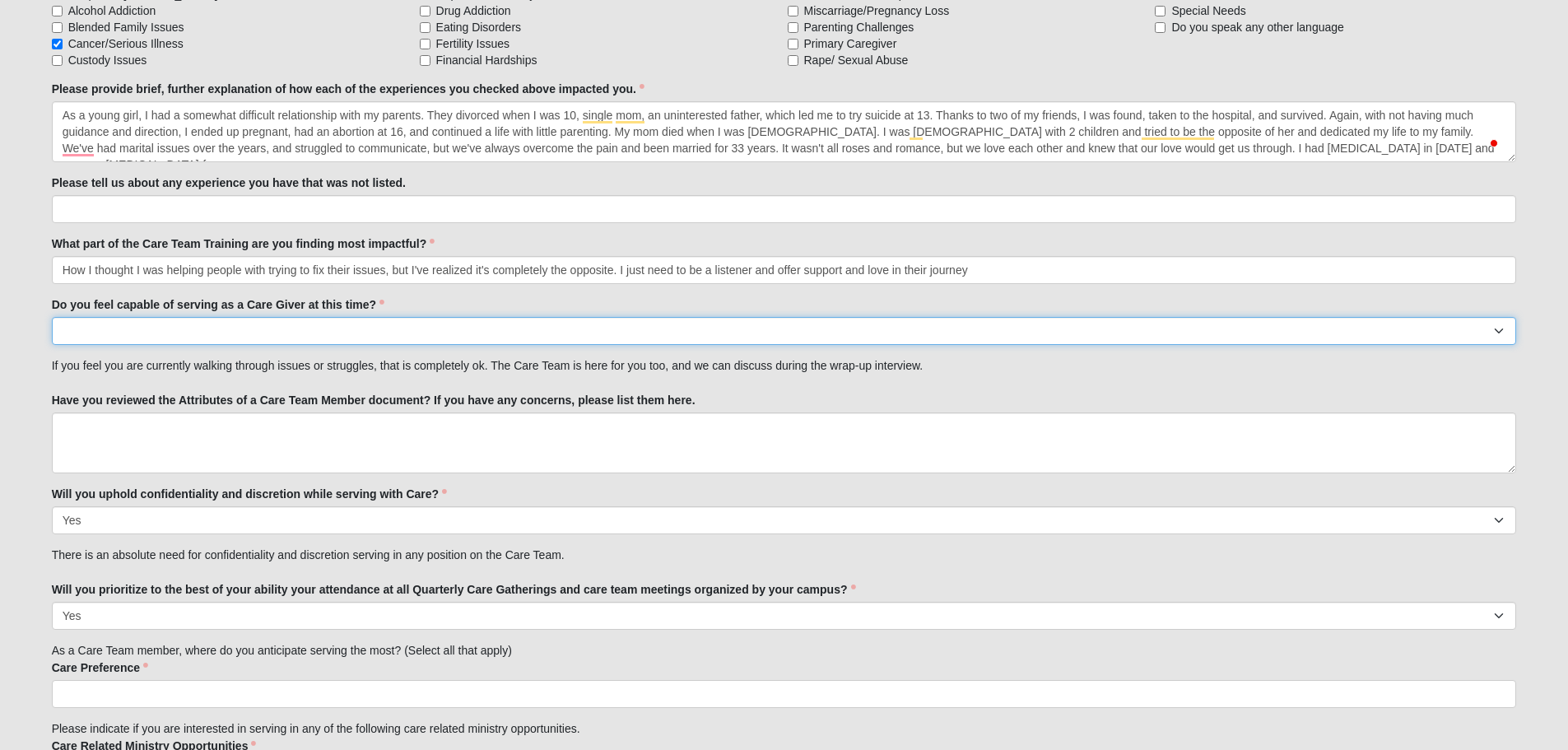
click at [148, 331] on select "No Yes" at bounding box center [784, 331] width 1465 height 28
select select "True"
click at [52, 317] on select "No Yes" at bounding box center [784, 331] width 1465 height 28
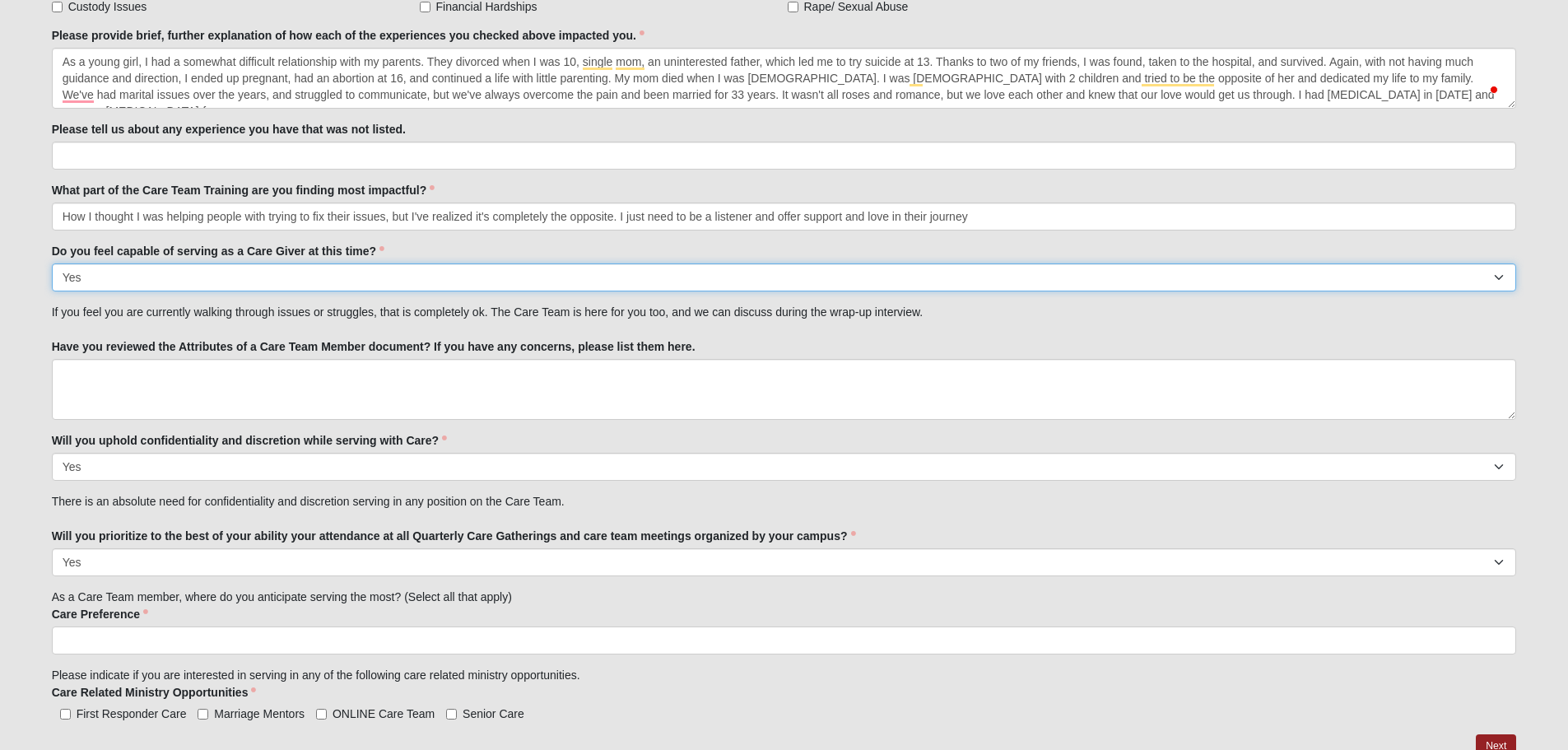
scroll to position [1782, 0]
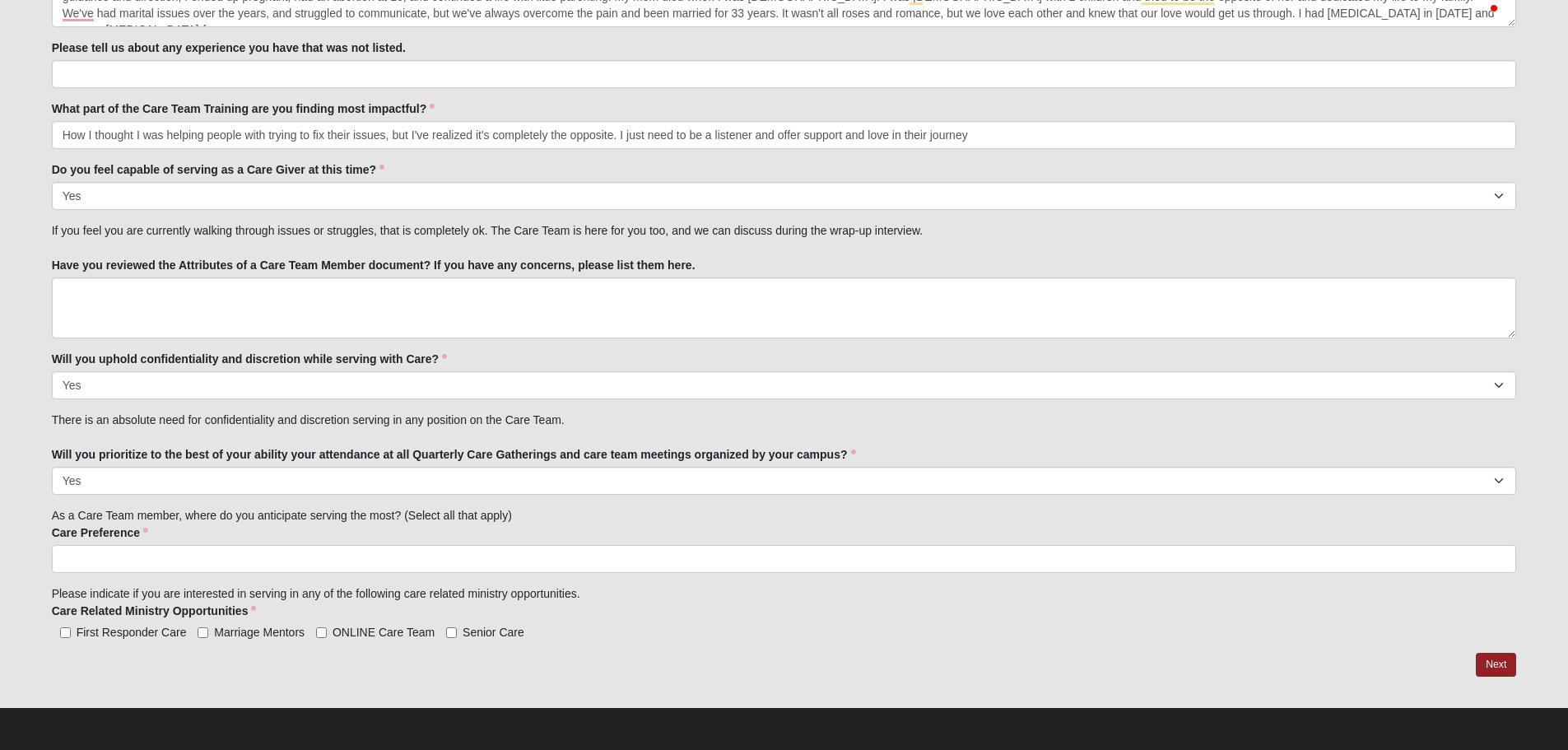
click at [97, 560] on input "search" at bounding box center [123, 559] width 141 height 26
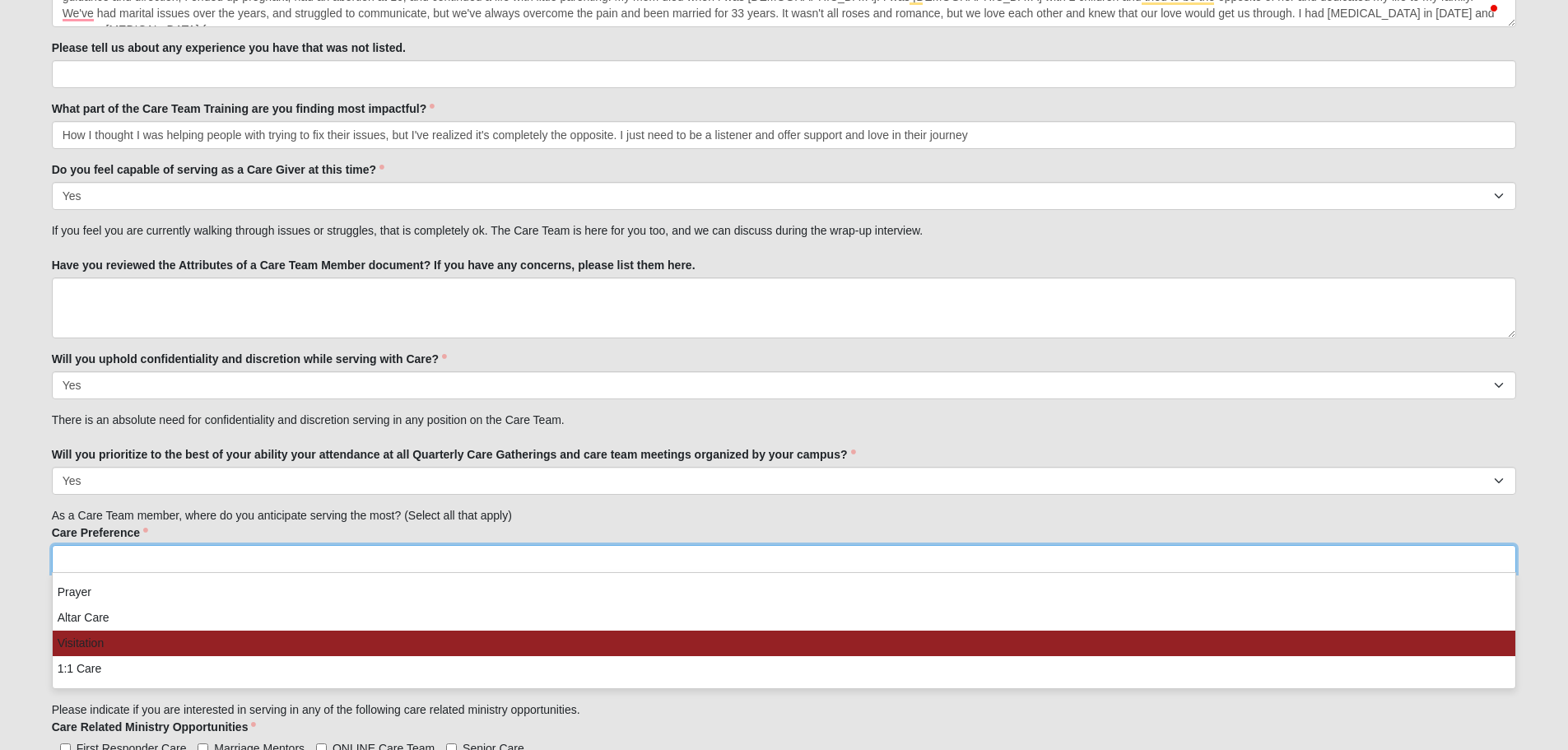
click at [100, 648] on li "Visitation" at bounding box center [784, 643] width 1464 height 25
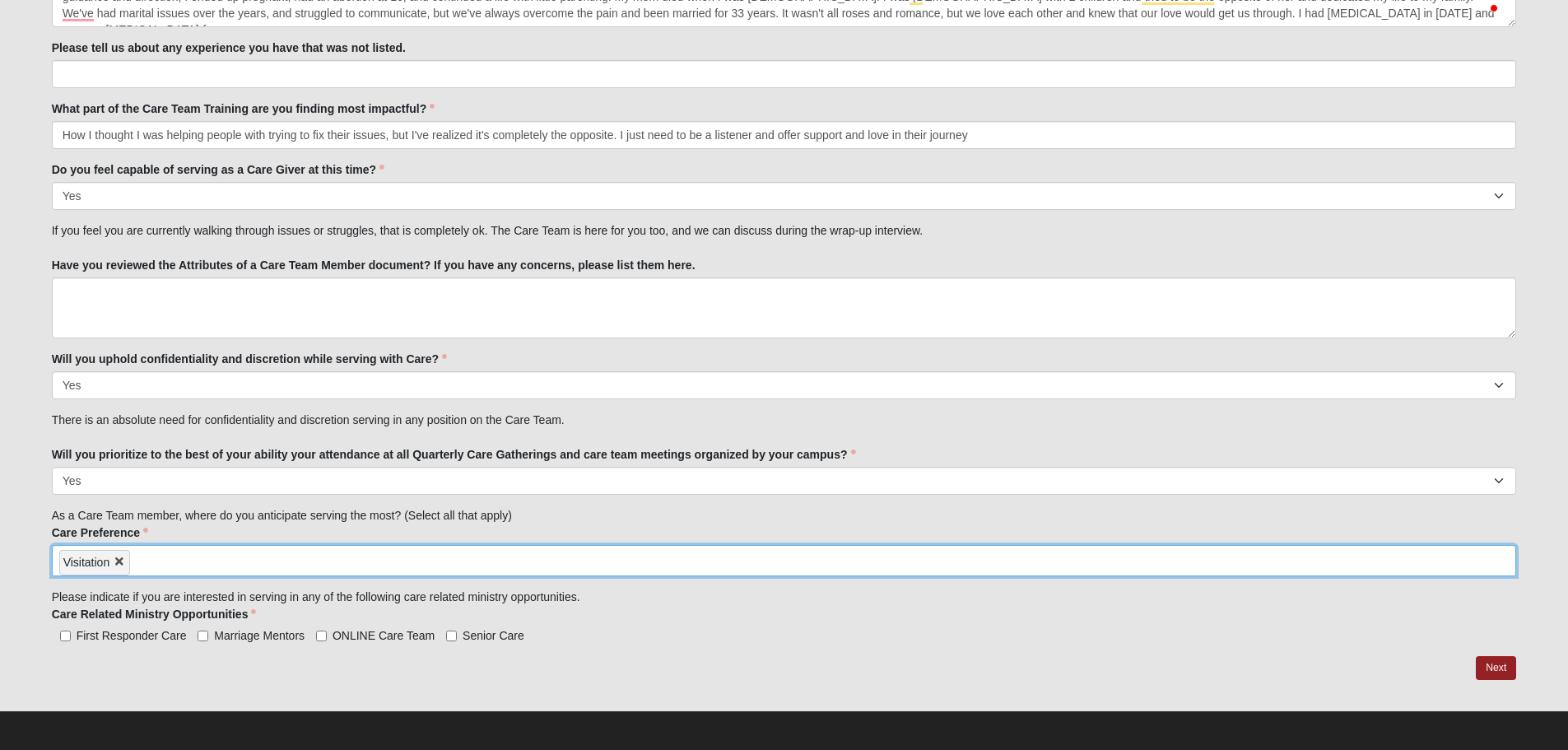
click at [156, 558] on input "search" at bounding box center [201, 559] width 141 height 26
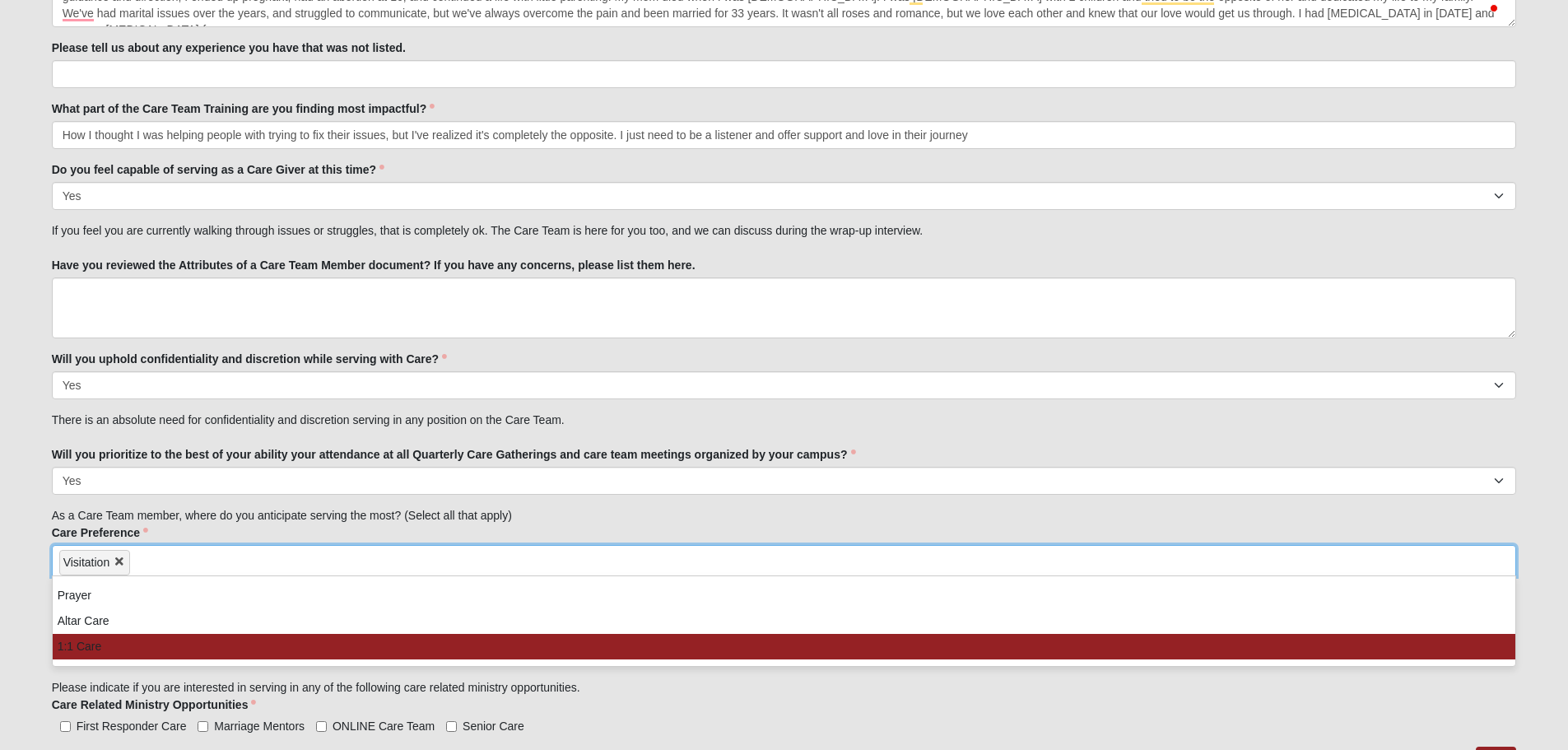
click at [111, 653] on li "1:1 Care" at bounding box center [784, 646] width 1464 height 25
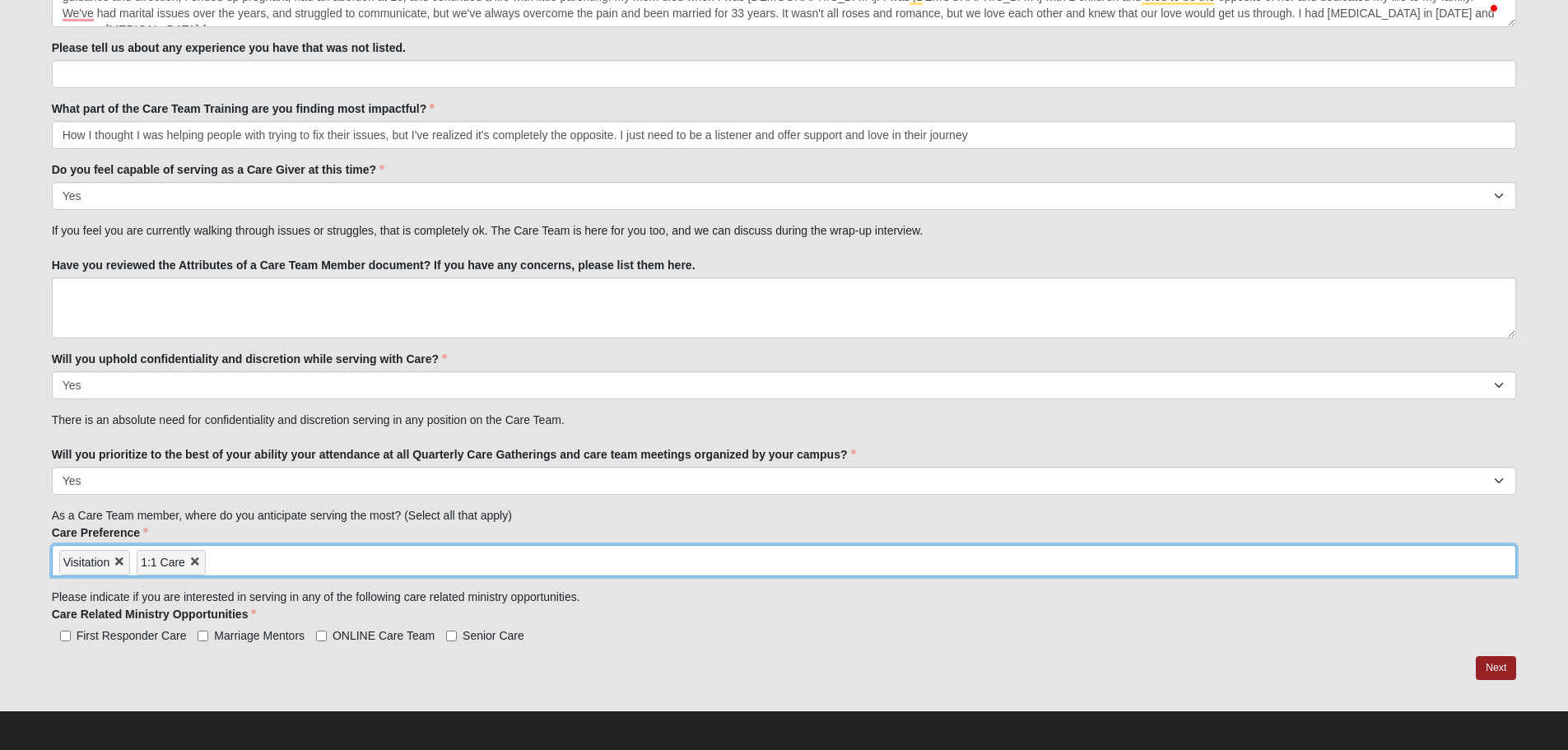
click at [229, 562] on input "search" at bounding box center [277, 559] width 141 height 26
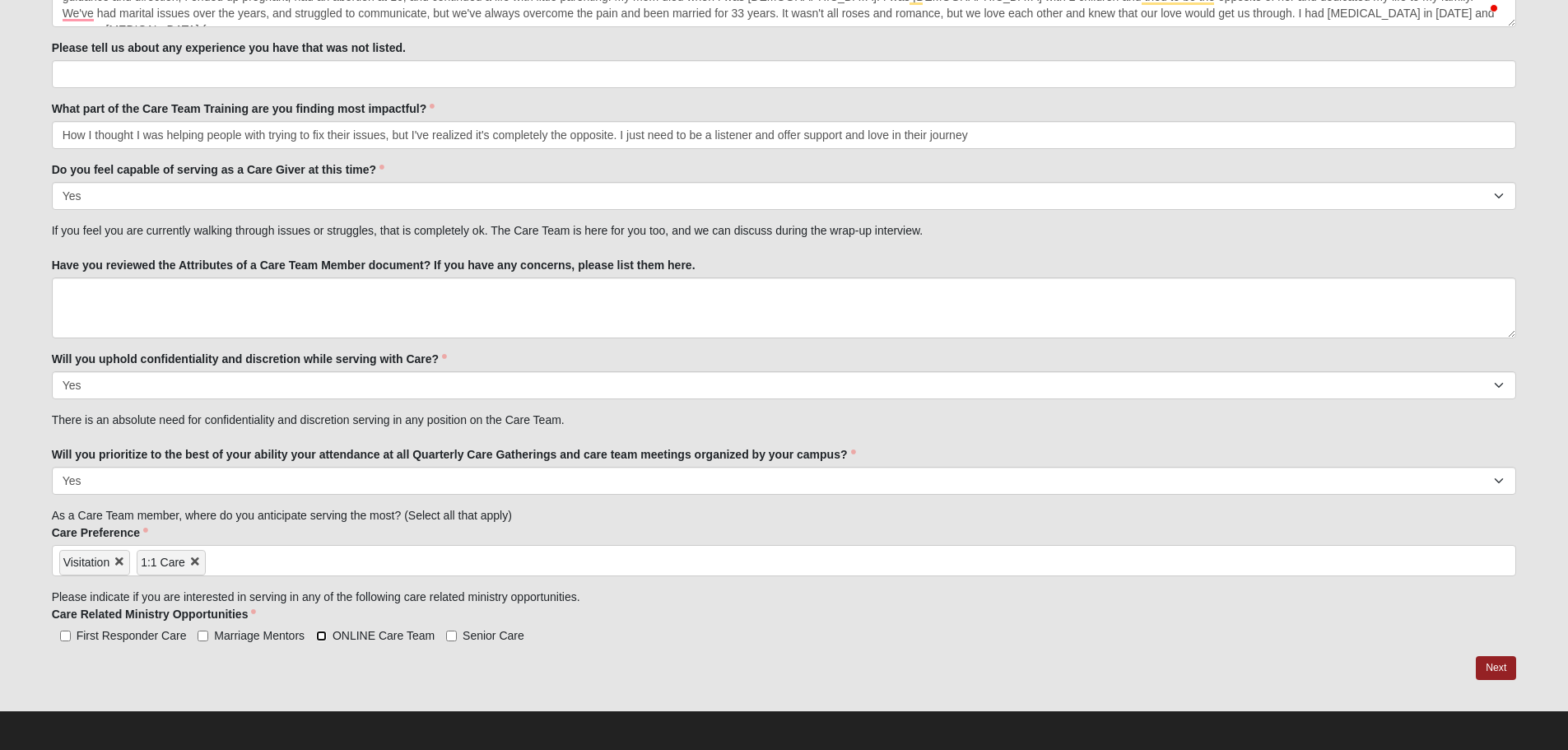
click at [318, 638] on input "ONLINE Care Team" at bounding box center [321, 636] width 10 height 10
checkbox input "true"
click at [451, 635] on input "Senior Care" at bounding box center [451, 636] width 10 height 10
checkbox input "true"
click at [1489, 670] on link "Next" at bounding box center [1496, 667] width 40 height 23
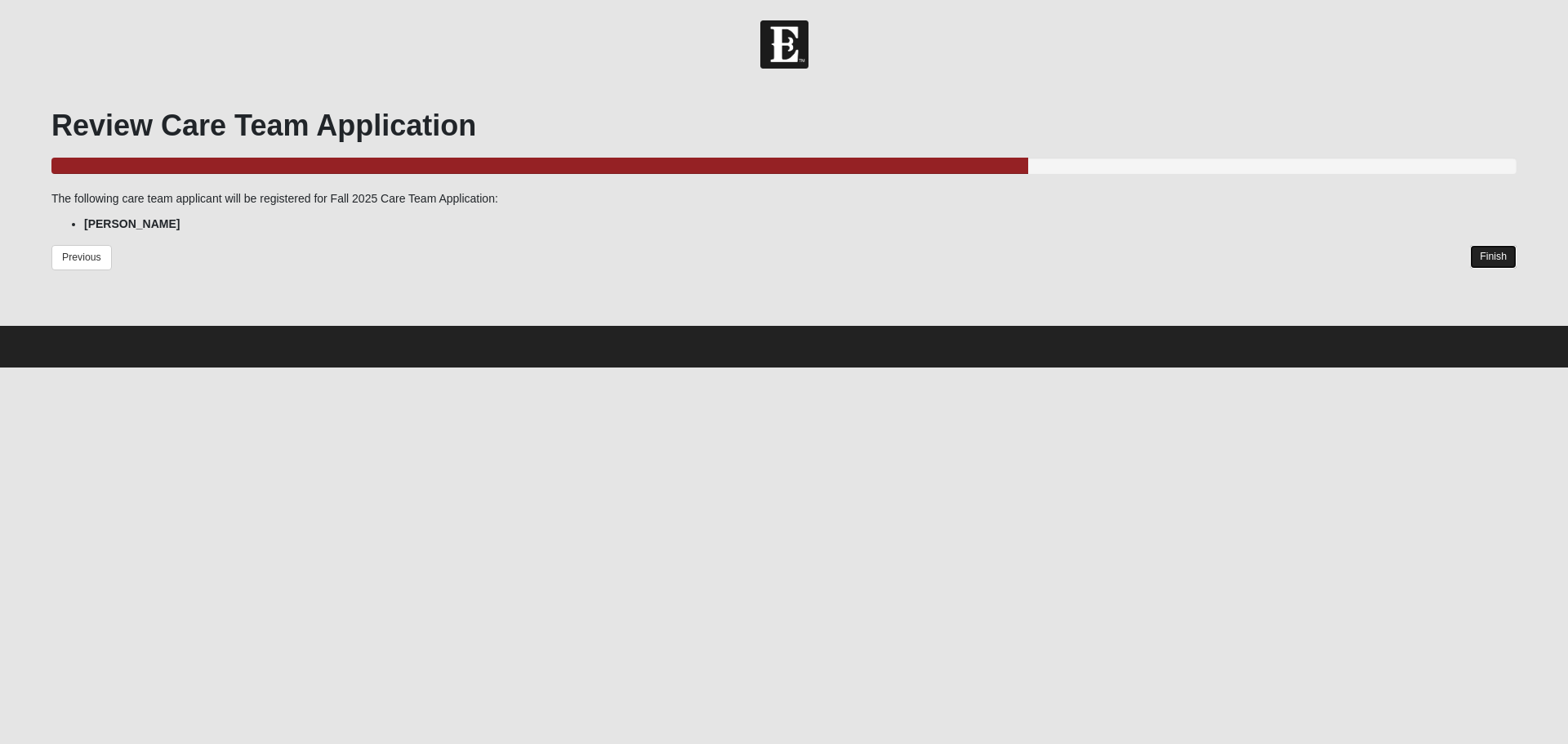
click at [1500, 254] on link "Finish" at bounding box center [1494, 256] width 47 height 23
